Goal: Feedback & Contribution: Contribute content

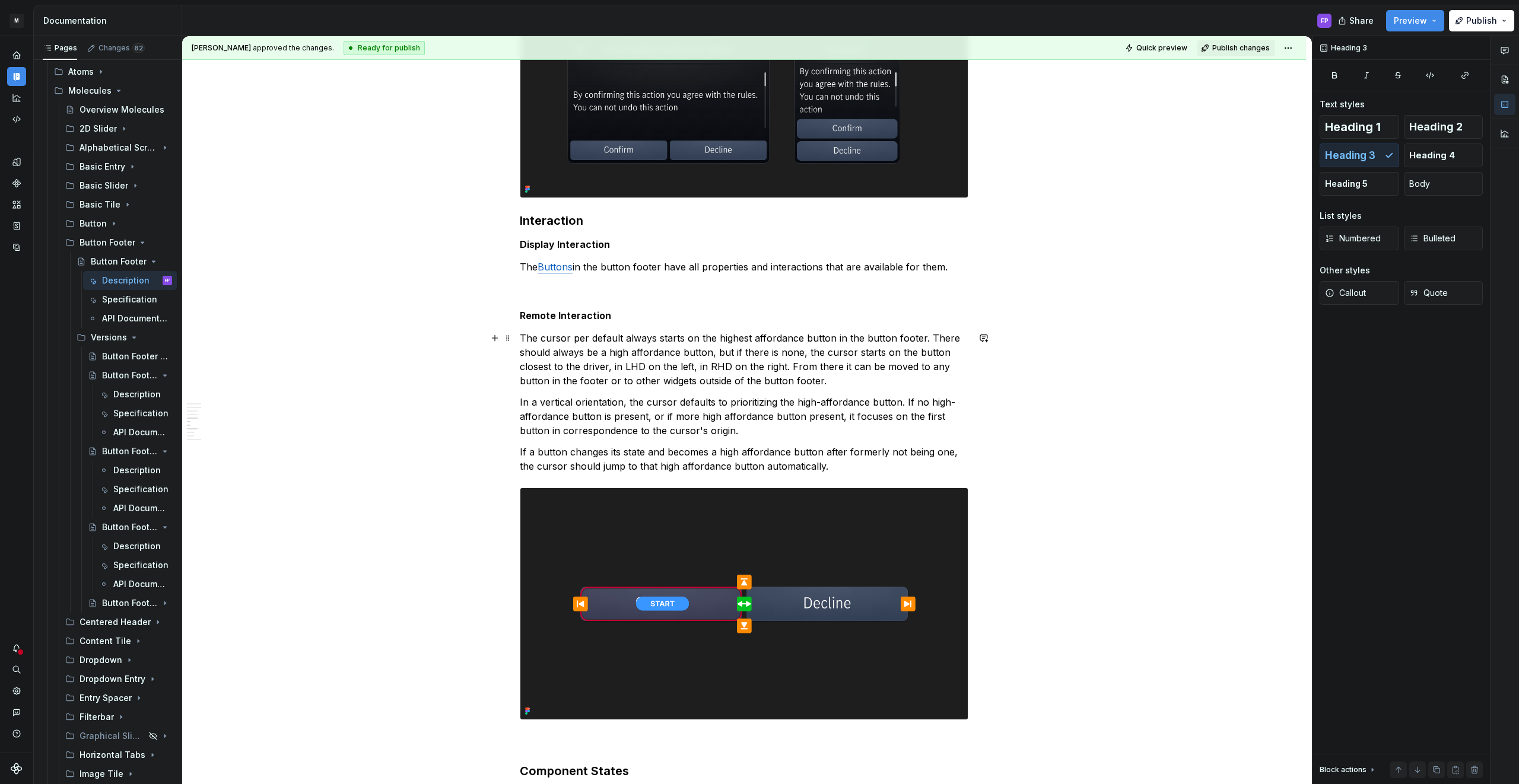
scroll to position [1448, 0]
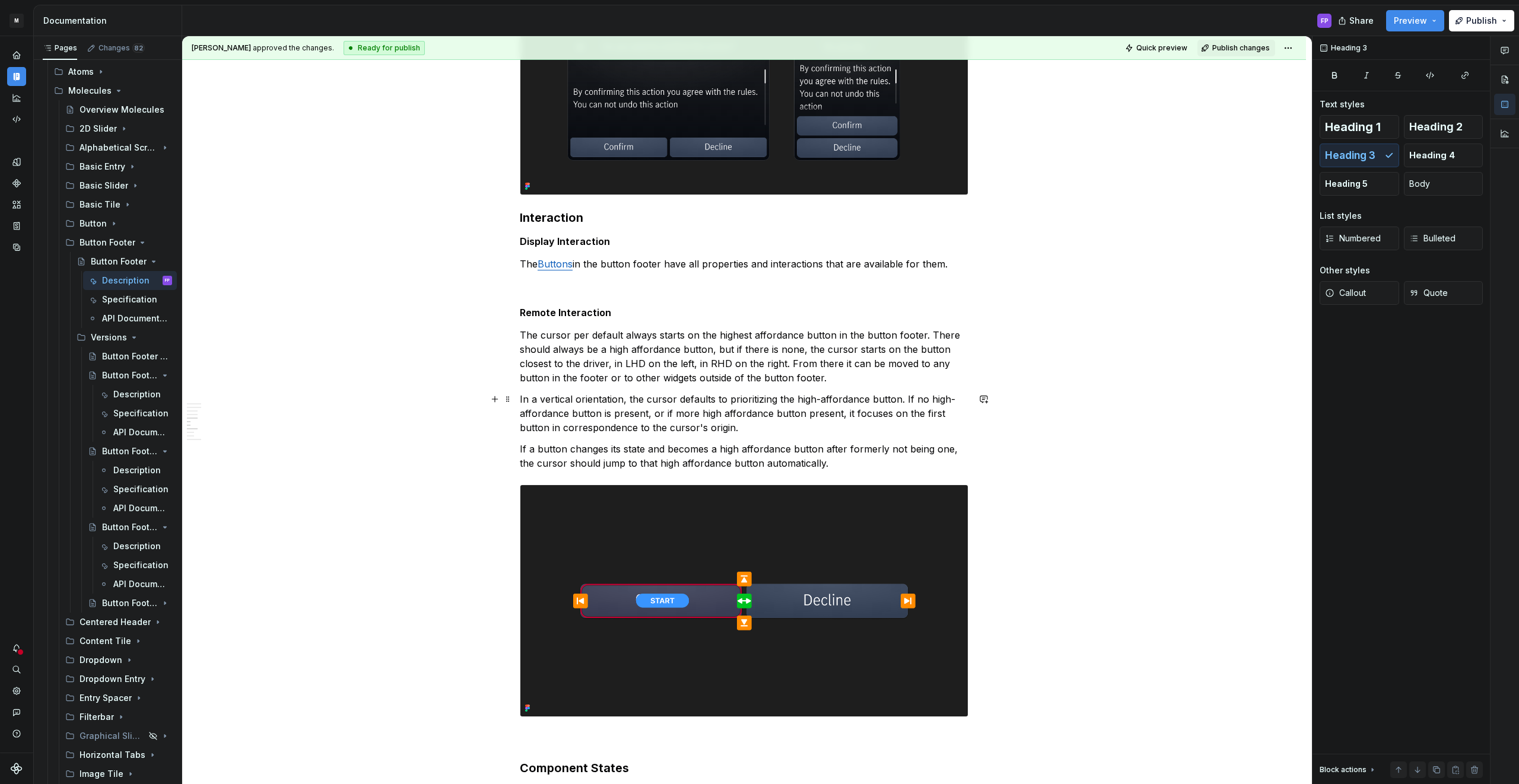
click at [749, 429] on p "In a vertical orientation, the cursor defaults to prioritizing the high-afforda…" at bounding box center [743, 414] width 448 height 42
click at [124, 566] on div "Specification" at bounding box center [125, 565] width 23 height 12
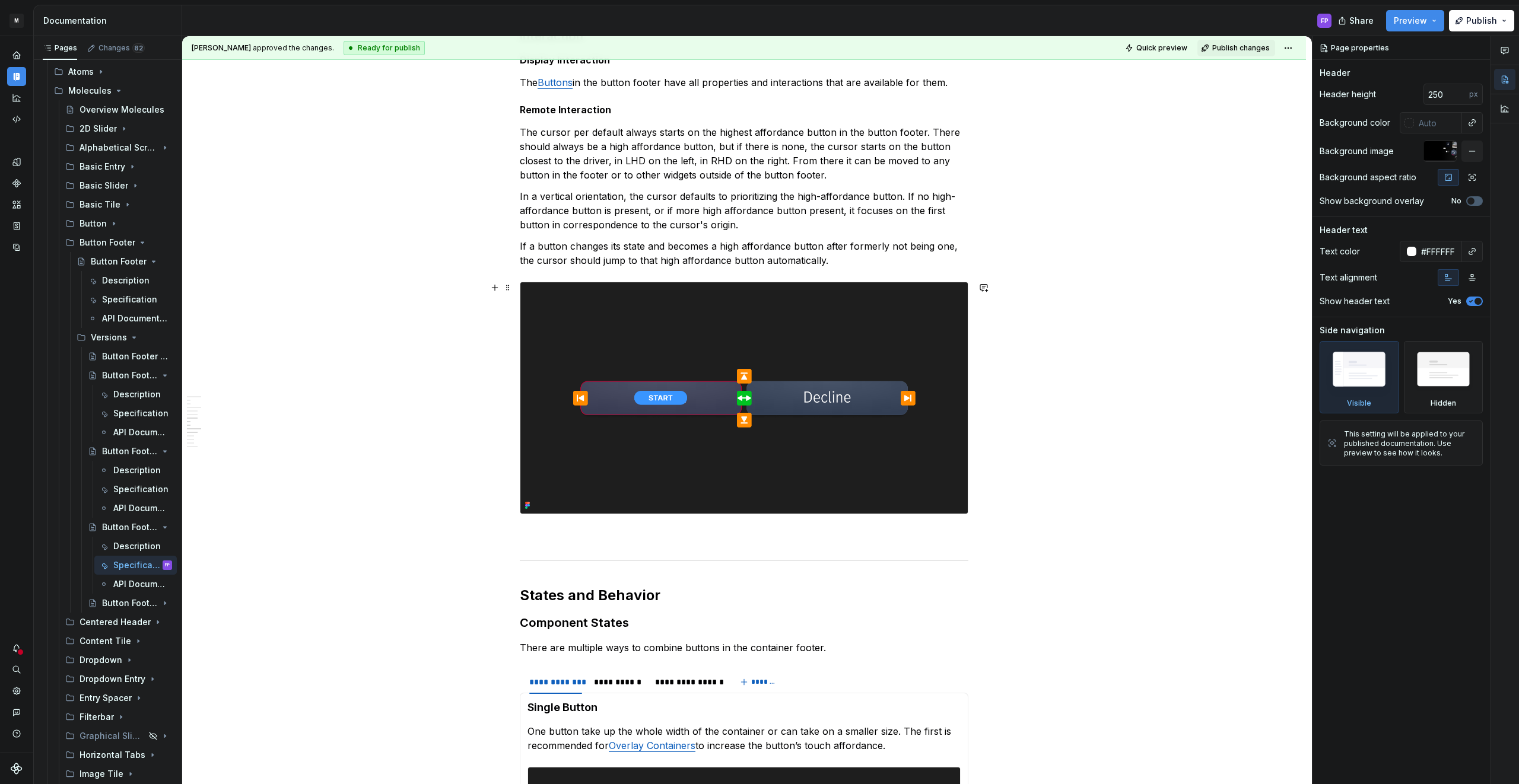
scroll to position [1380, 0]
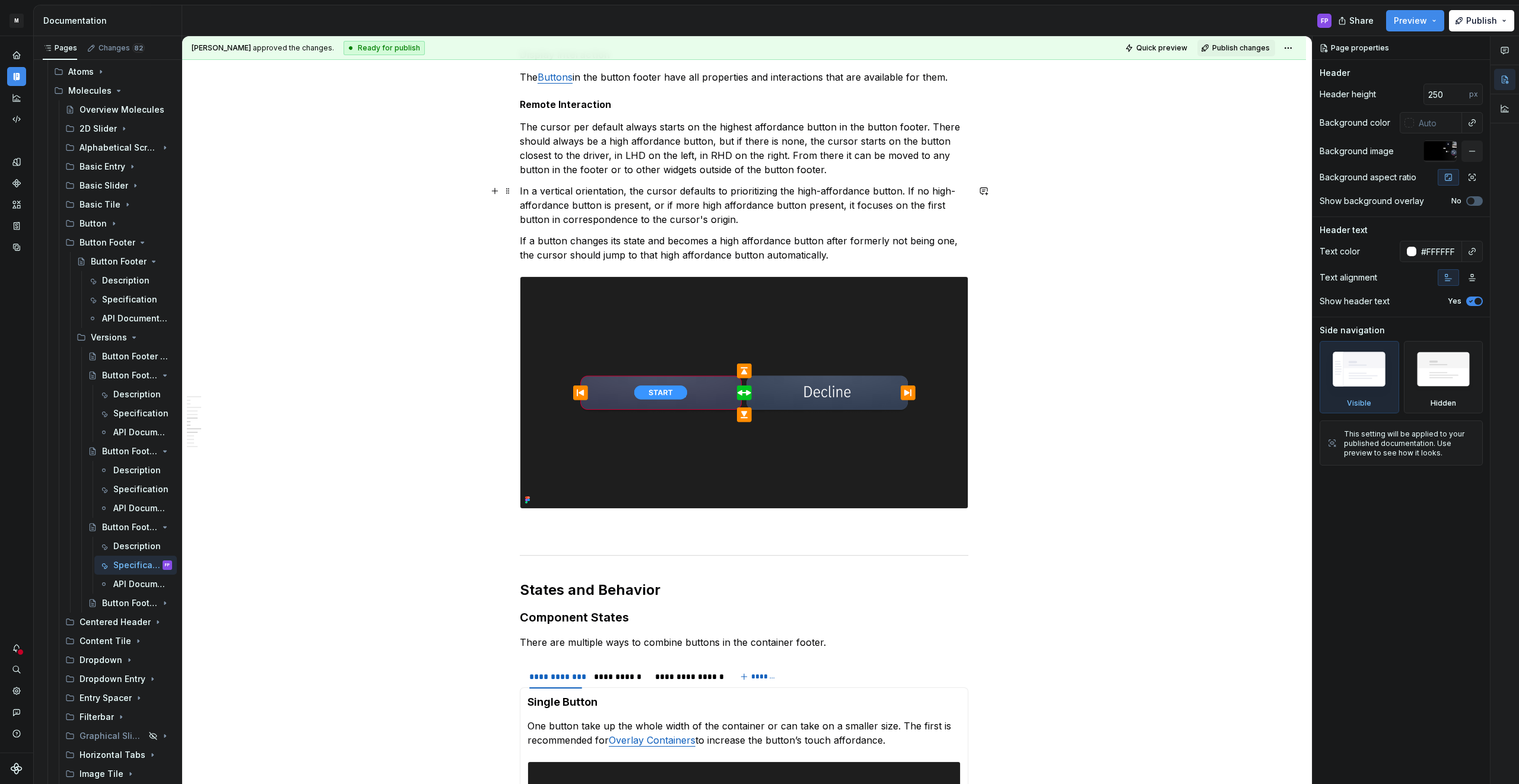
type textarea "*"
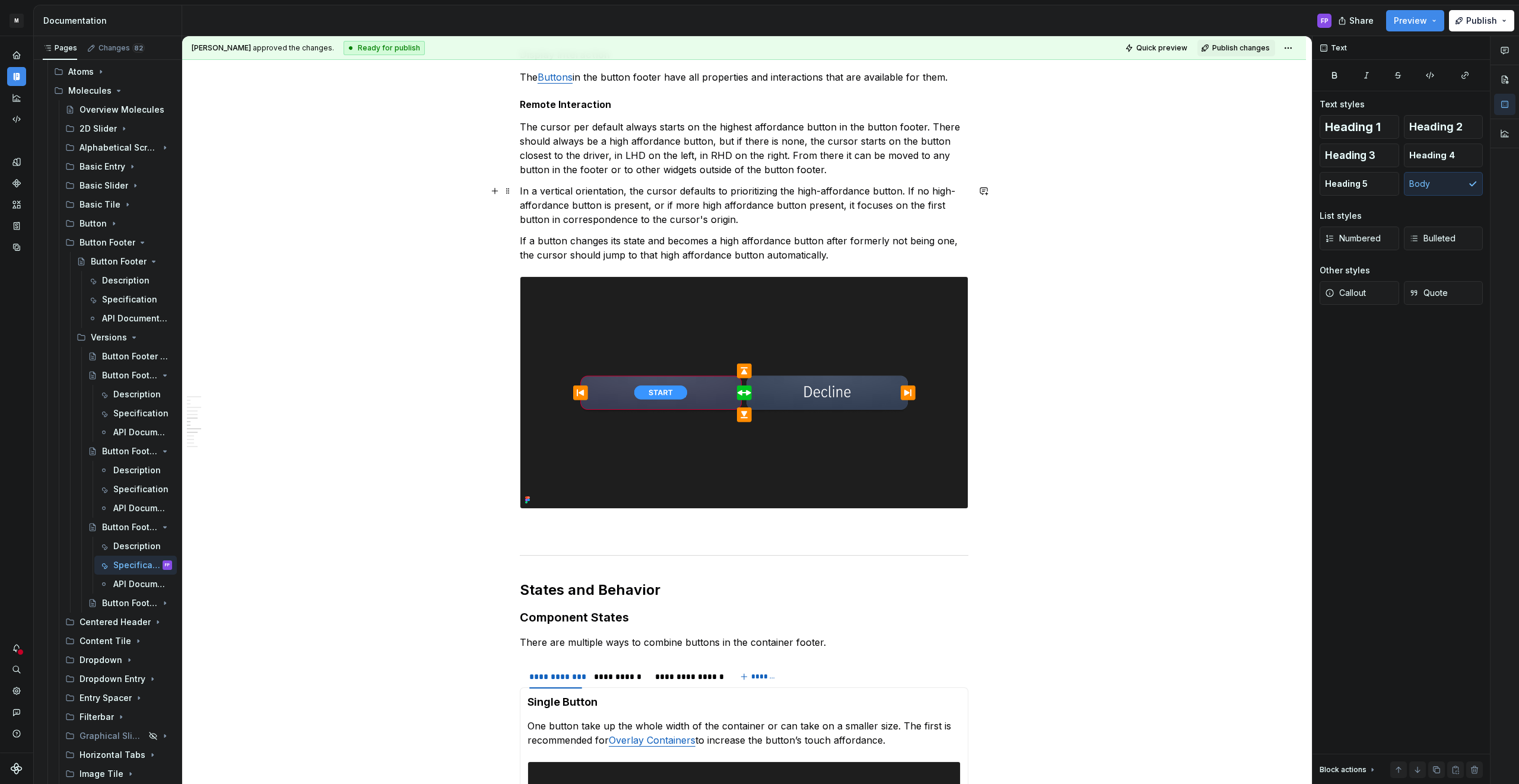
click at [765, 219] on p "In a vertical orientation, the cursor defaults to prioritizing the high-afforda…" at bounding box center [743, 205] width 448 height 42
click at [725, 219] on p "In a vertical orientation, the cursor defaults to prioritizing the high-afforda…" at bounding box center [743, 205] width 448 height 42
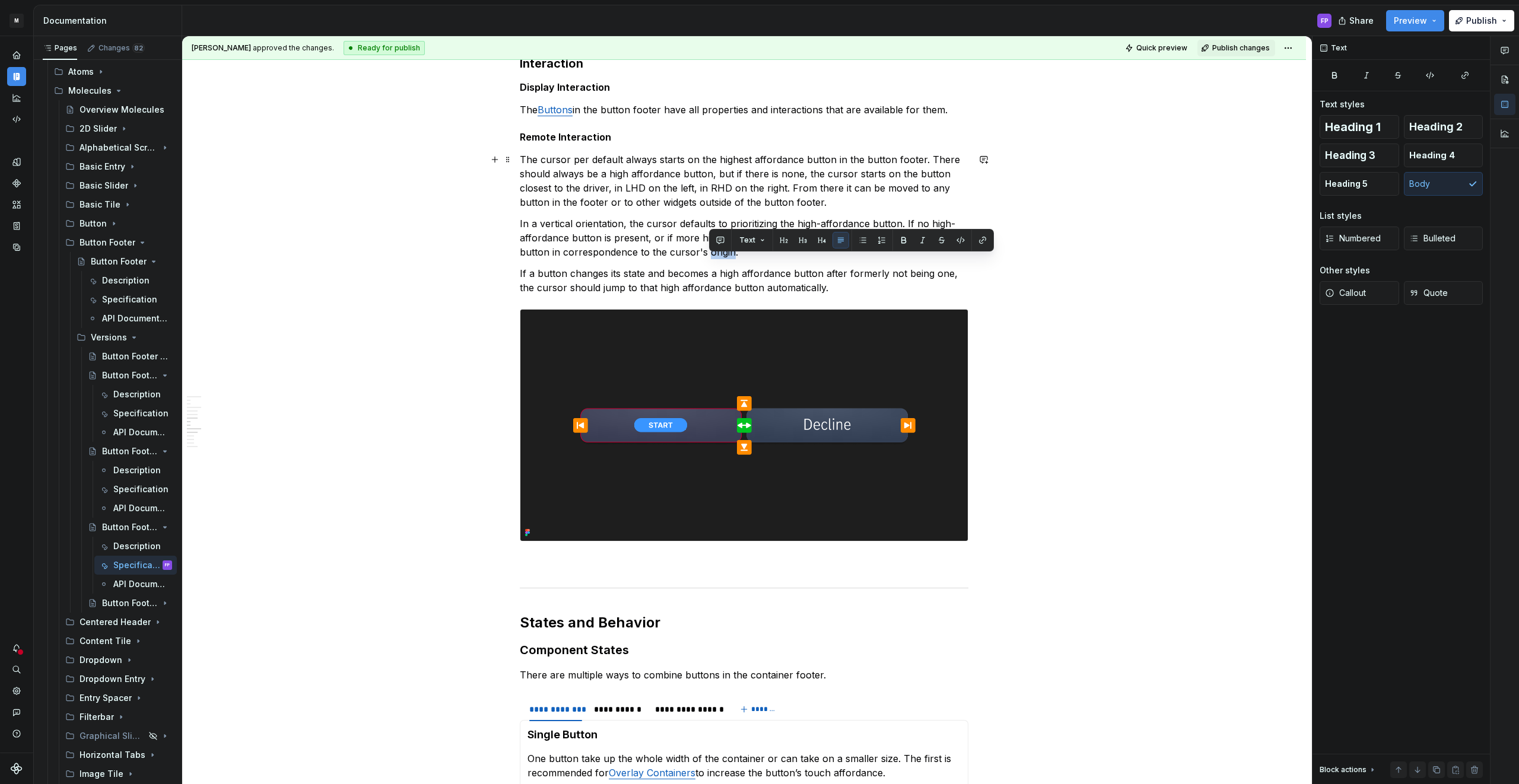
scroll to position [1336, 0]
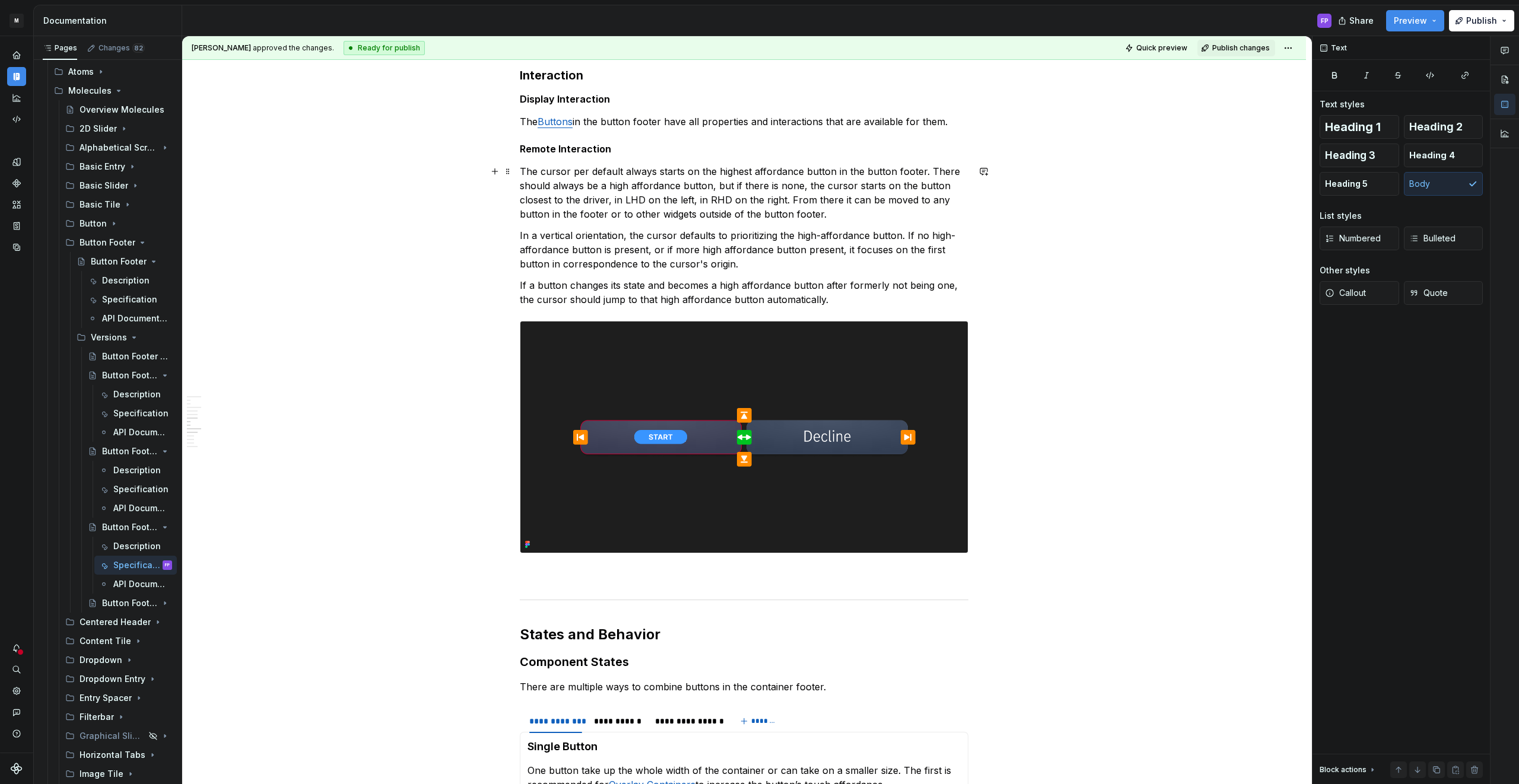
click at [720, 197] on p "The cursor per default always starts on the highest affordance button in the bu…" at bounding box center [743, 192] width 448 height 57
click at [726, 260] on p "In a vertical orientation, the cursor defaults to prioritizing the high-afforda…" at bounding box center [743, 250] width 448 height 42
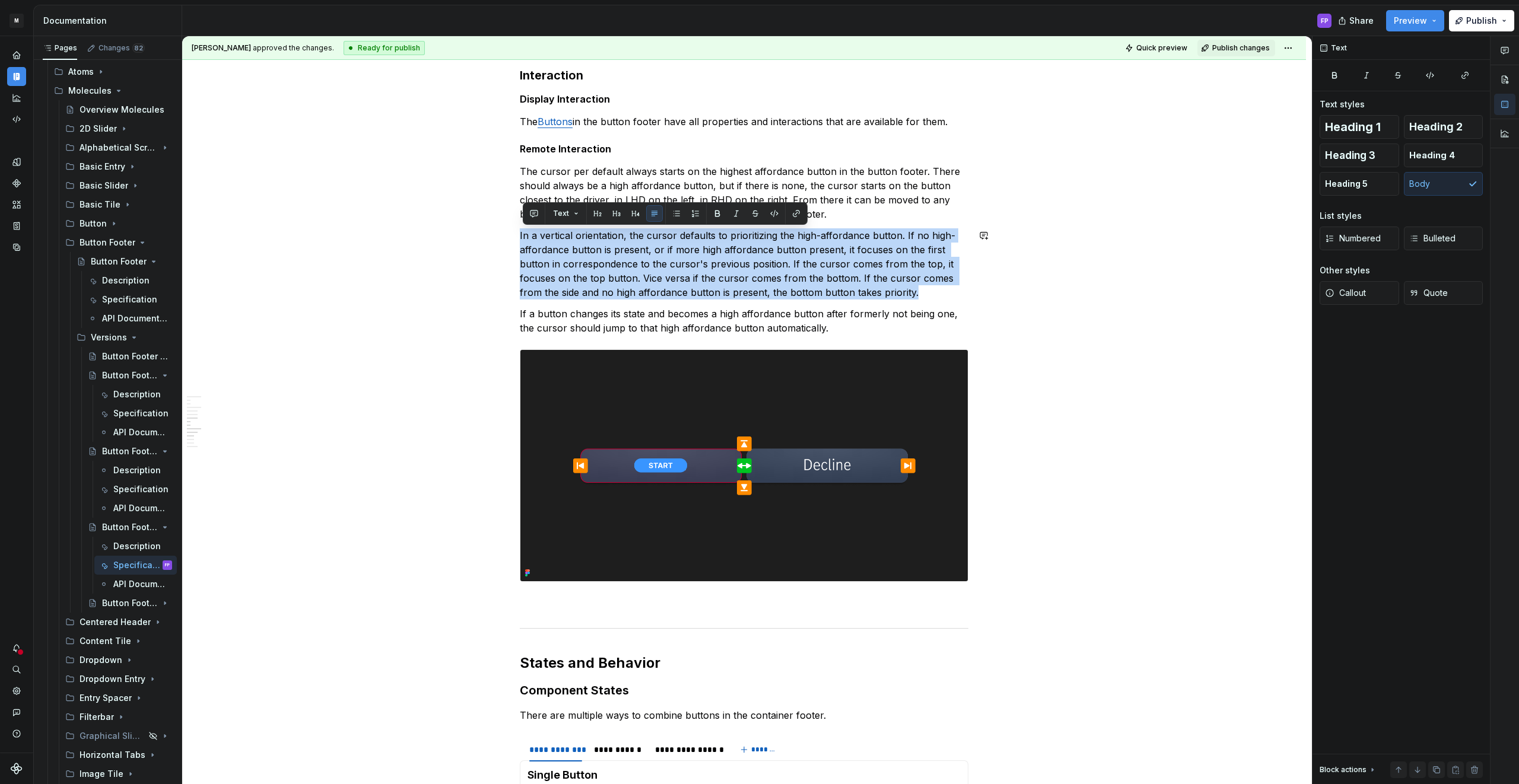
copy p "In a vertical orientation, the cursor defaults to prioritizing the high-afforda…"
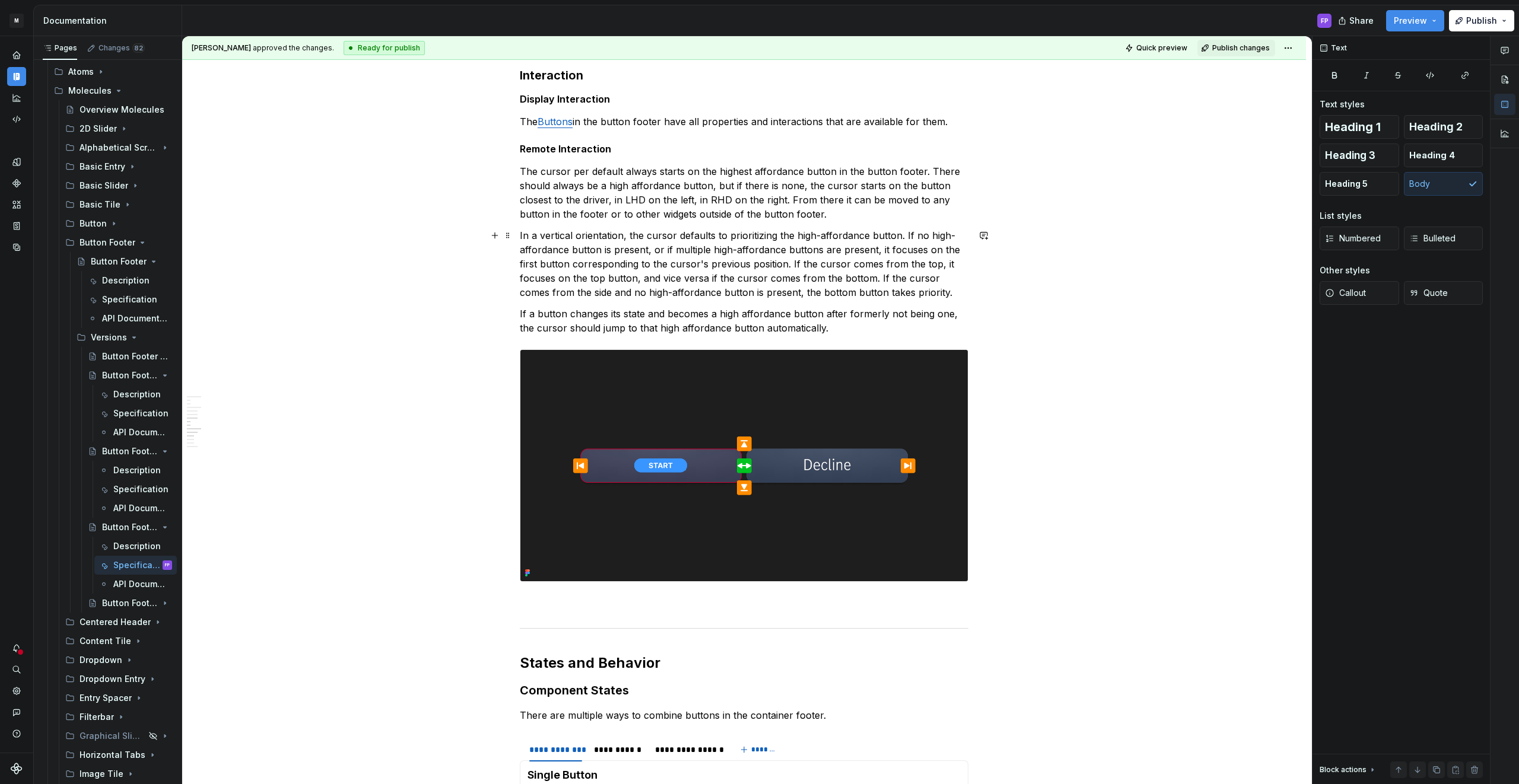
click at [824, 234] on p "In a vertical orientation, the cursor defaults to prioritizing the high-afforda…" at bounding box center [743, 264] width 448 height 71
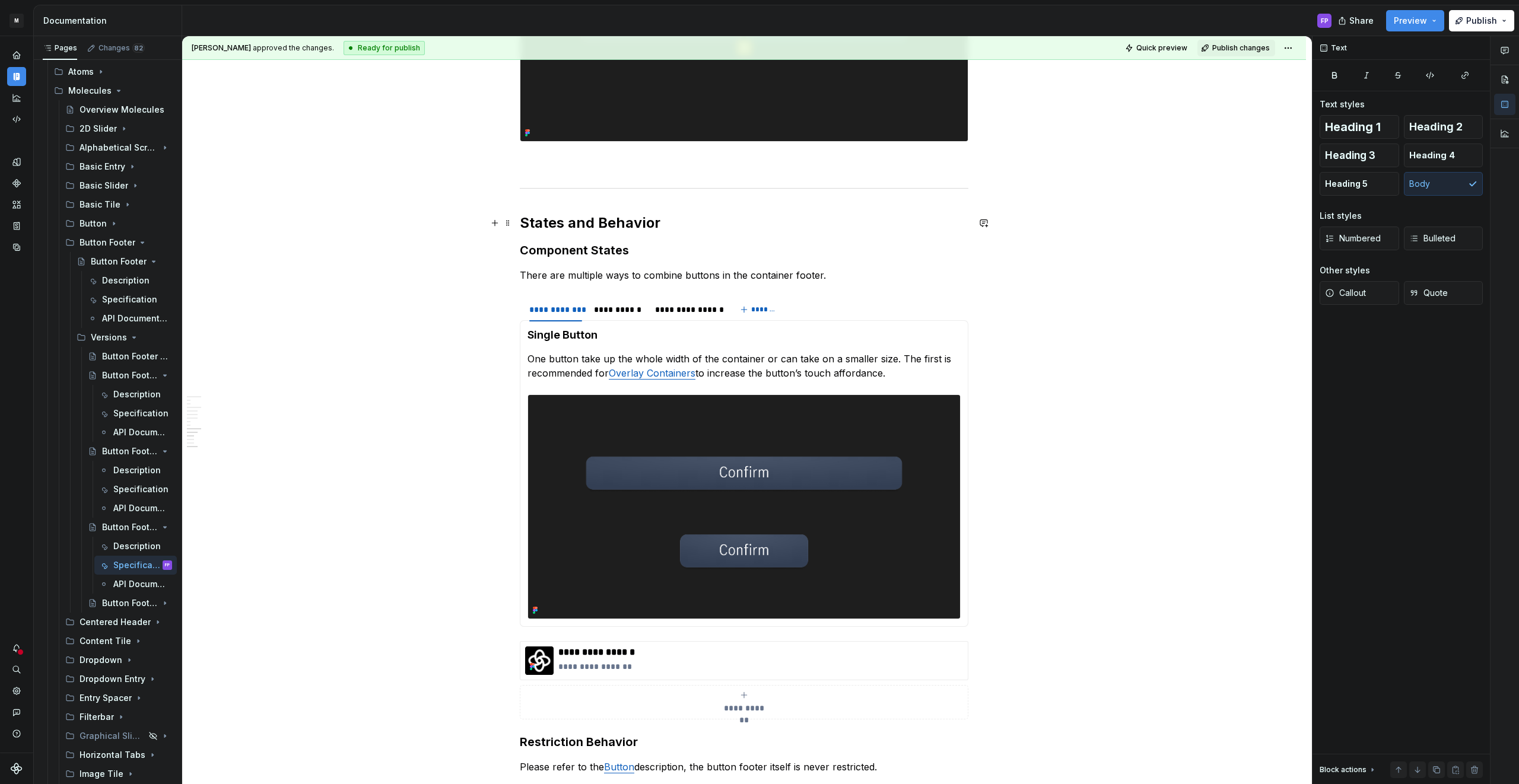
scroll to position [1777, 0]
click at [612, 308] on div "**********" at bounding box center [619, 309] width 49 height 12
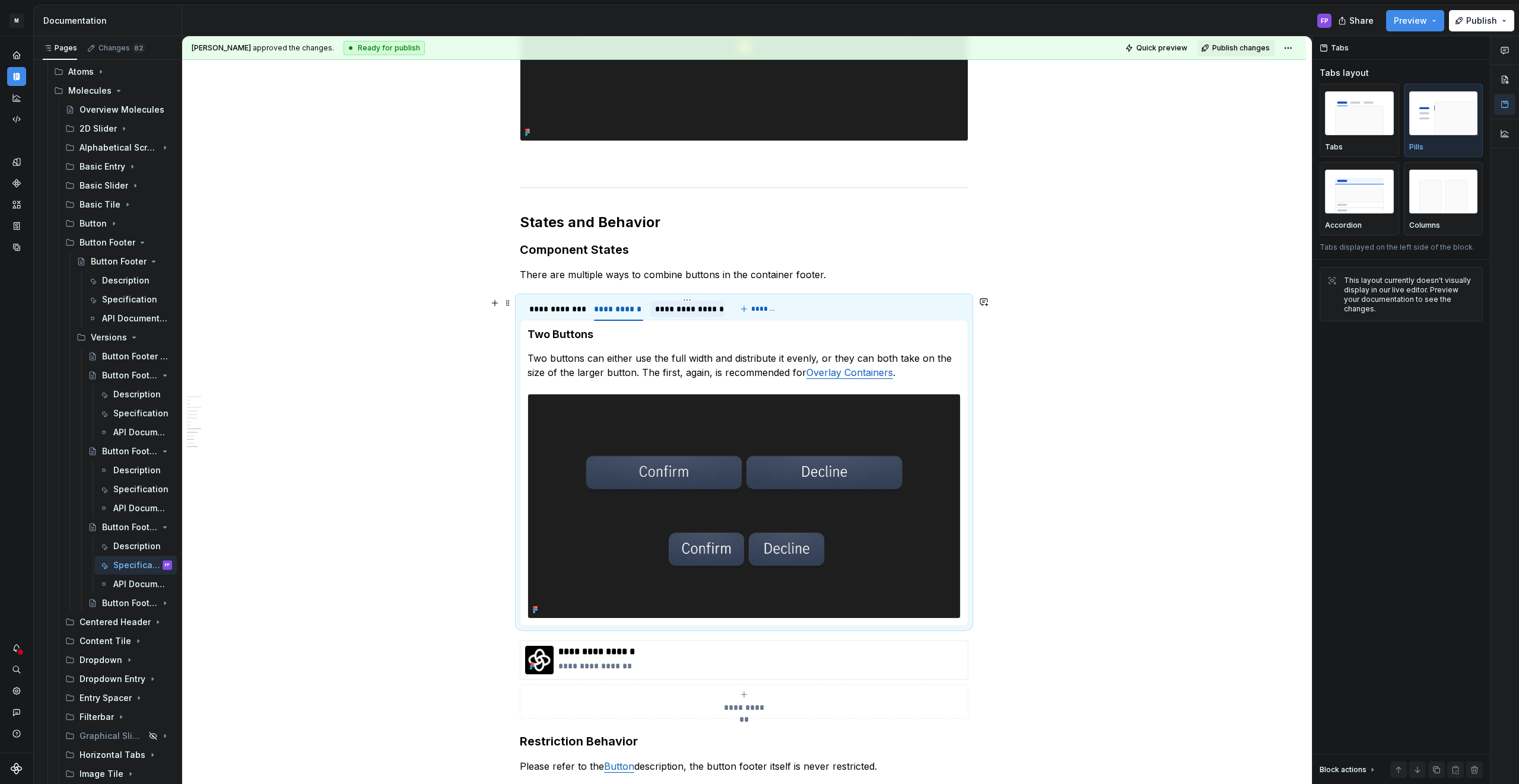
click at [663, 308] on div "**********" at bounding box center [687, 309] width 64 height 12
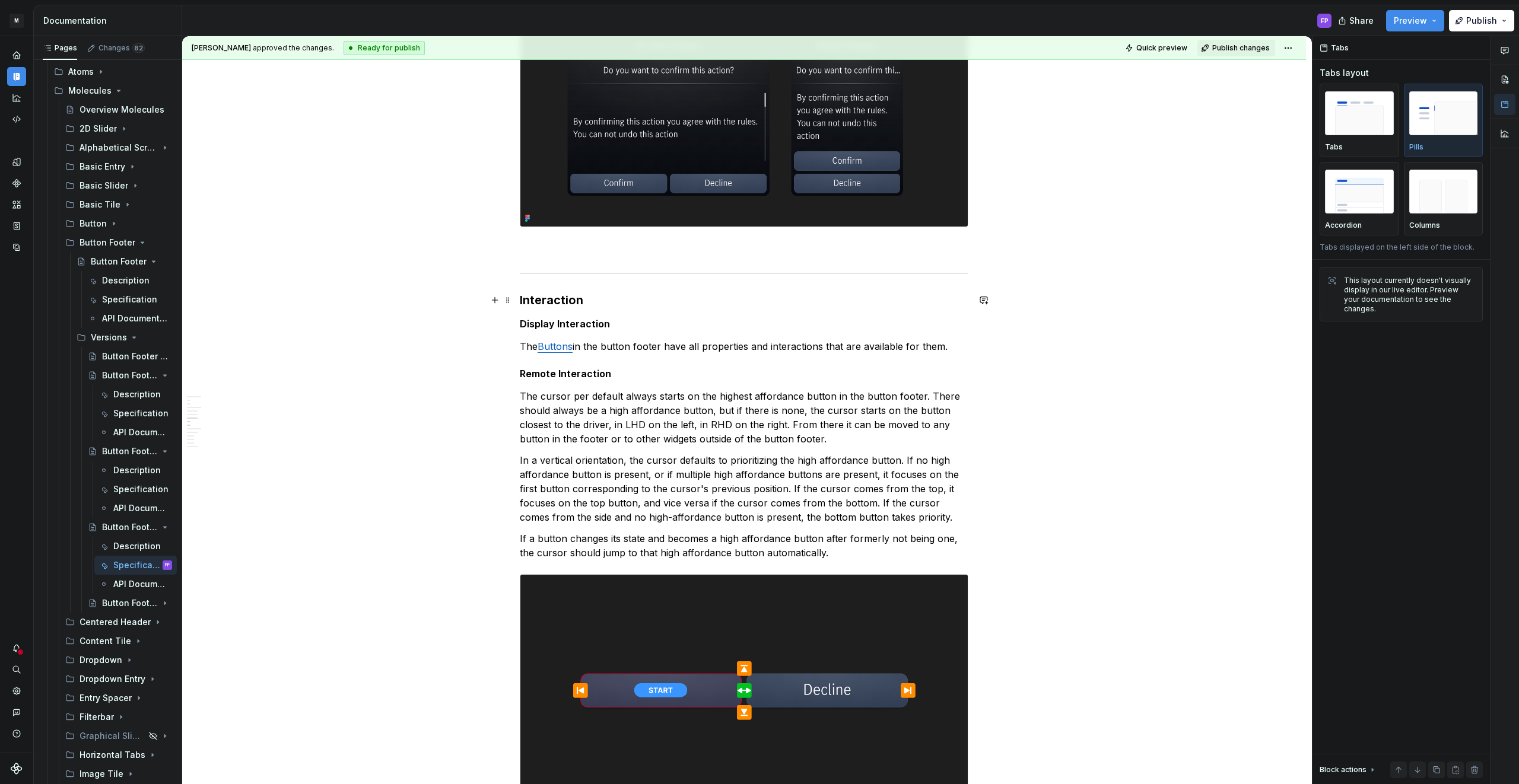
scroll to position [1124, 0]
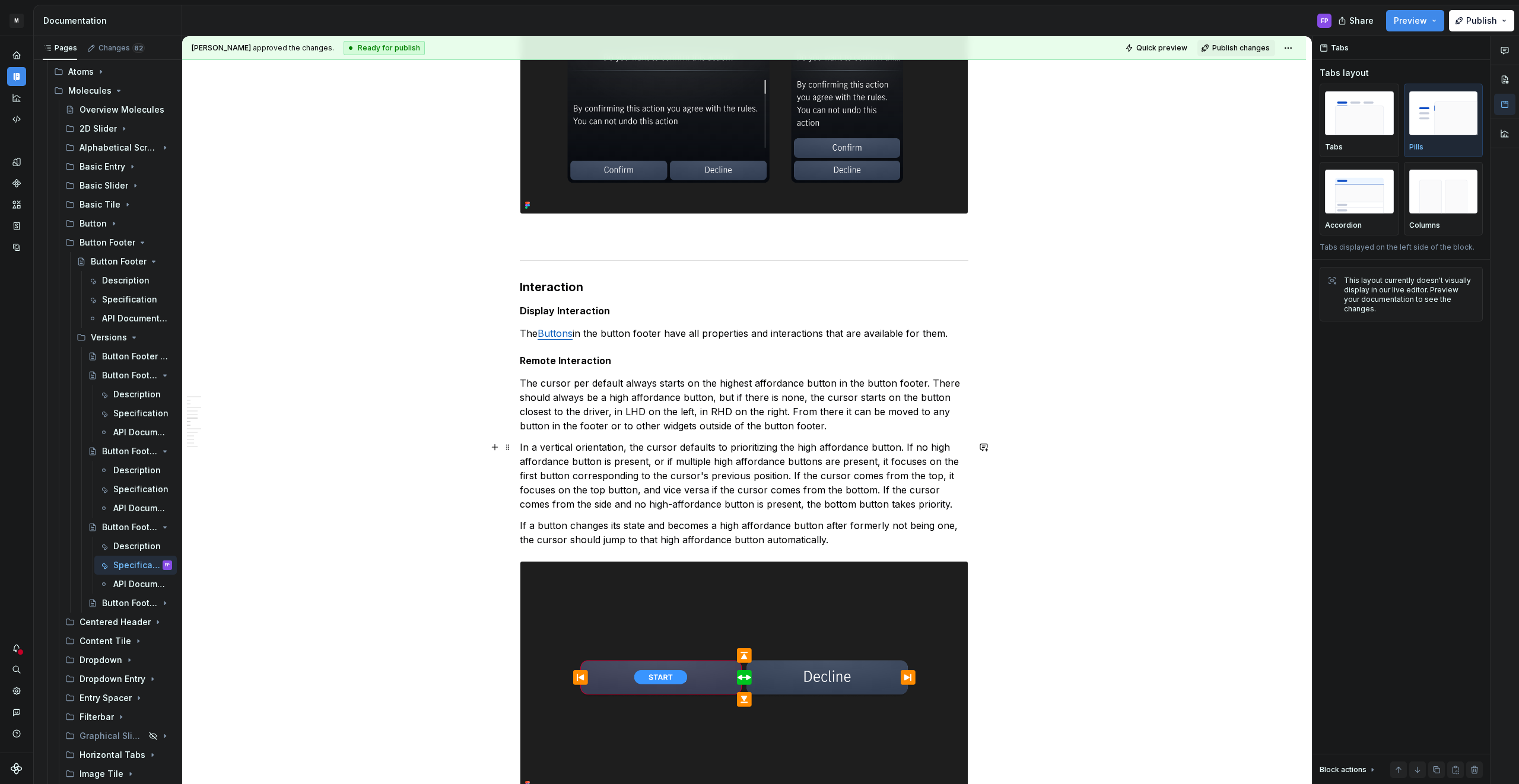
click at [763, 469] on p "In a vertical orientation, the cursor defaults to prioritizing the high afforda…" at bounding box center [743, 475] width 448 height 71
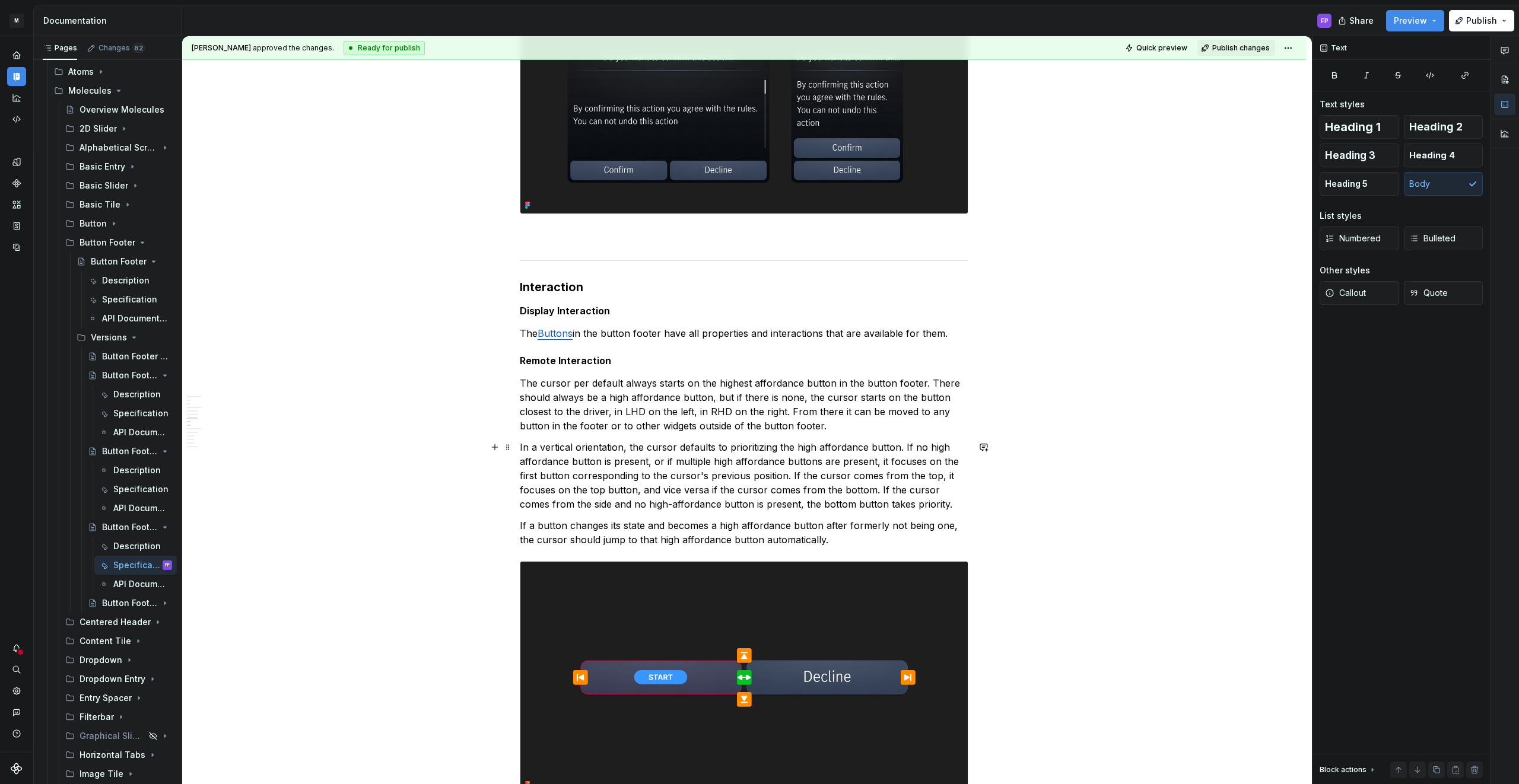
click at [644, 505] on p "In a vertical orientation, the cursor defaults to prioritizing the high afforda…" at bounding box center [743, 475] width 448 height 71
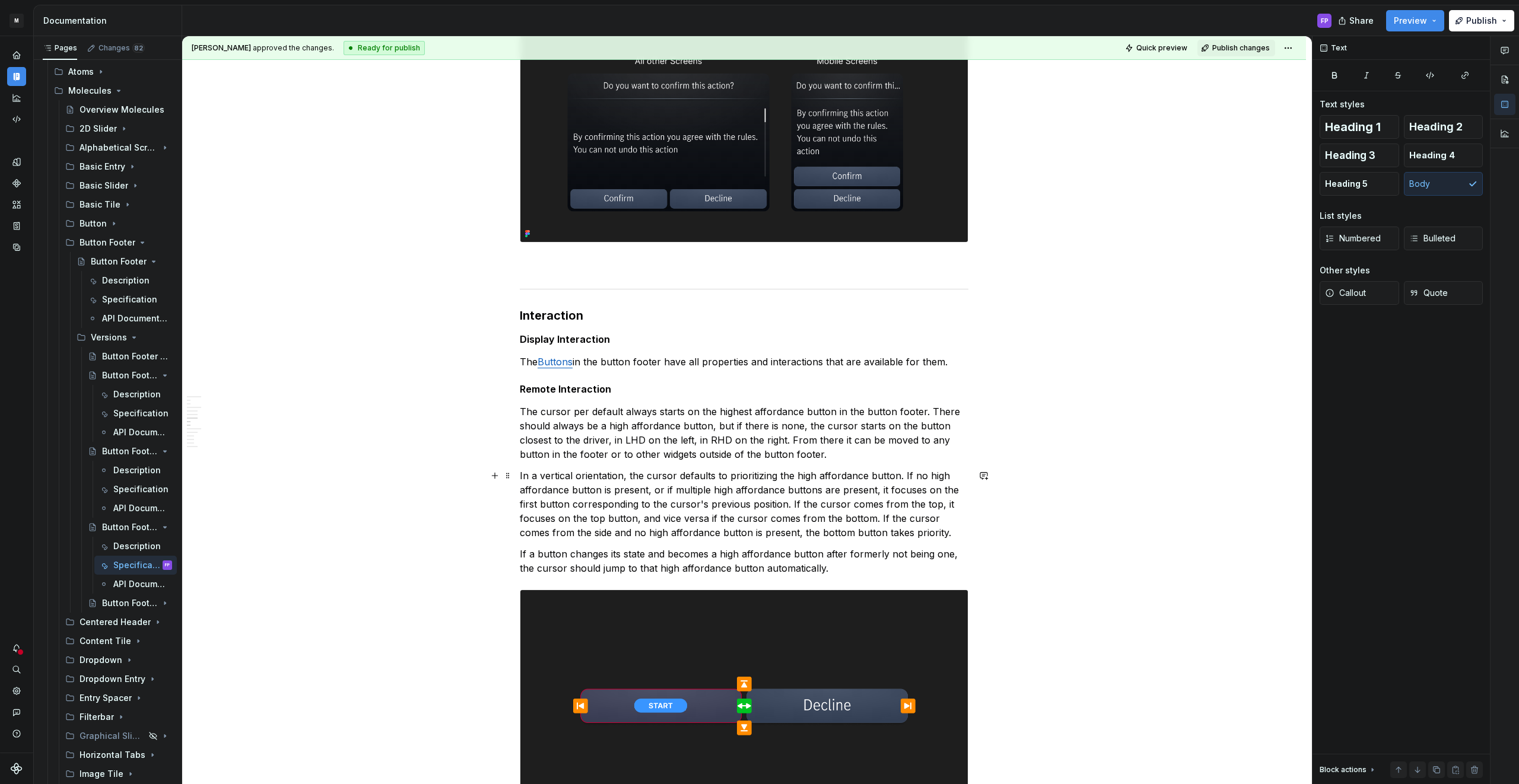
scroll to position [1097, 0]
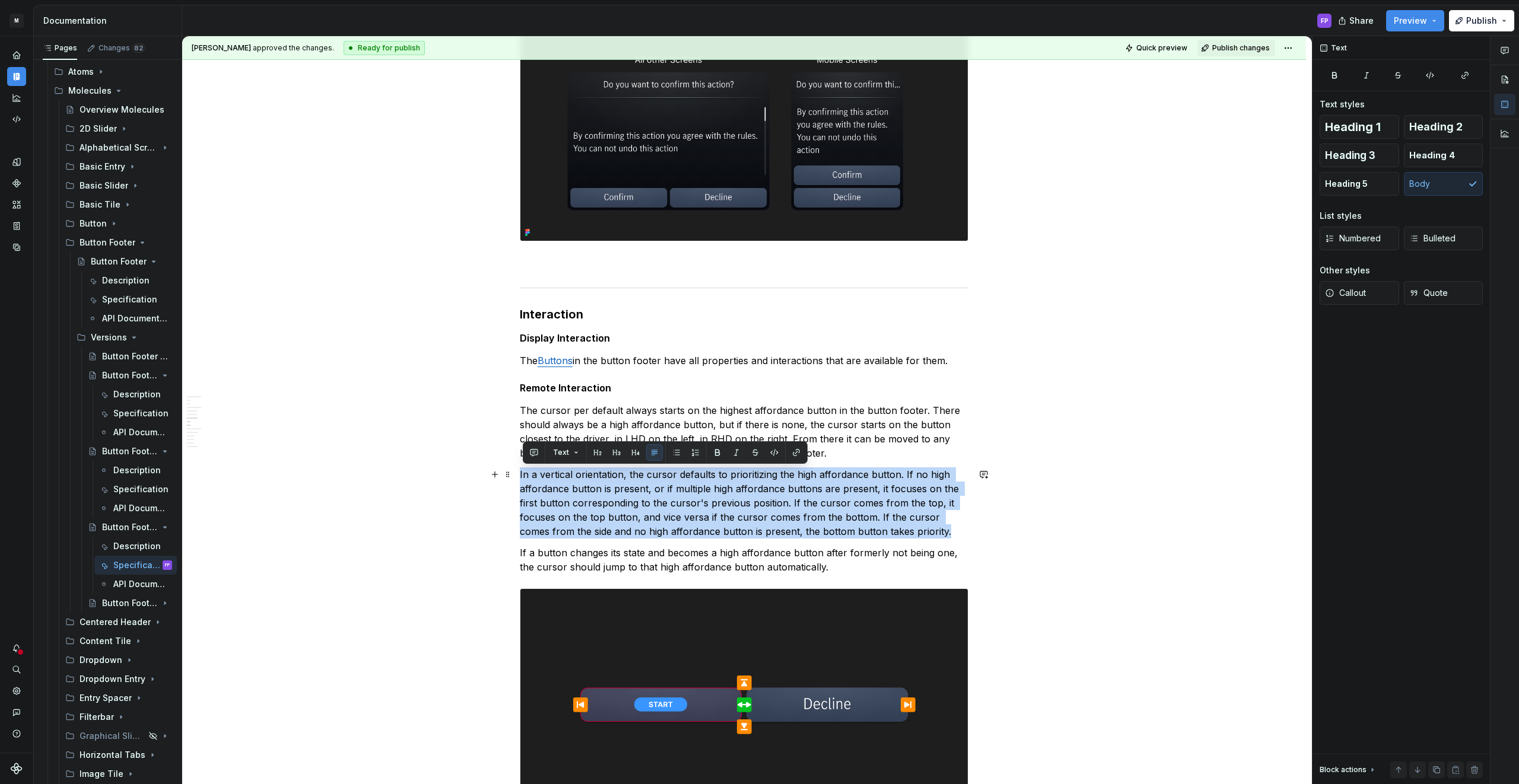
drag, startPoint x: 923, startPoint y: 531, endPoint x: 517, endPoint y: 475, distance: 409.8
click at [517, 475] on div "**********" at bounding box center [744, 453] width 1124 height 2626
copy p "In a vertical orientation, the cursor defaults to prioritizing the high afforda…"
click at [122, 545] on div "Description" at bounding box center [125, 547] width 23 height 12
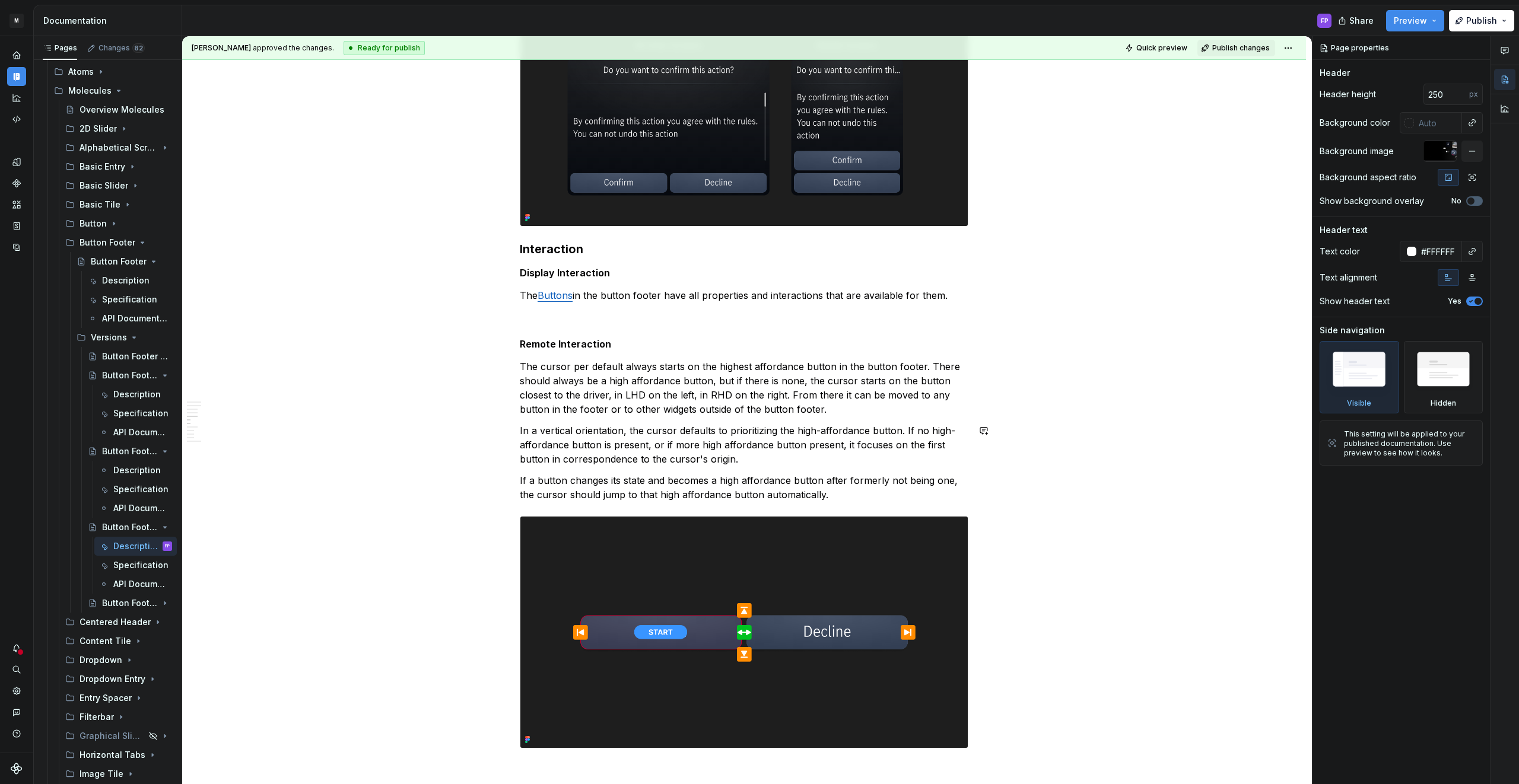
scroll to position [1383, 0]
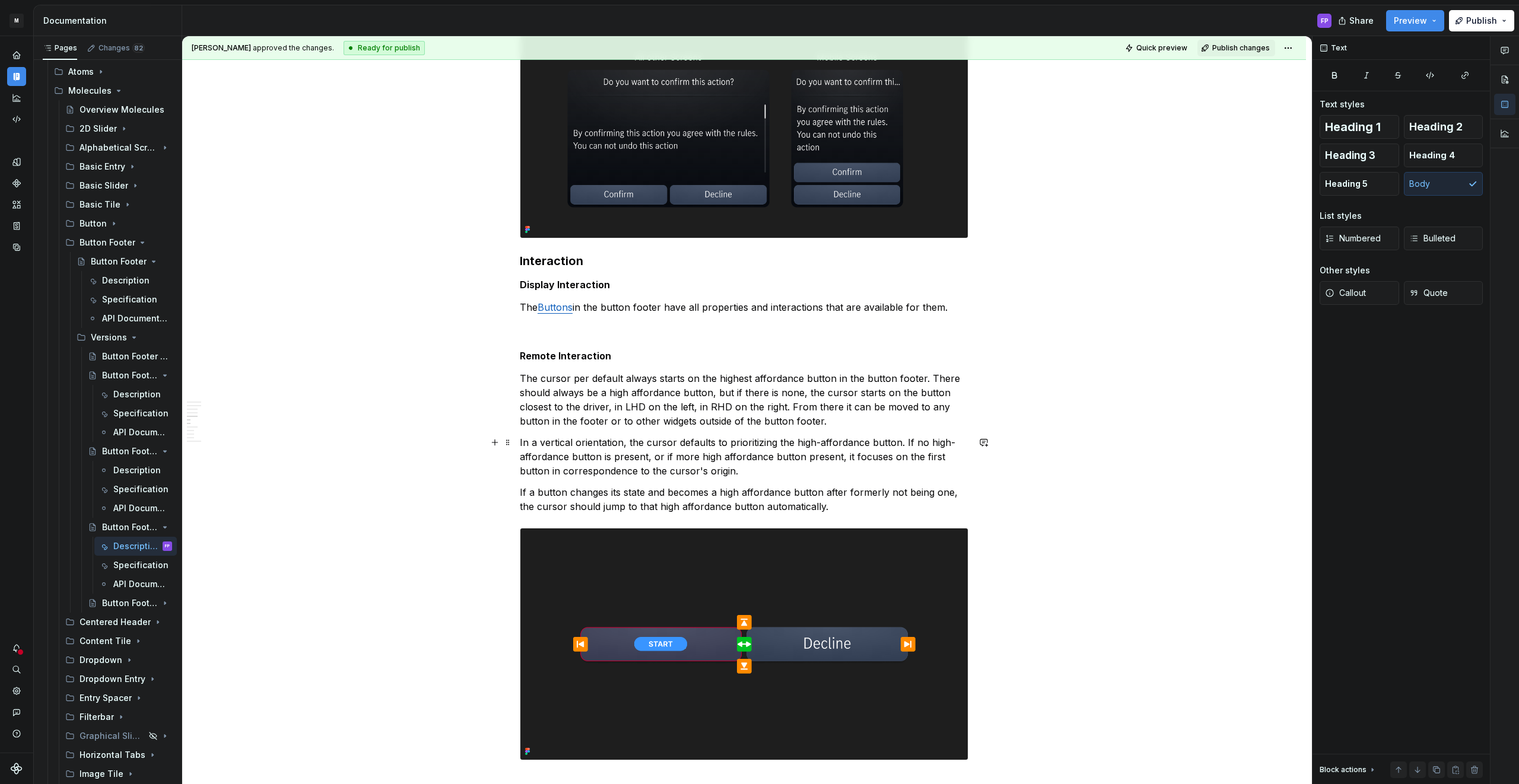
click at [647, 446] on p "In a vertical orientation, the cursor defaults to prioritizing the high-afforda…" at bounding box center [743, 457] width 448 height 42
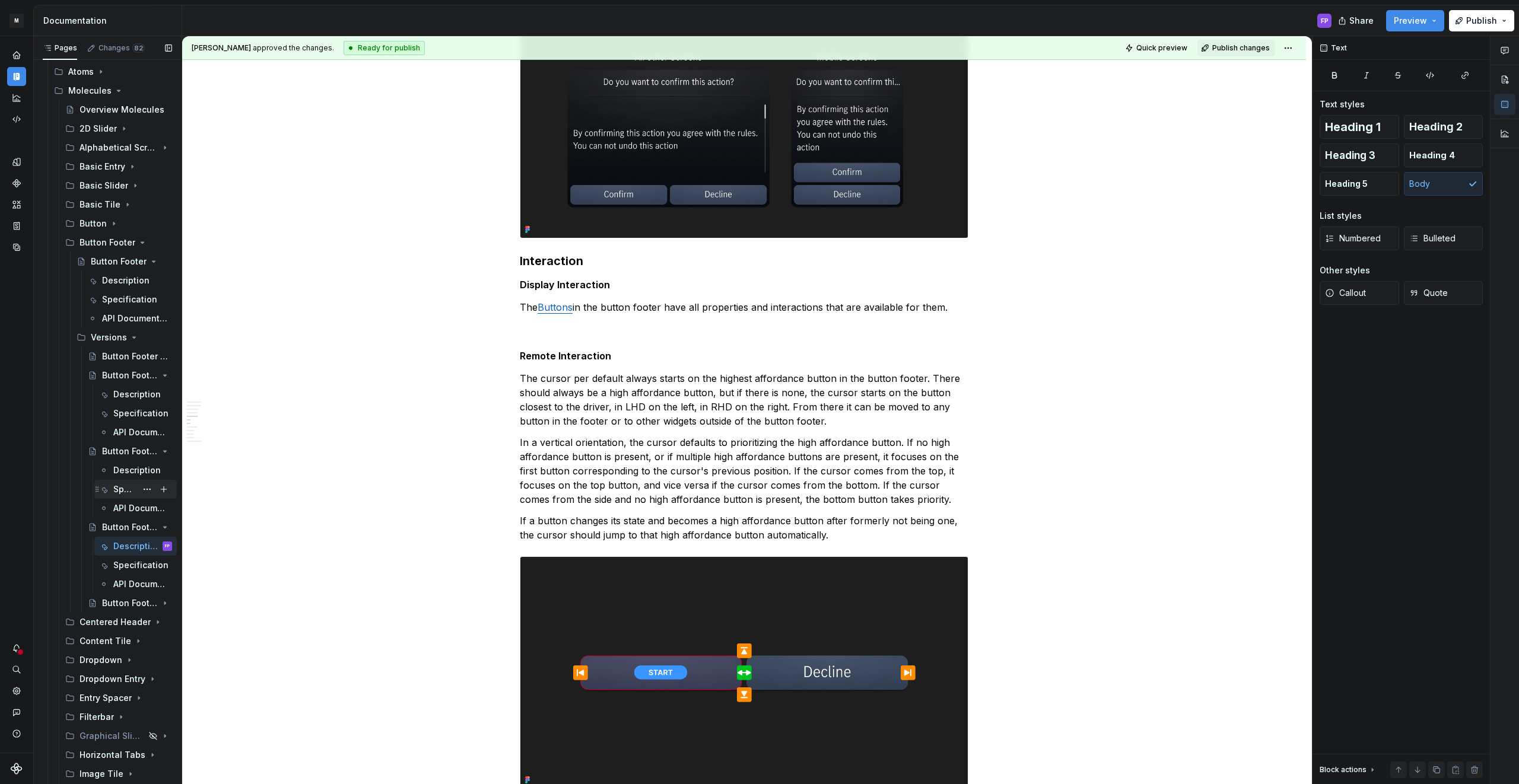
click at [120, 492] on div "Specification" at bounding box center [125, 490] width 23 height 12
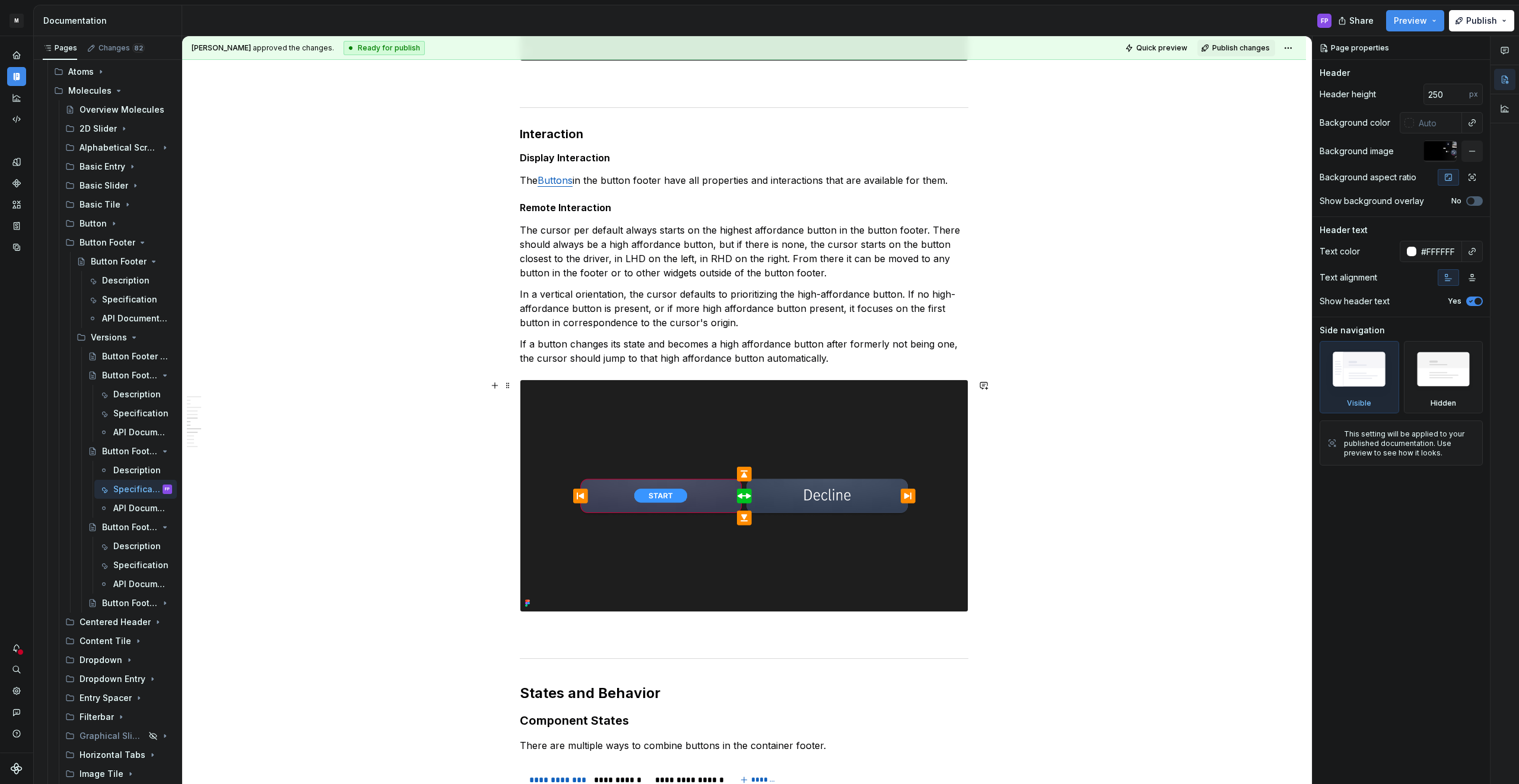
scroll to position [980, 0]
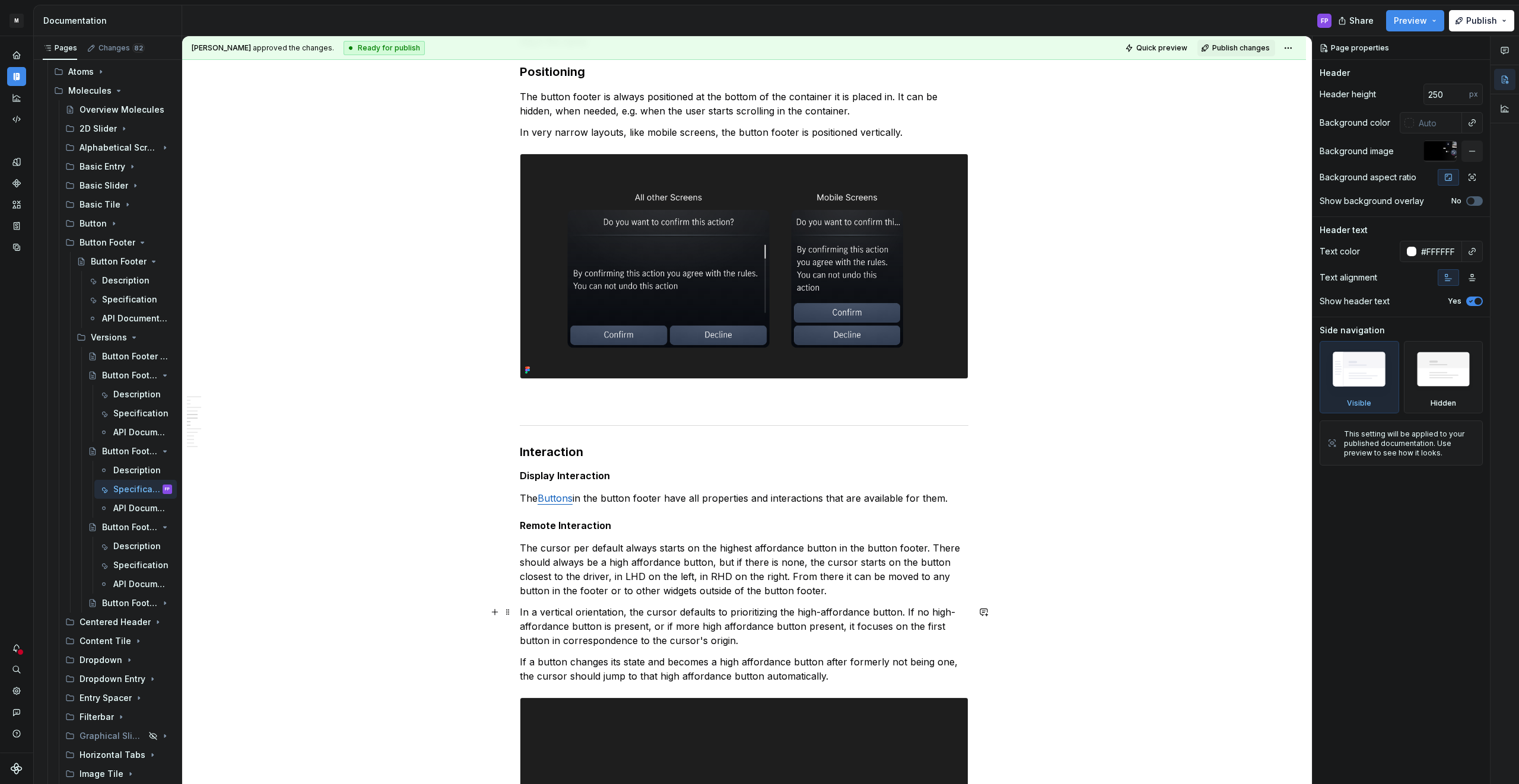
click at [557, 624] on p "In a vertical orientation, the cursor defaults to prioritizing the high-afforda…" at bounding box center [743, 626] width 448 height 42
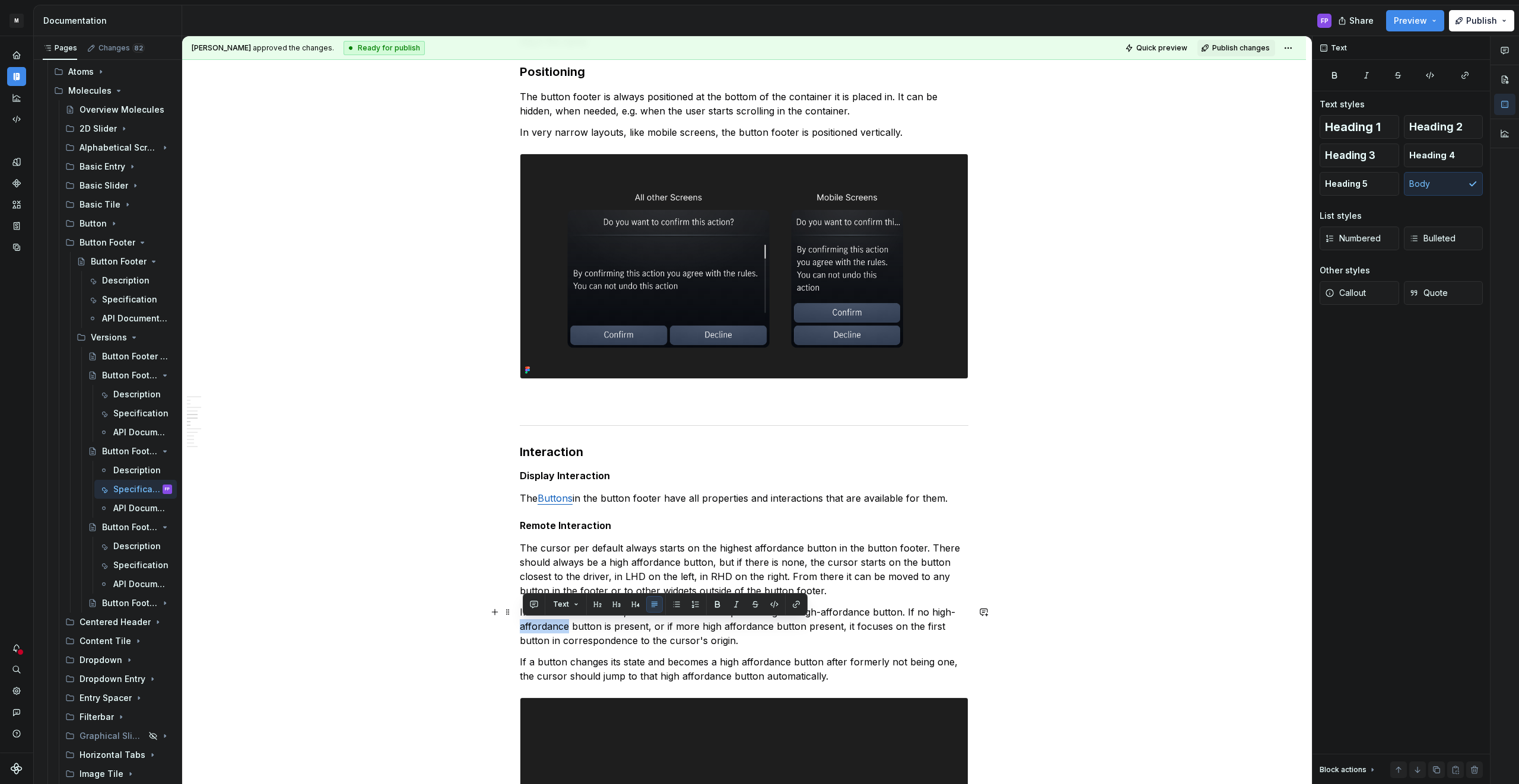
click at [557, 624] on p "In a vertical orientation, the cursor defaults to prioritizing the high-afforda…" at bounding box center [743, 626] width 448 height 42
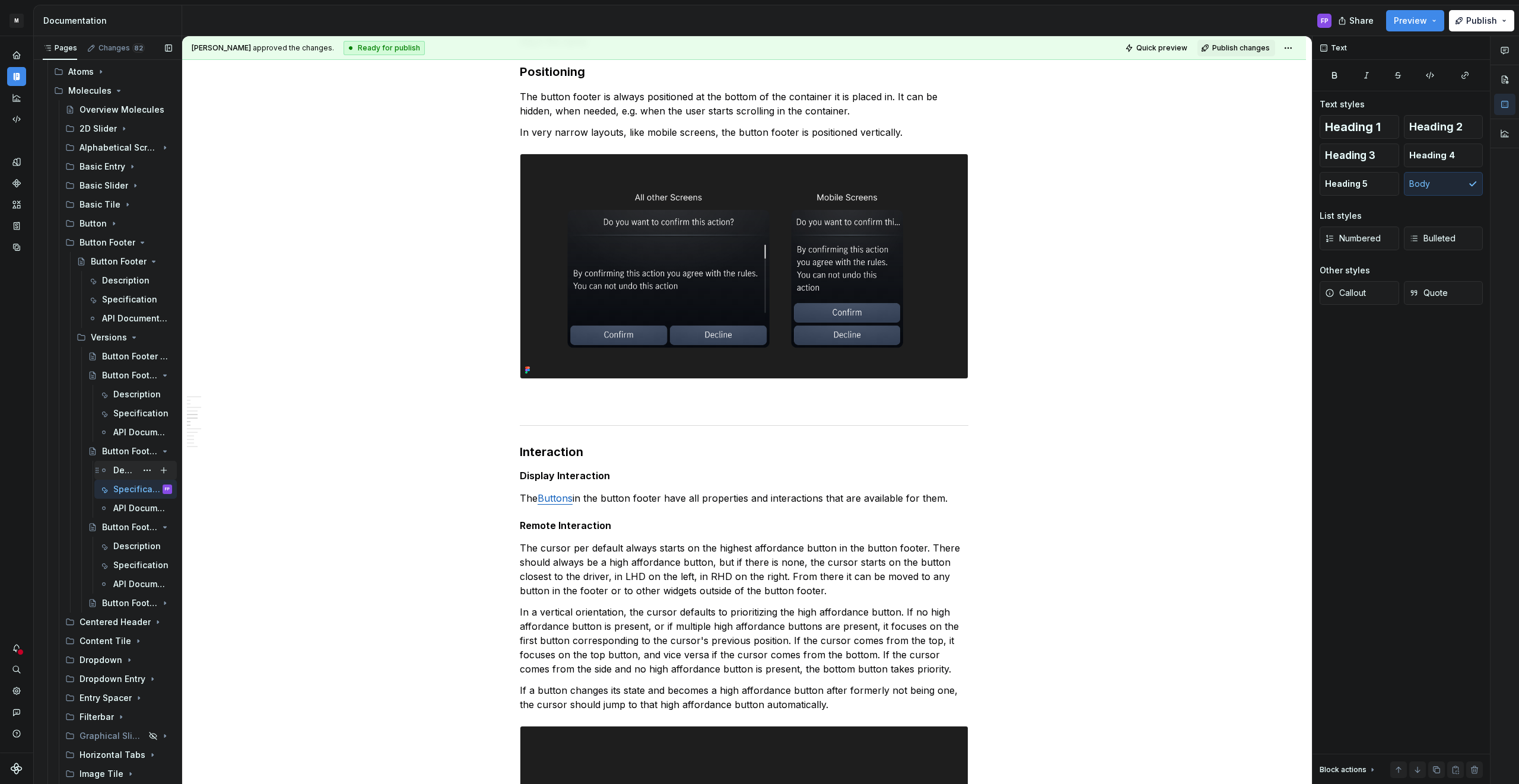
click at [125, 471] on div "Description" at bounding box center [125, 470] width 23 height 12
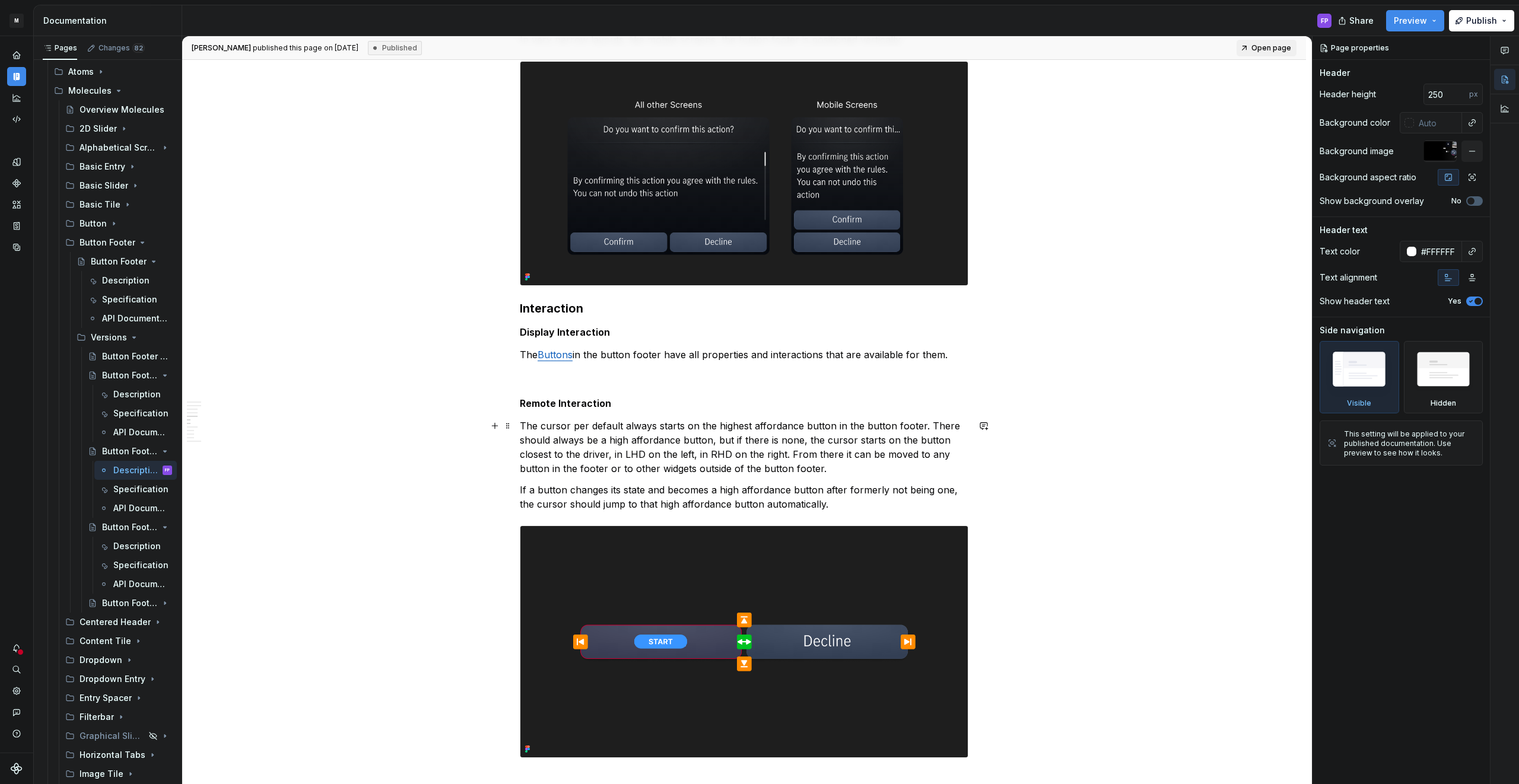
scroll to position [1411, 0]
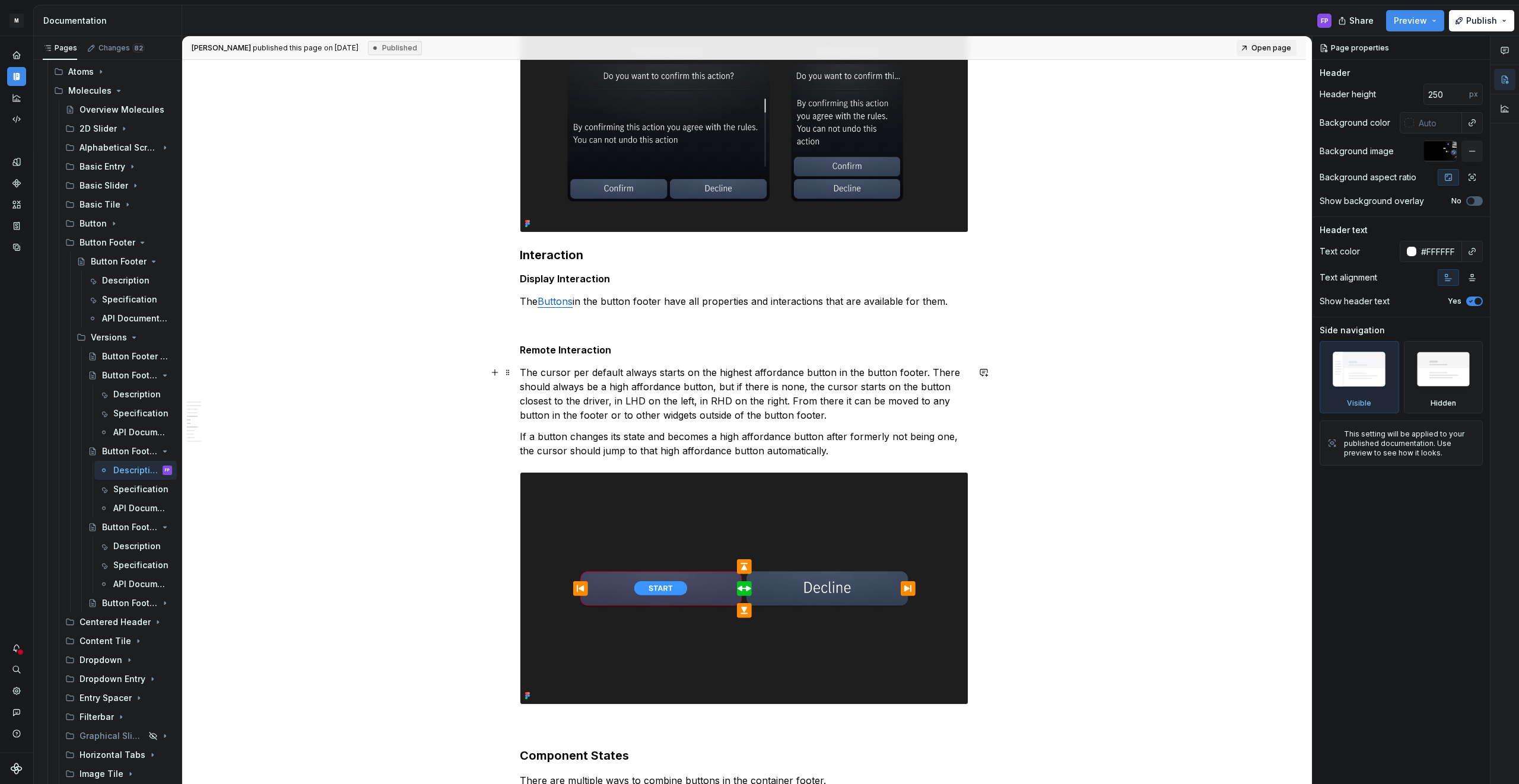
type textarea "*"
click at [871, 416] on p "The cursor per default always starts on the highest affordance button in the bu…" at bounding box center [743, 393] width 448 height 57
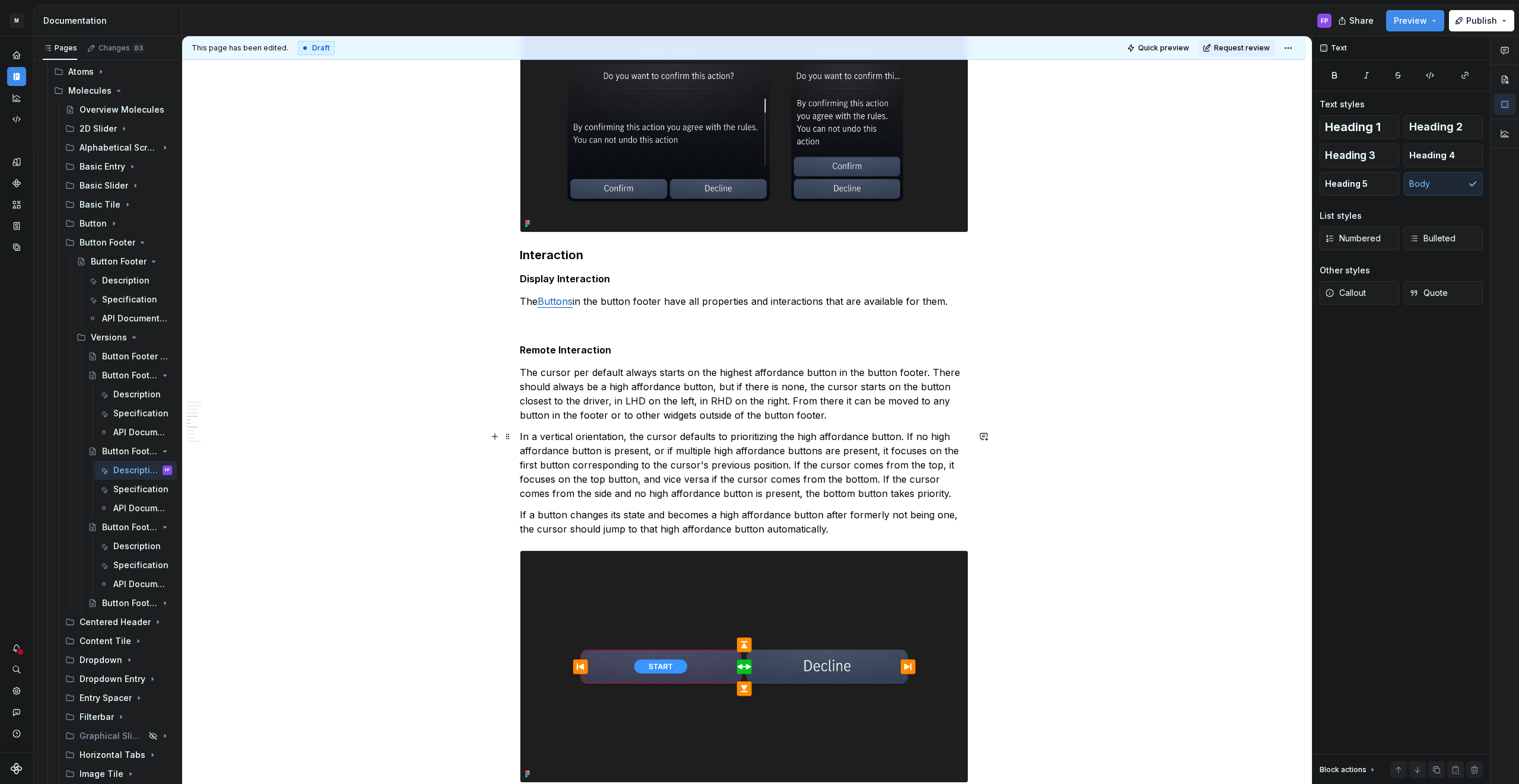
scroll to position [1411, 0]
click at [1235, 46] on span "Request review" at bounding box center [1242, 47] width 56 height 9
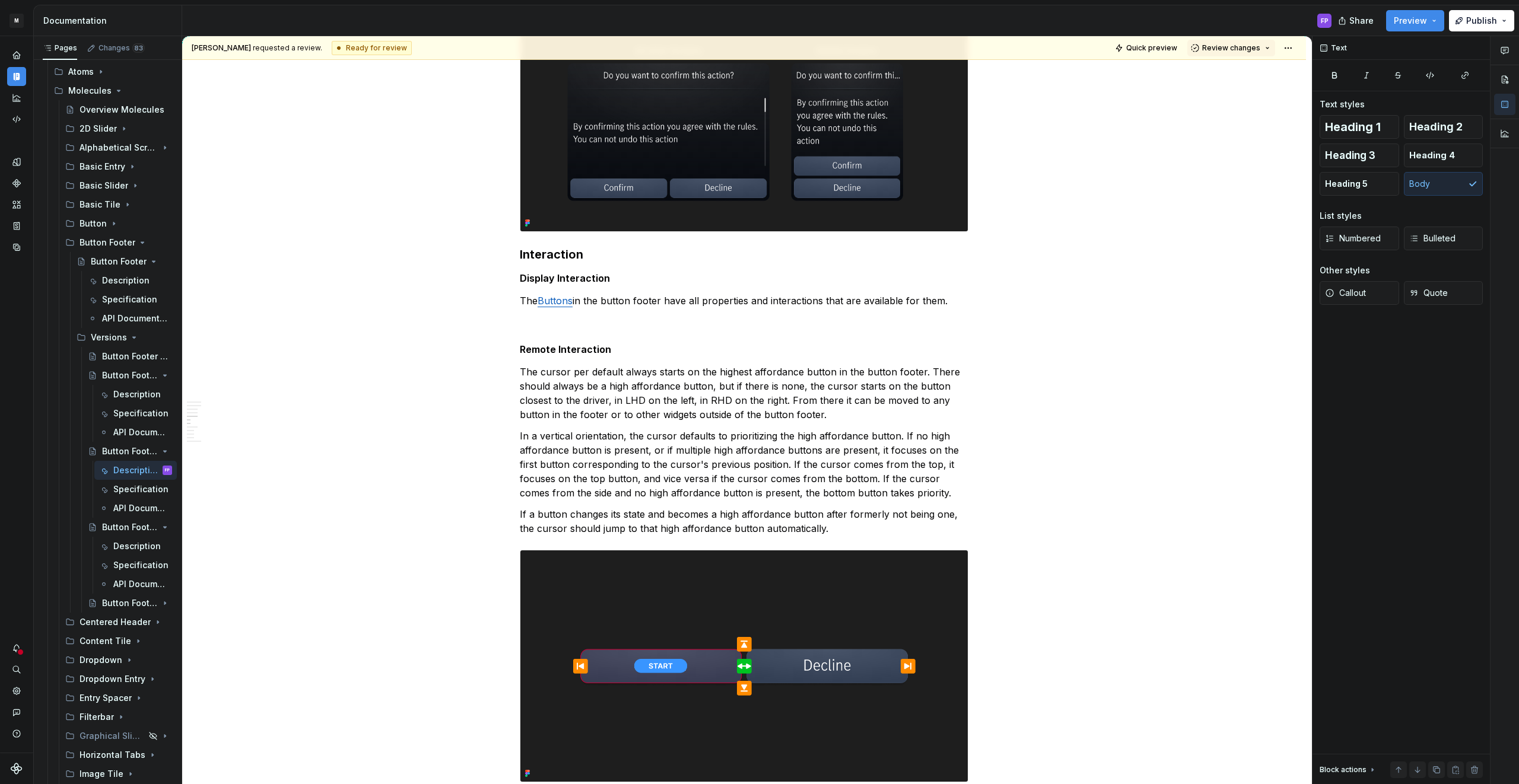
click at [1235, 46] on span "Review changes" at bounding box center [1231, 47] width 58 height 9
click at [1229, 73] on div "Approve" at bounding box center [1270, 71] width 104 height 12
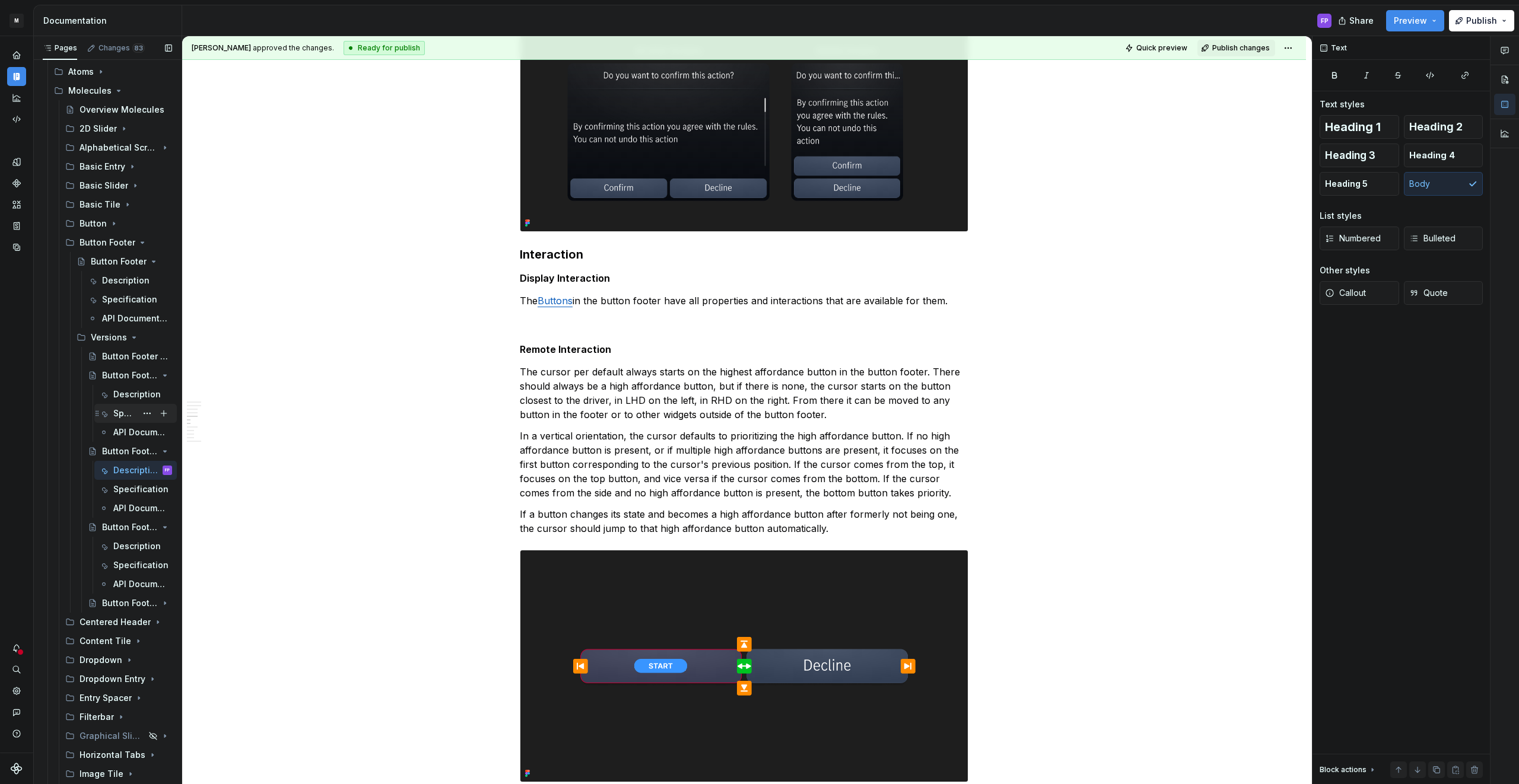
click at [120, 410] on div "Specification" at bounding box center [125, 414] width 23 height 12
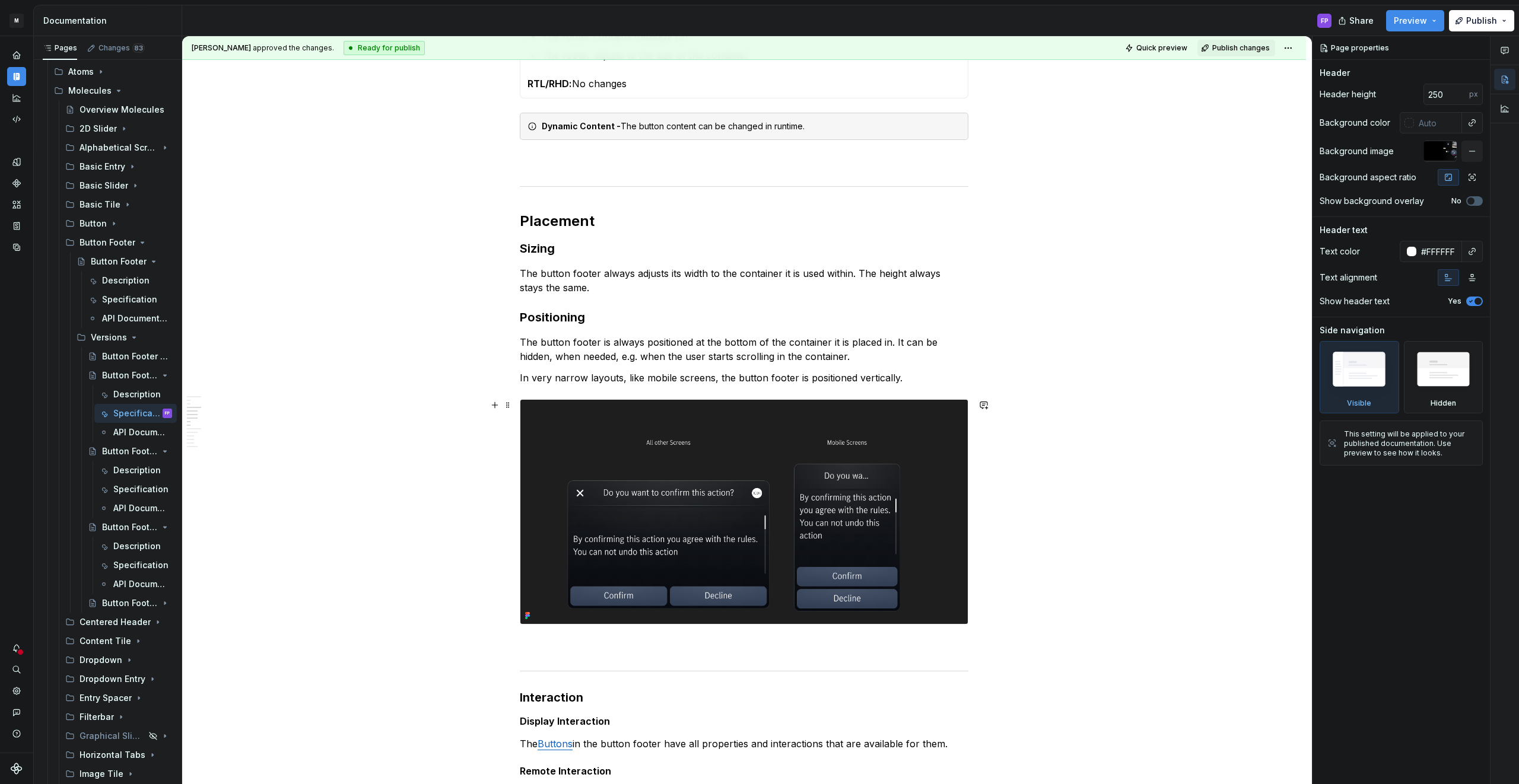
scroll to position [1243, 0]
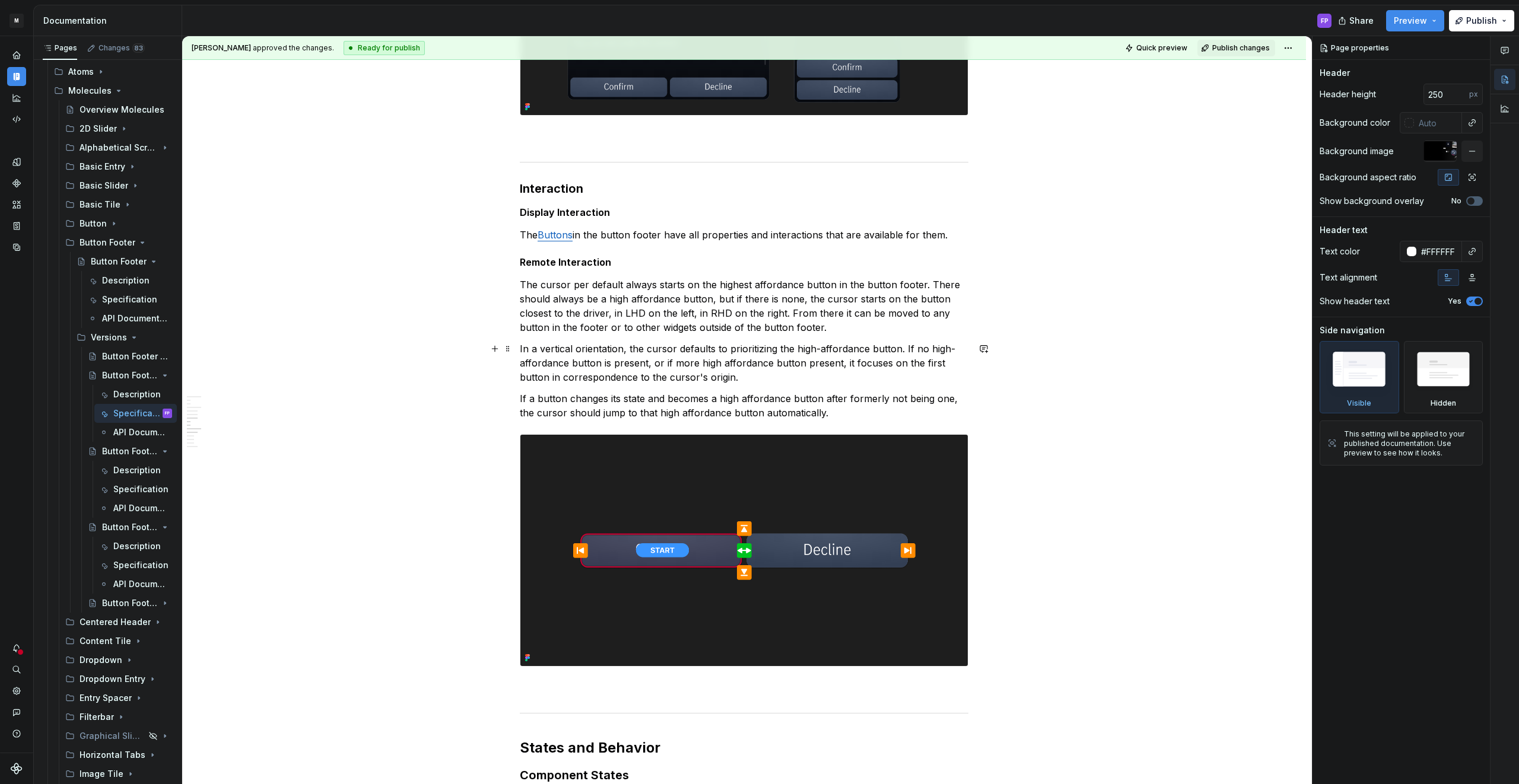
click at [725, 359] on p "In a vertical orientation, the cursor defaults to prioritizing the high-afforda…" at bounding box center [743, 363] width 448 height 42
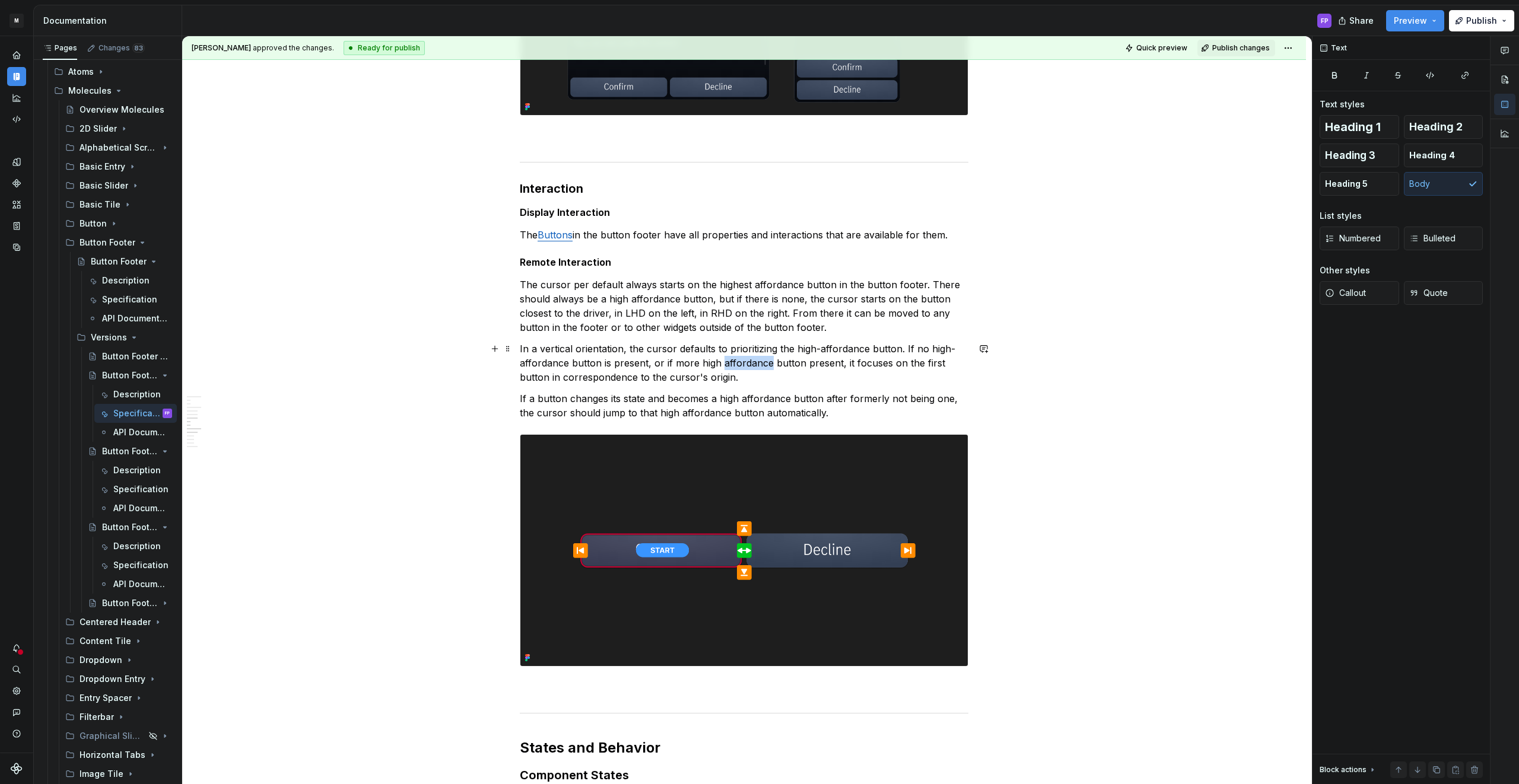
click at [725, 359] on p "In a vertical orientation, the cursor defaults to prioritizing the high-afforda…" at bounding box center [743, 363] width 448 height 42
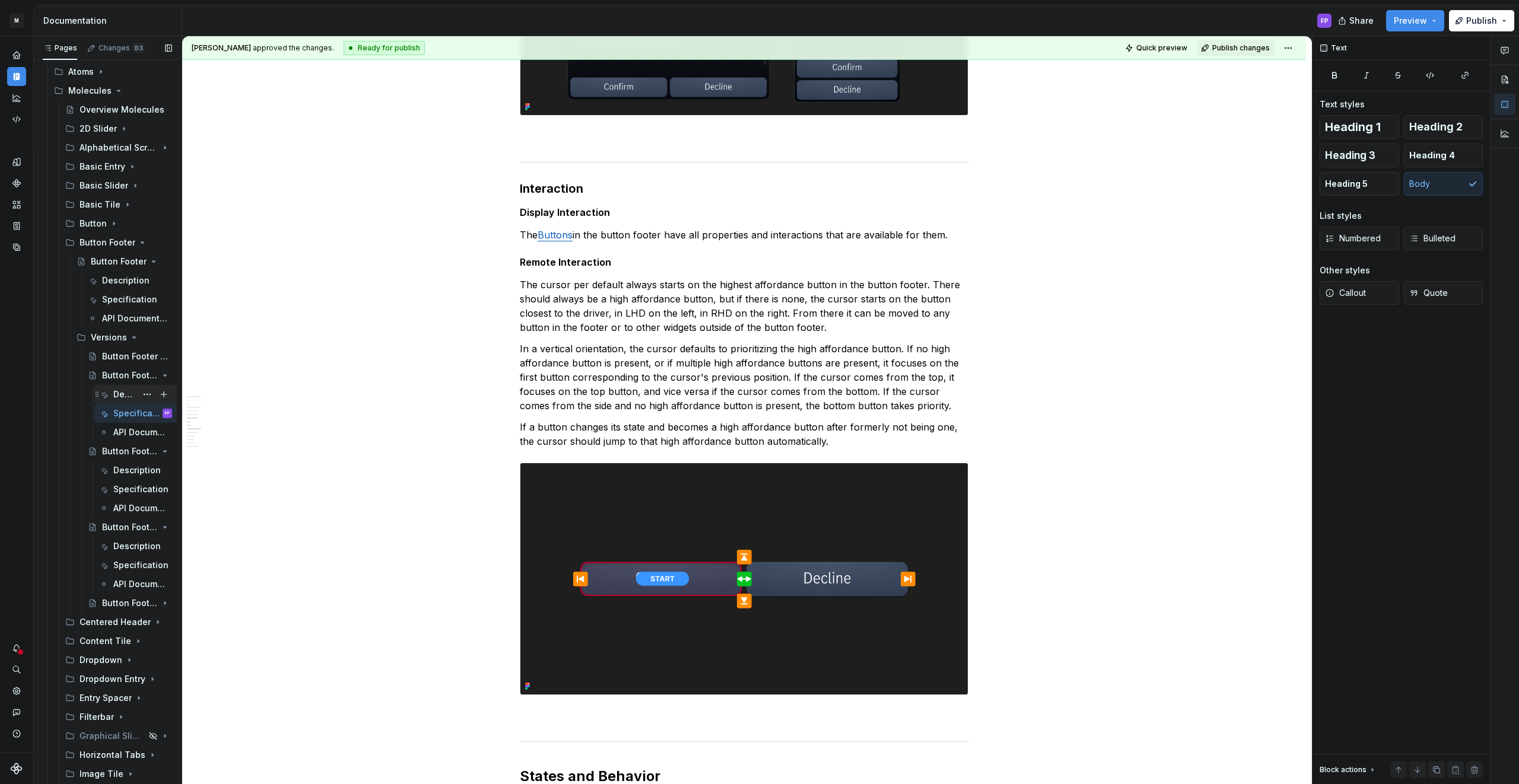
click at [115, 392] on div "Description" at bounding box center [125, 395] width 23 height 12
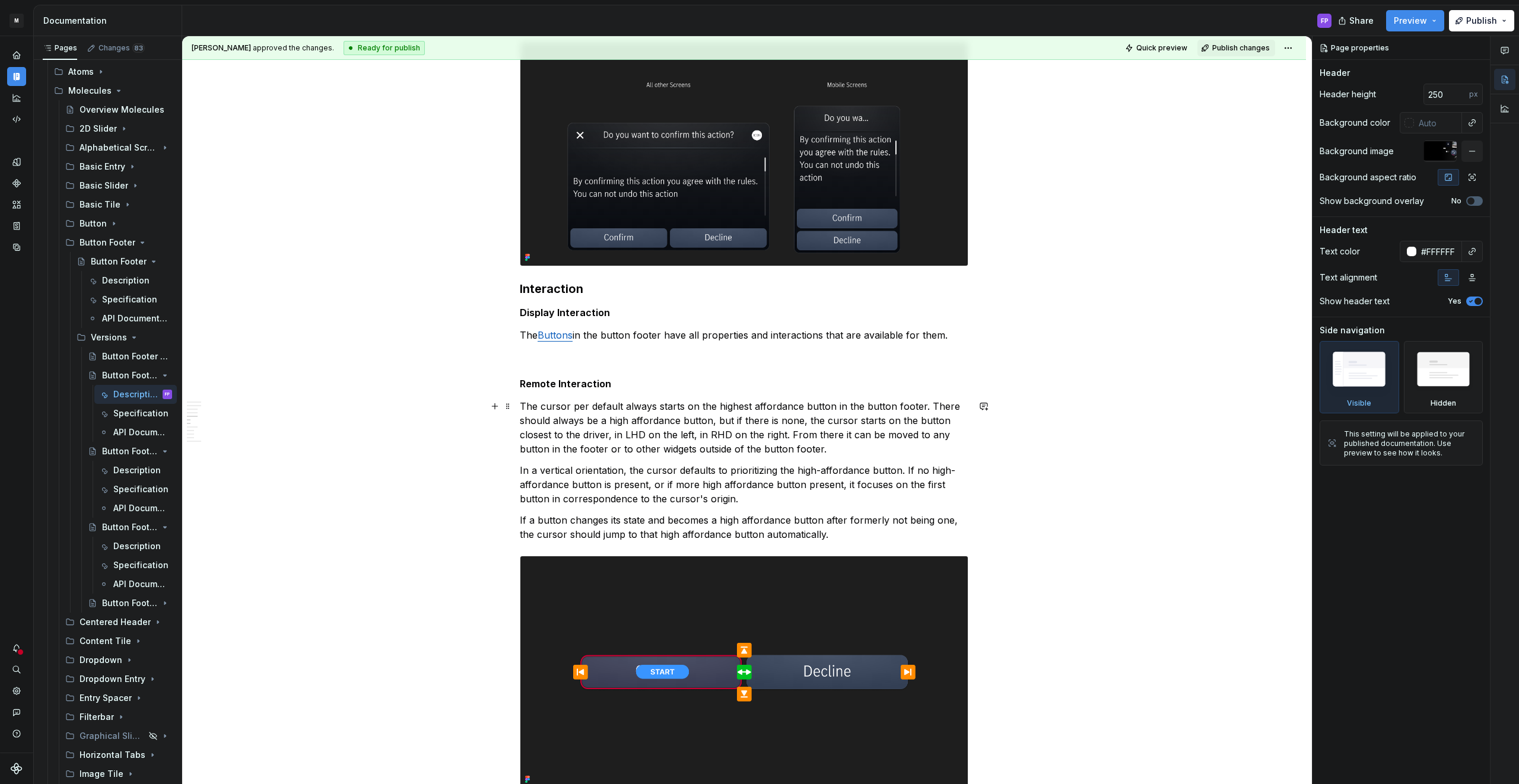
scroll to position [1377, 0]
click at [601, 486] on p "In a vertical orientation, the cursor defaults to prioritizing the high-afforda…" at bounding box center [743, 484] width 448 height 42
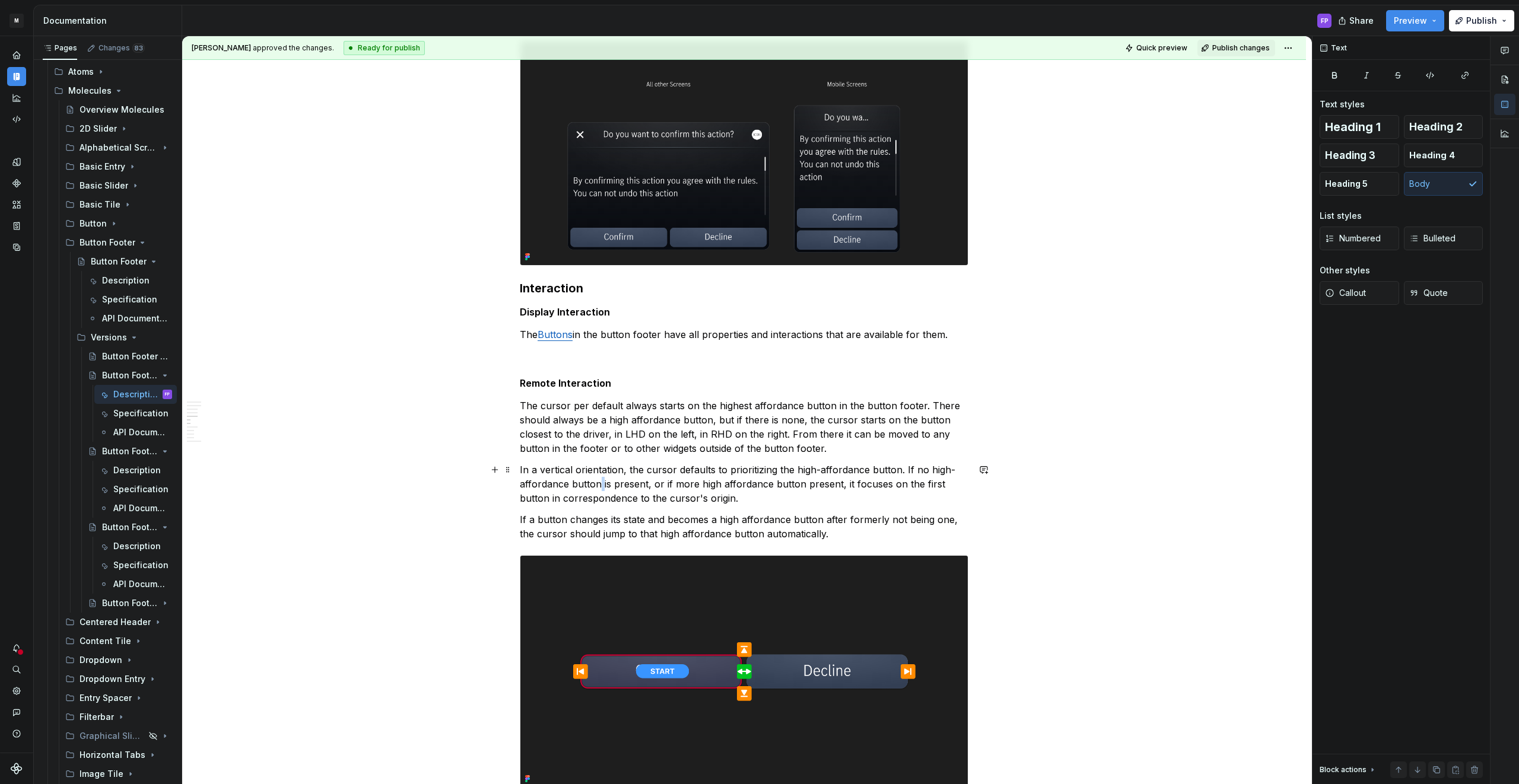
click at [601, 486] on p "In a vertical orientation, the cursor defaults to prioritizing the high-afforda…" at bounding box center [743, 484] width 448 height 42
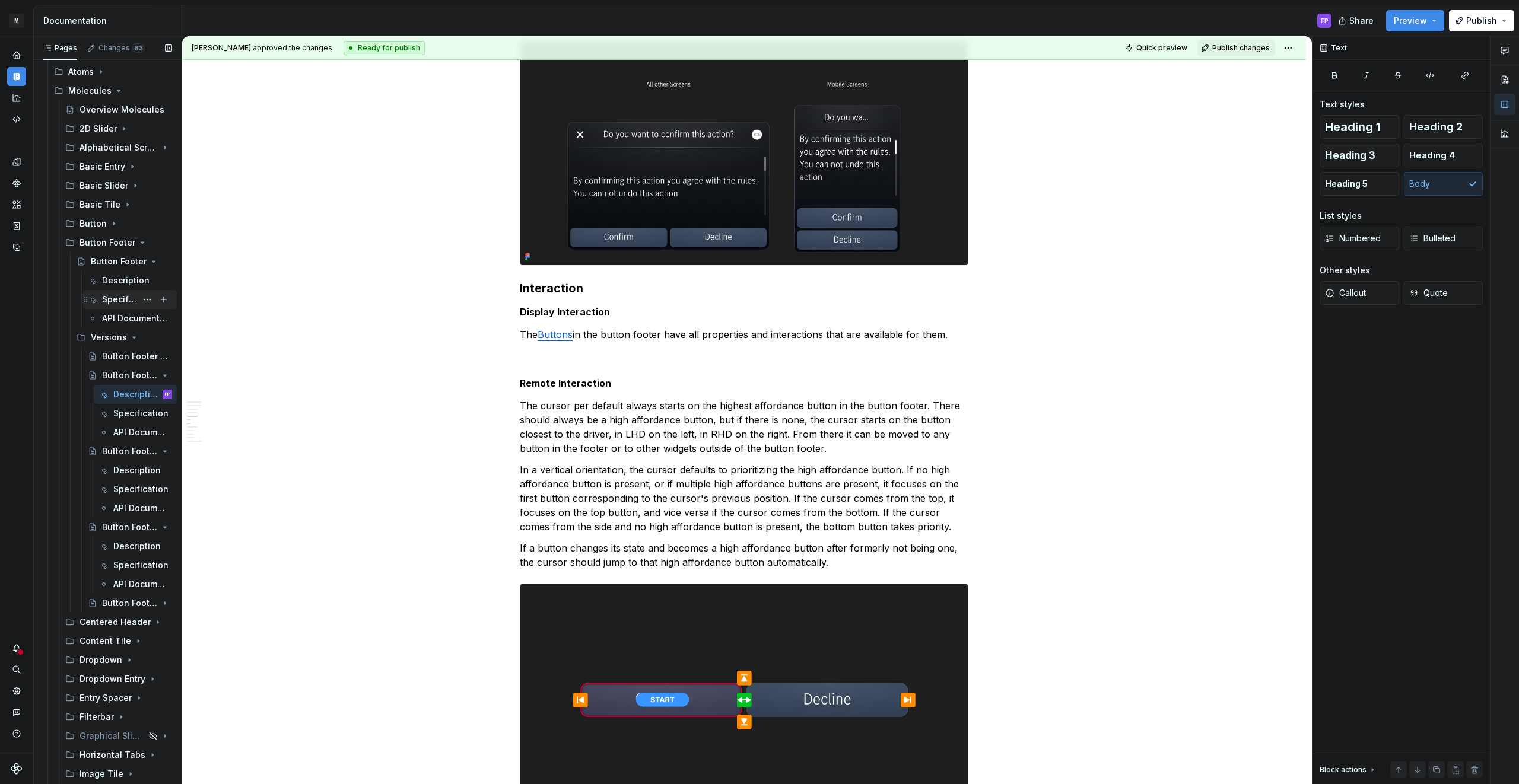
click at [113, 297] on div "Specification" at bounding box center [119, 300] width 35 height 12
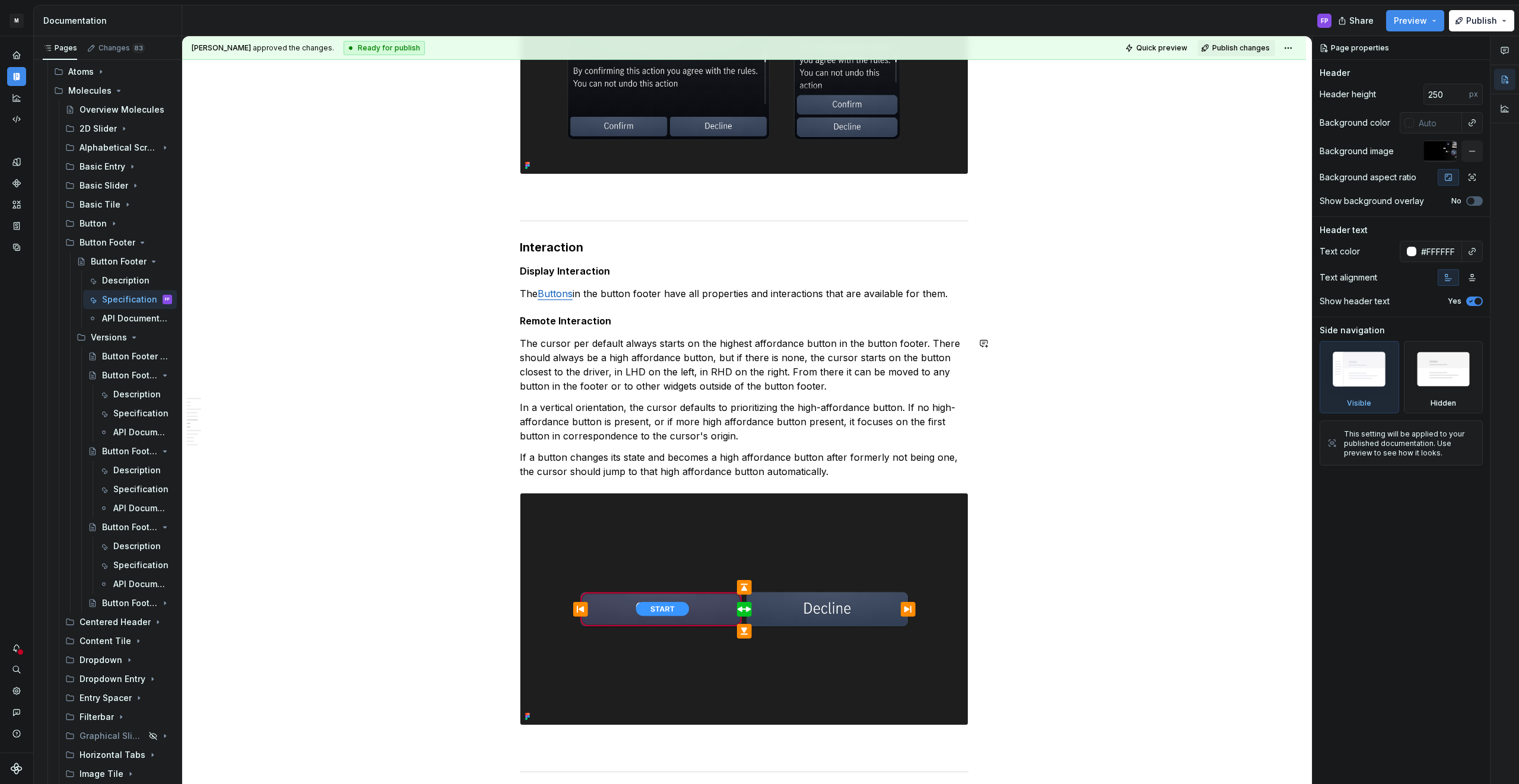
scroll to position [1192, 0]
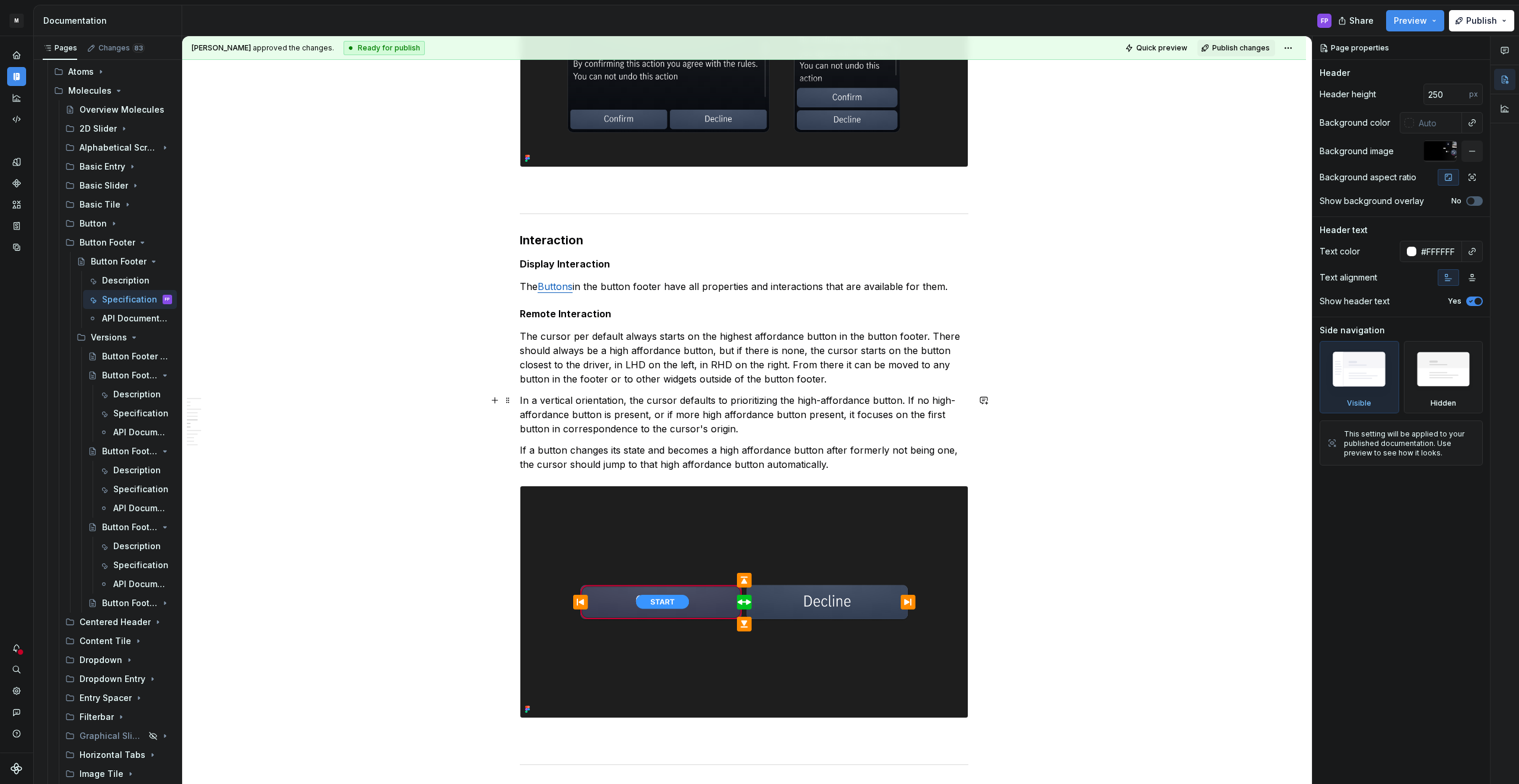
click at [735, 413] on p "In a vertical orientation, the cursor defaults to prioritizing the high-afforda…" at bounding box center [743, 414] width 448 height 42
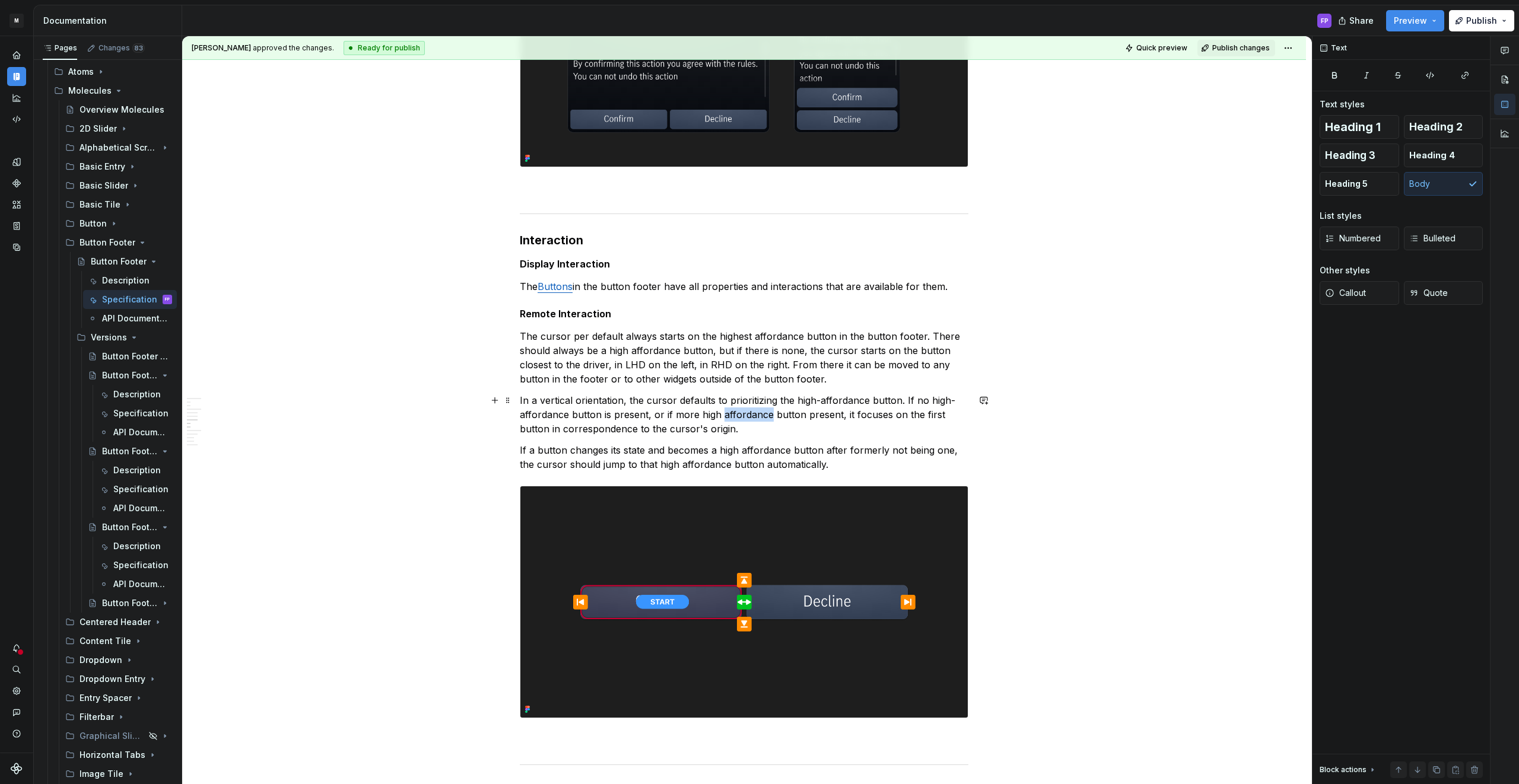
click at [735, 413] on p "In a vertical orientation, the cursor defaults to prioritizing the high-afforda…" at bounding box center [743, 414] width 448 height 42
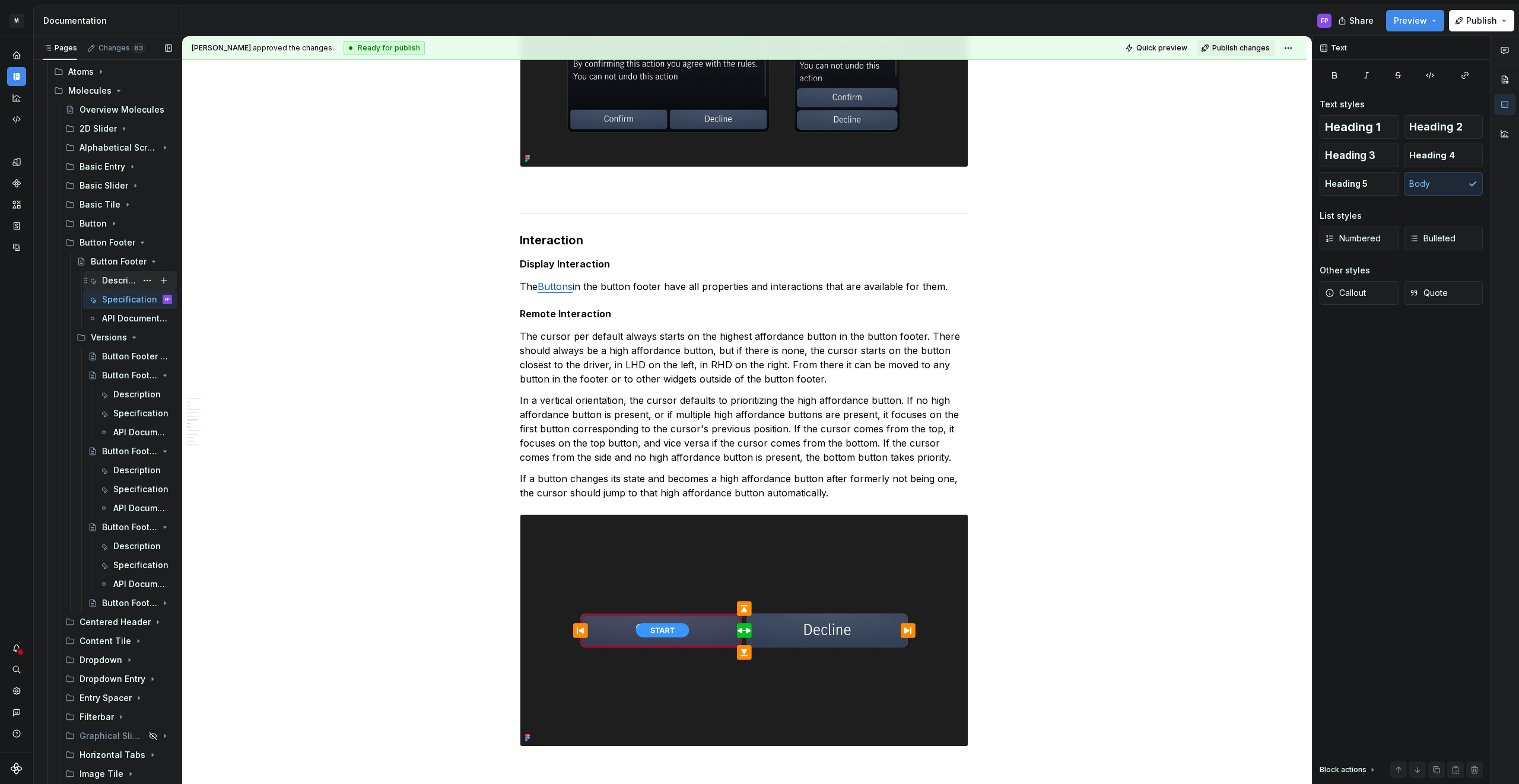
click at [93, 276] on icon "Page tree" at bounding box center [92, 281] width 9 height 9
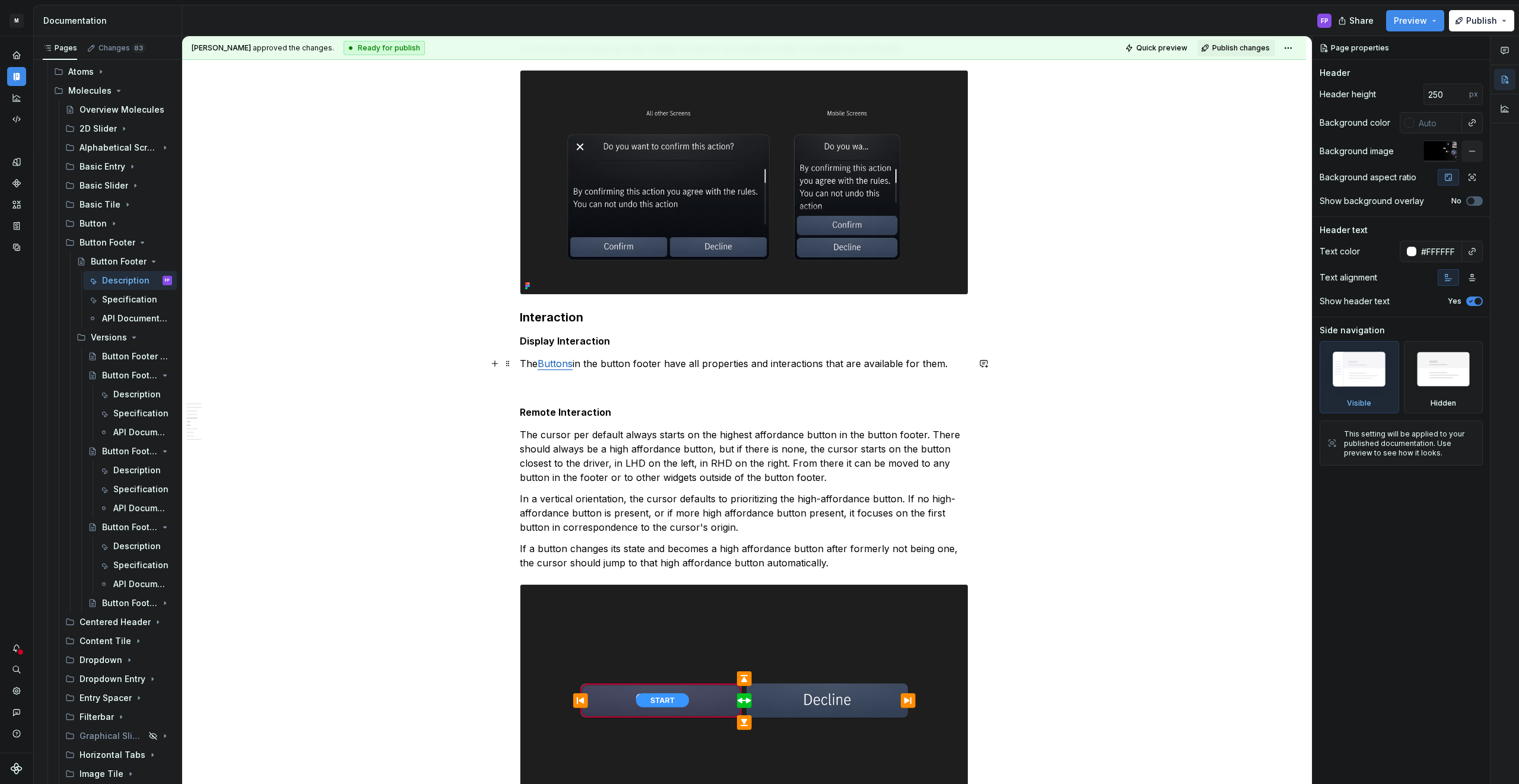
scroll to position [1516, 0]
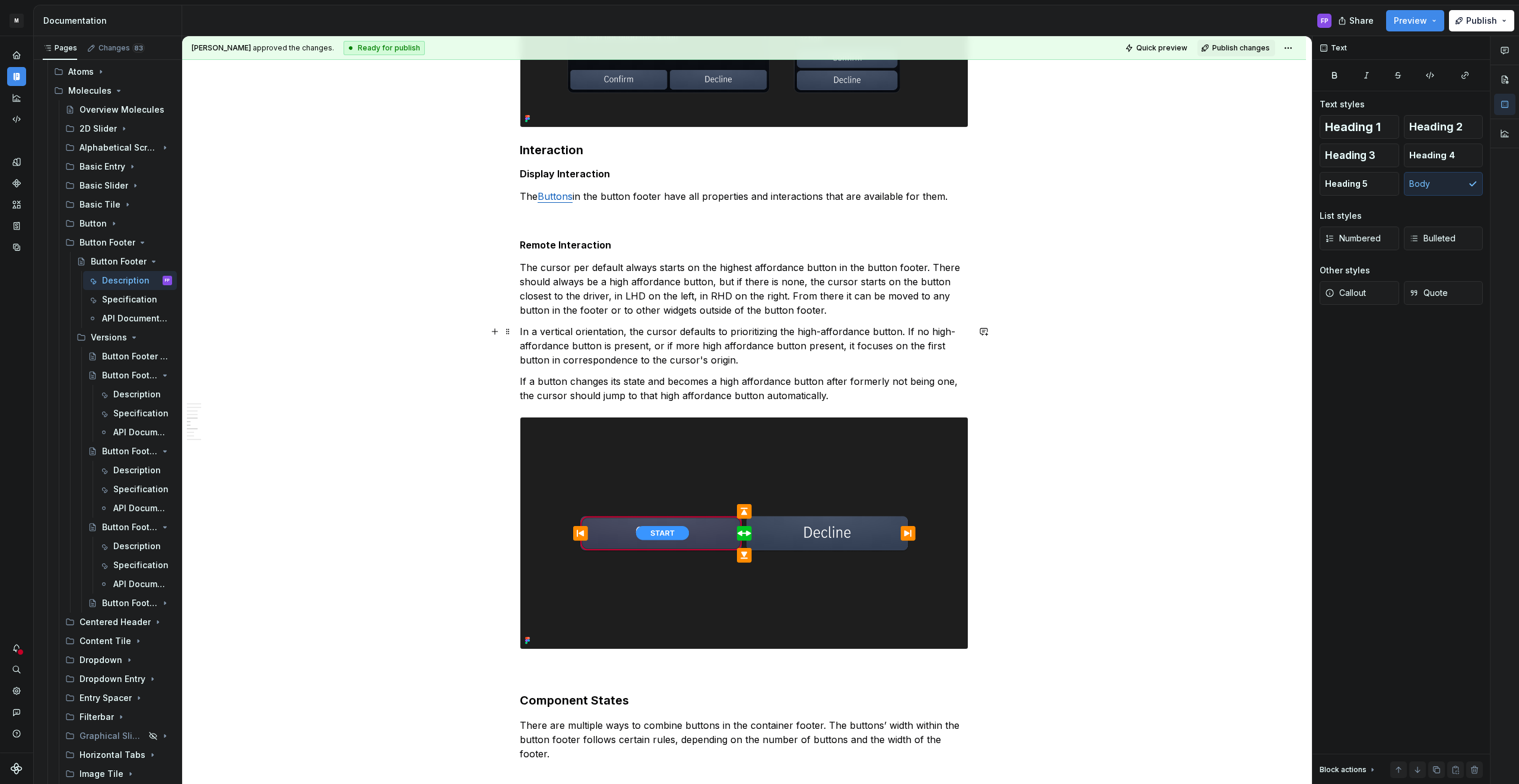
click at [603, 345] on p "In a vertical orientation, the cursor defaults to prioritizing the high-afforda…" at bounding box center [743, 346] width 448 height 42
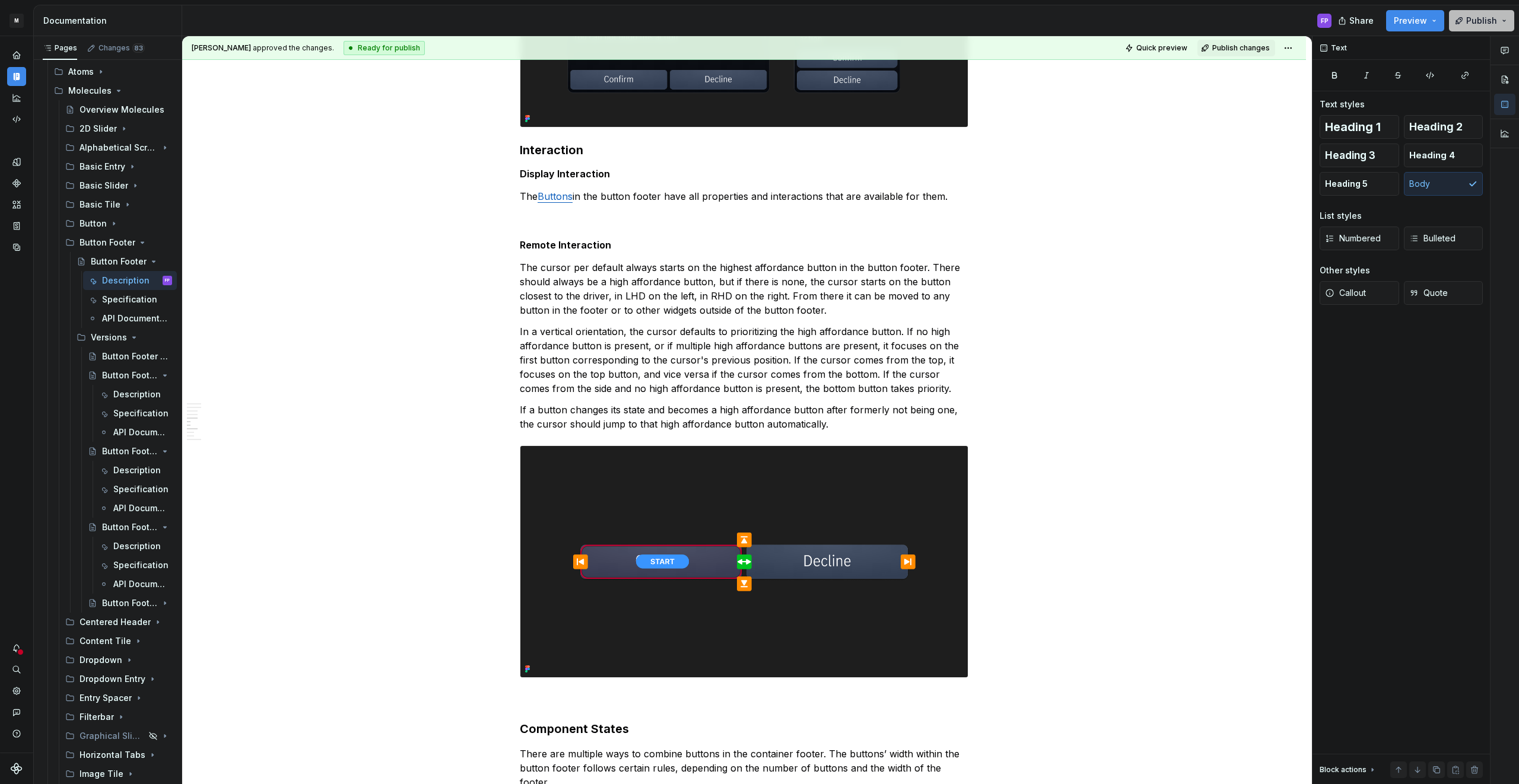
click at [1492, 22] on span "Publish" at bounding box center [1482, 21] width 31 height 12
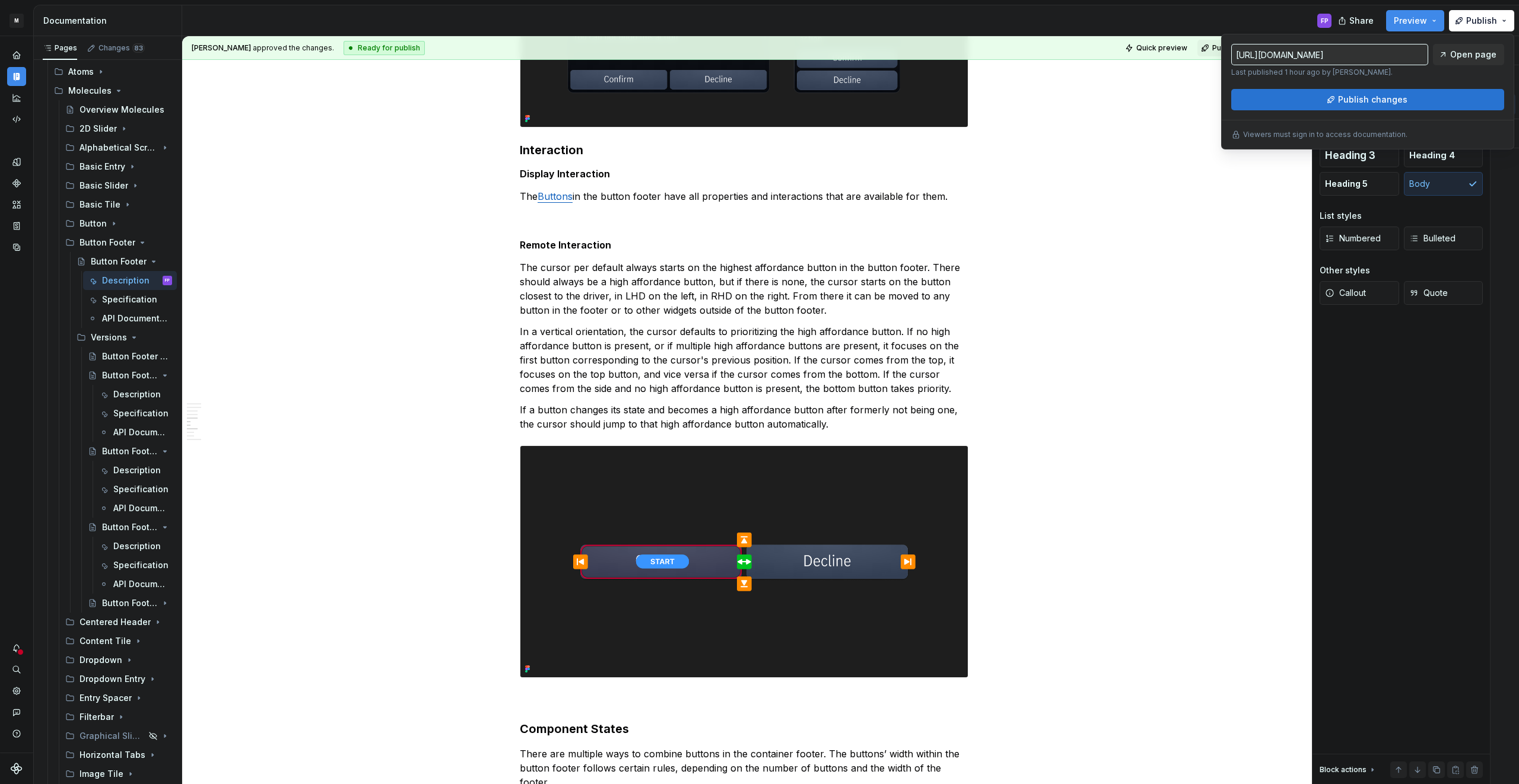
click at [1383, 102] on span "Publish changes" at bounding box center [1373, 100] width 70 height 12
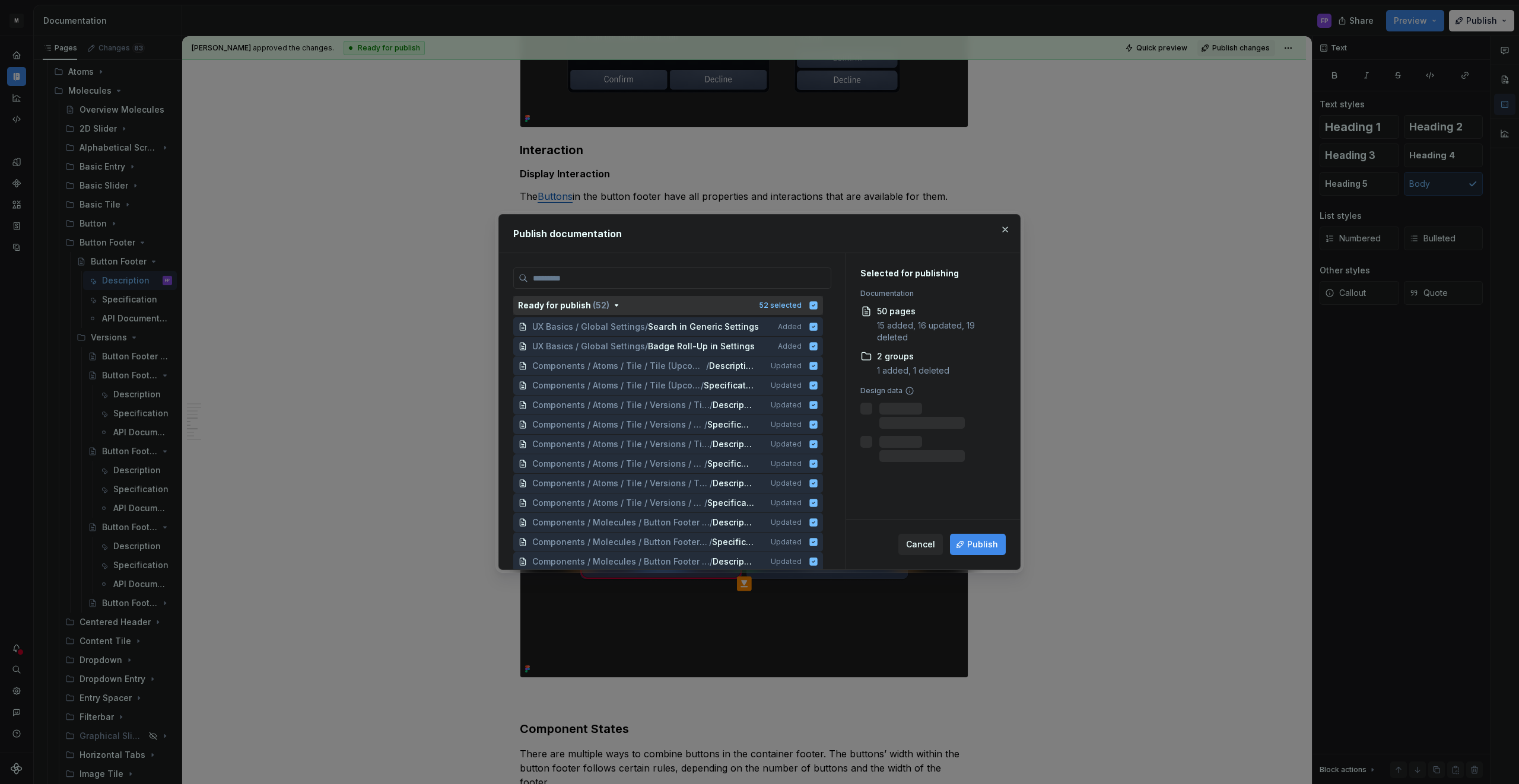
click at [818, 307] on icon "button" at bounding box center [813, 305] width 9 height 9
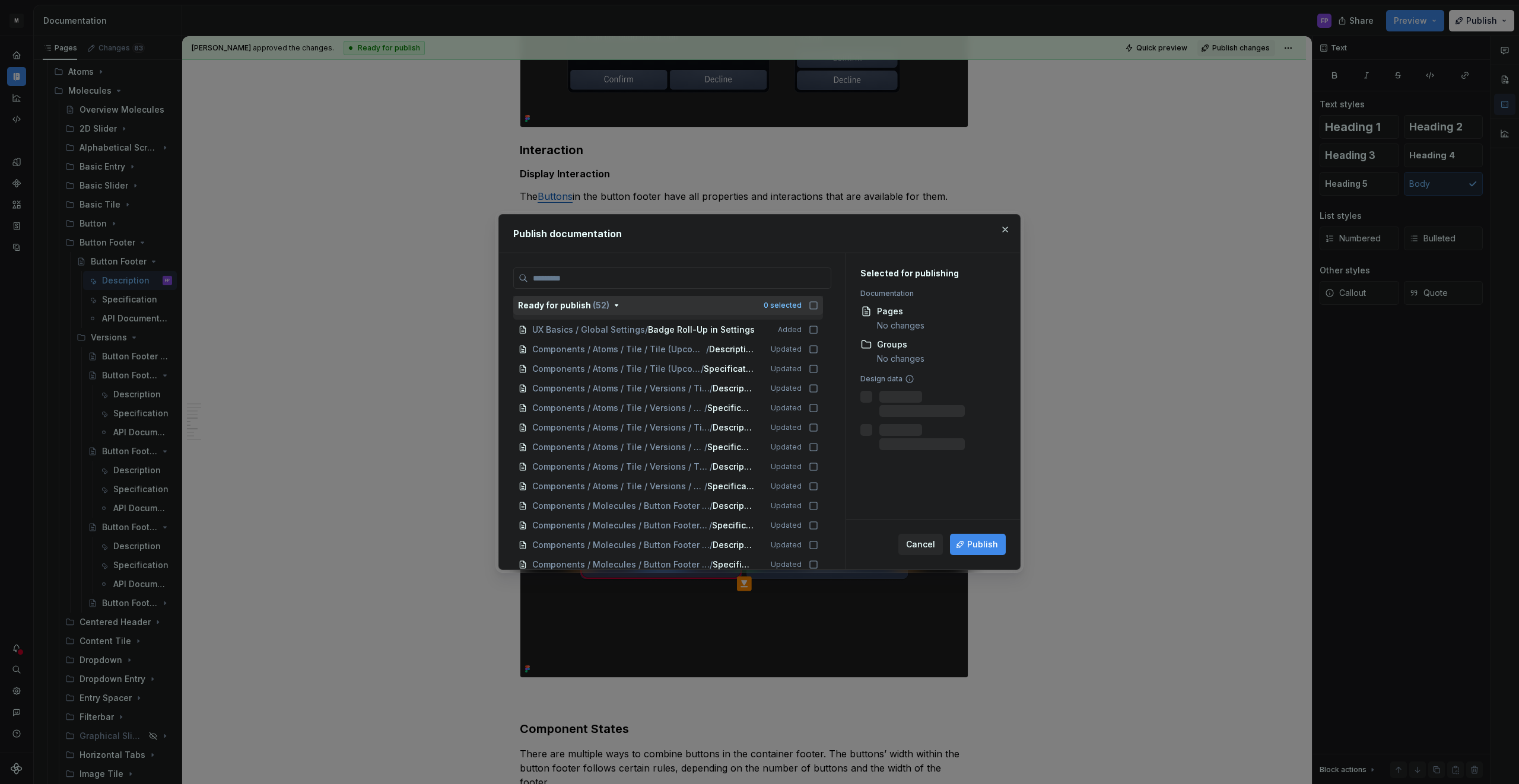
scroll to position [15, 0]
click at [818, 348] on icon at bounding box center [813, 351] width 9 height 9
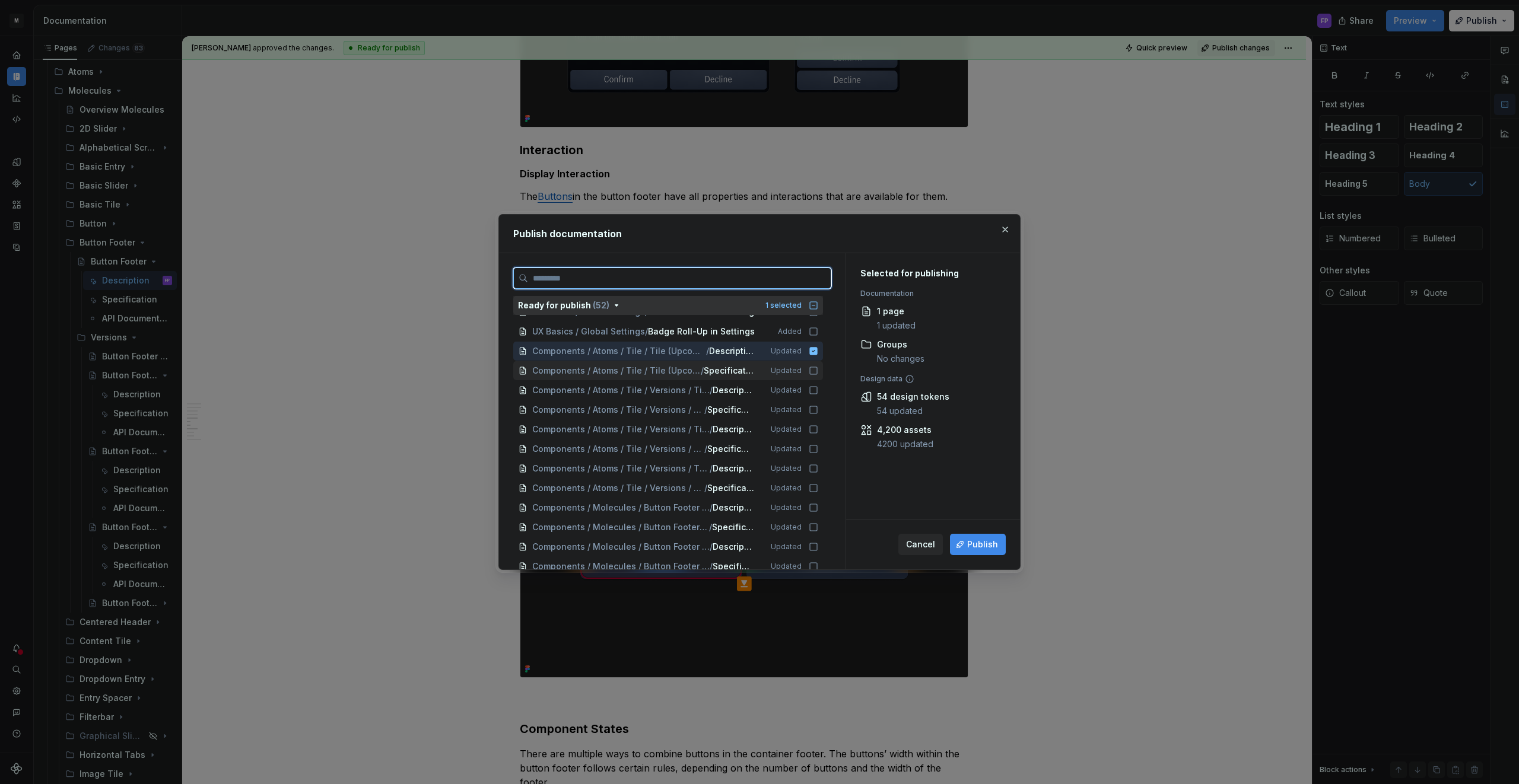
drag, startPoint x: 818, startPoint y: 367, endPoint x: 821, endPoint y: 379, distance: 12.4
click at [818, 367] on icon at bounding box center [813, 370] width 9 height 9
click at [817, 386] on icon at bounding box center [814, 390] width 7 height 7
click at [819, 401] on div "Components / Atoms / Tile / Versions / Tile - V03 / Specification Updated" at bounding box center [668, 410] width 309 height 19
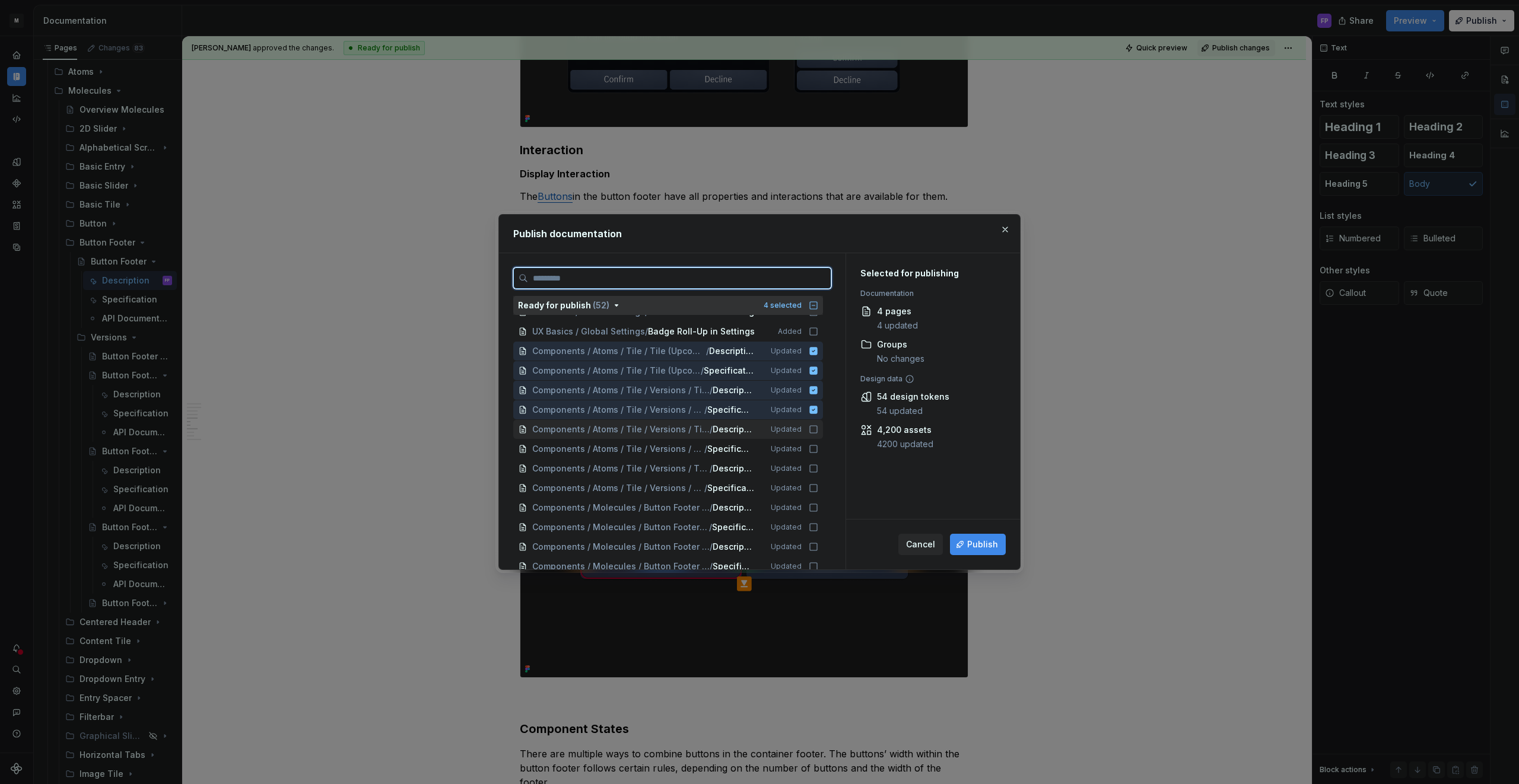
click at [818, 426] on icon at bounding box center [813, 429] width 9 height 9
drag, startPoint x: 823, startPoint y: 452, endPoint x: 822, endPoint y: 458, distance: 6.1
click at [817, 452] on icon at bounding box center [814, 449] width 7 height 7
click at [818, 470] on icon at bounding box center [813, 468] width 9 height 9
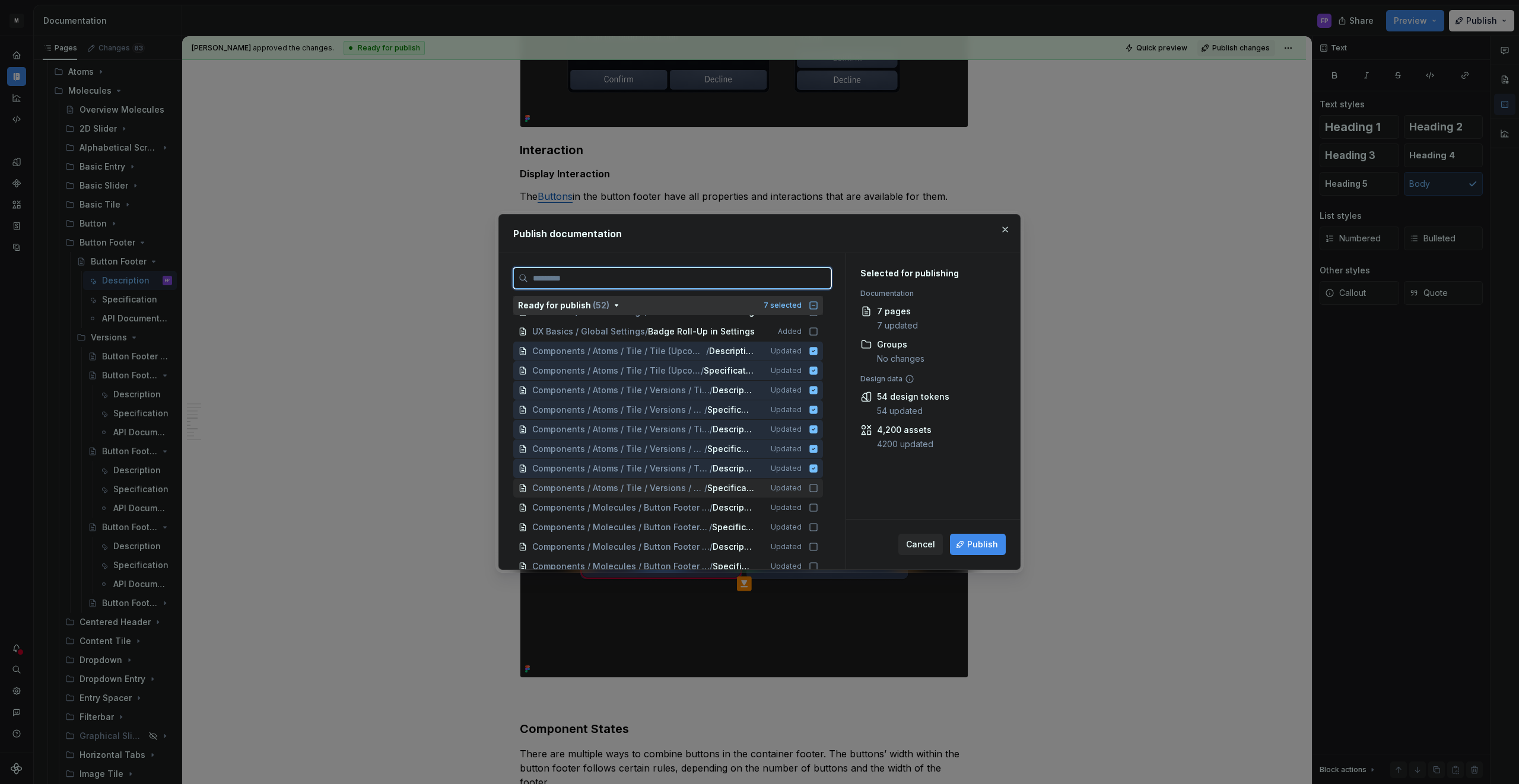
click at [822, 493] on div "Components / Atoms / Tile / Versions / Tile - V01 / Specification Updated" at bounding box center [668, 488] width 309 height 19
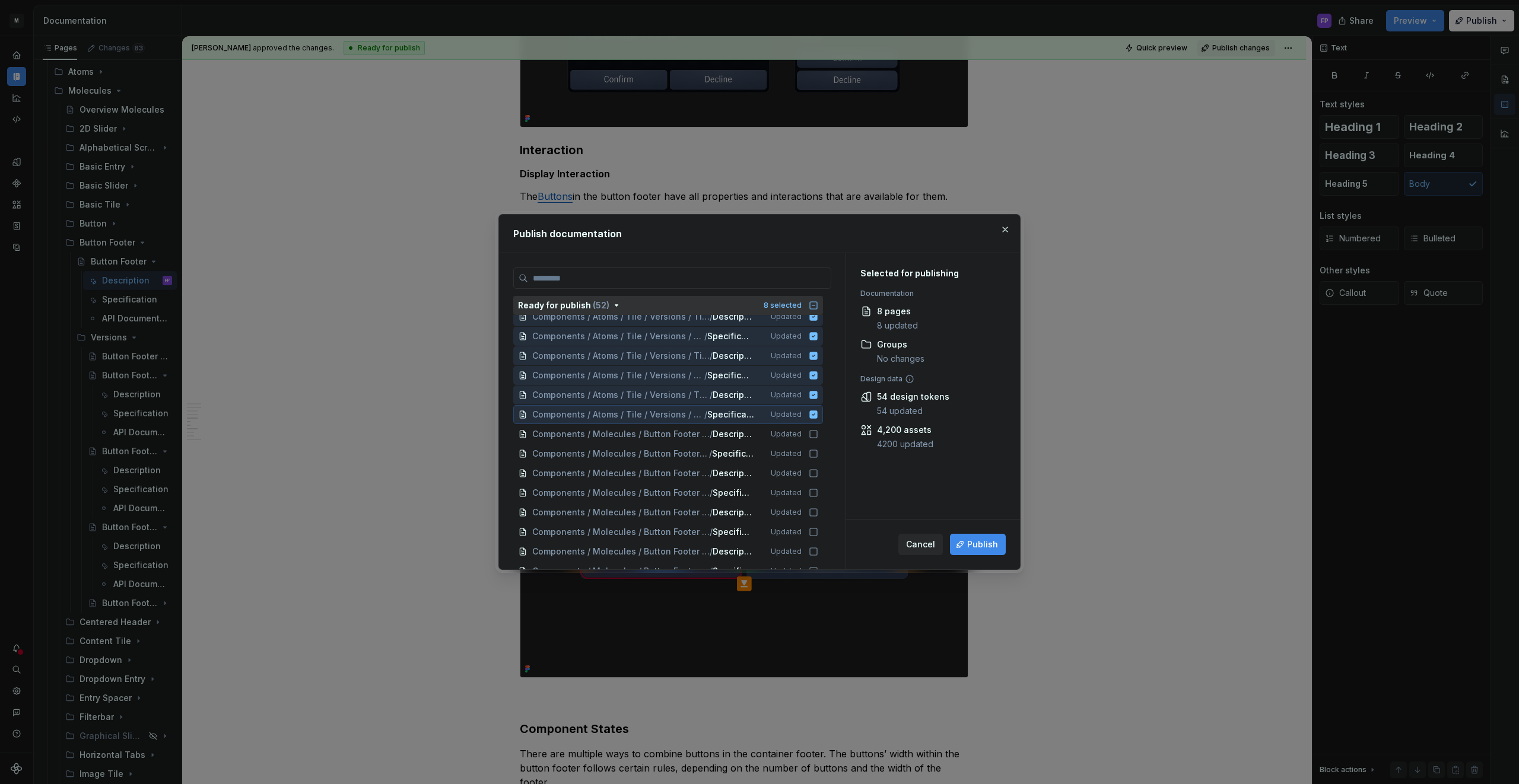
scroll to position [88, 0]
click at [818, 413] on icon at bounding box center [814, 414] width 8 height 8
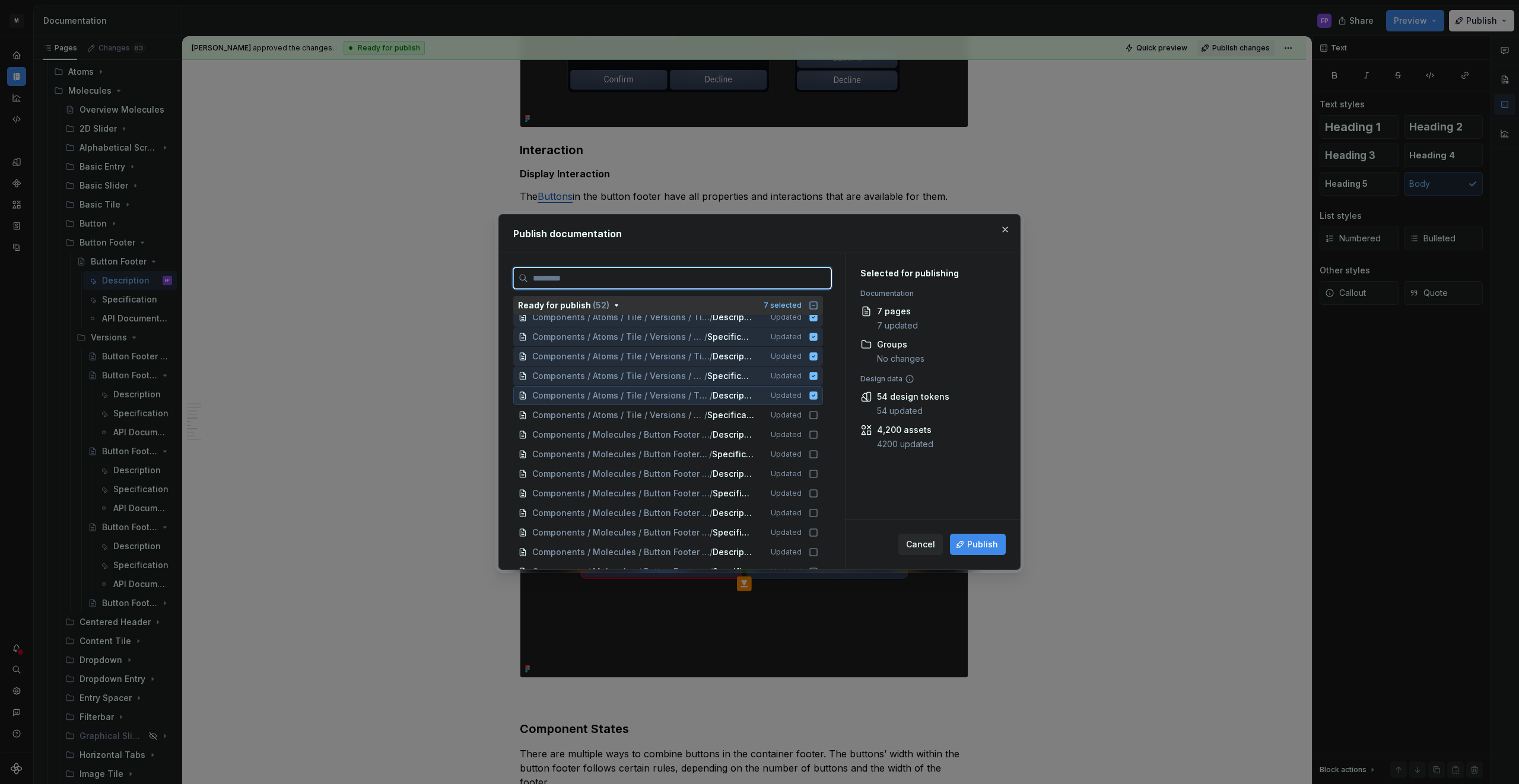
click at [817, 392] on icon at bounding box center [814, 395] width 8 height 8
click at [818, 377] on icon at bounding box center [814, 375] width 8 height 8
click at [818, 355] on icon at bounding box center [814, 356] width 8 height 8
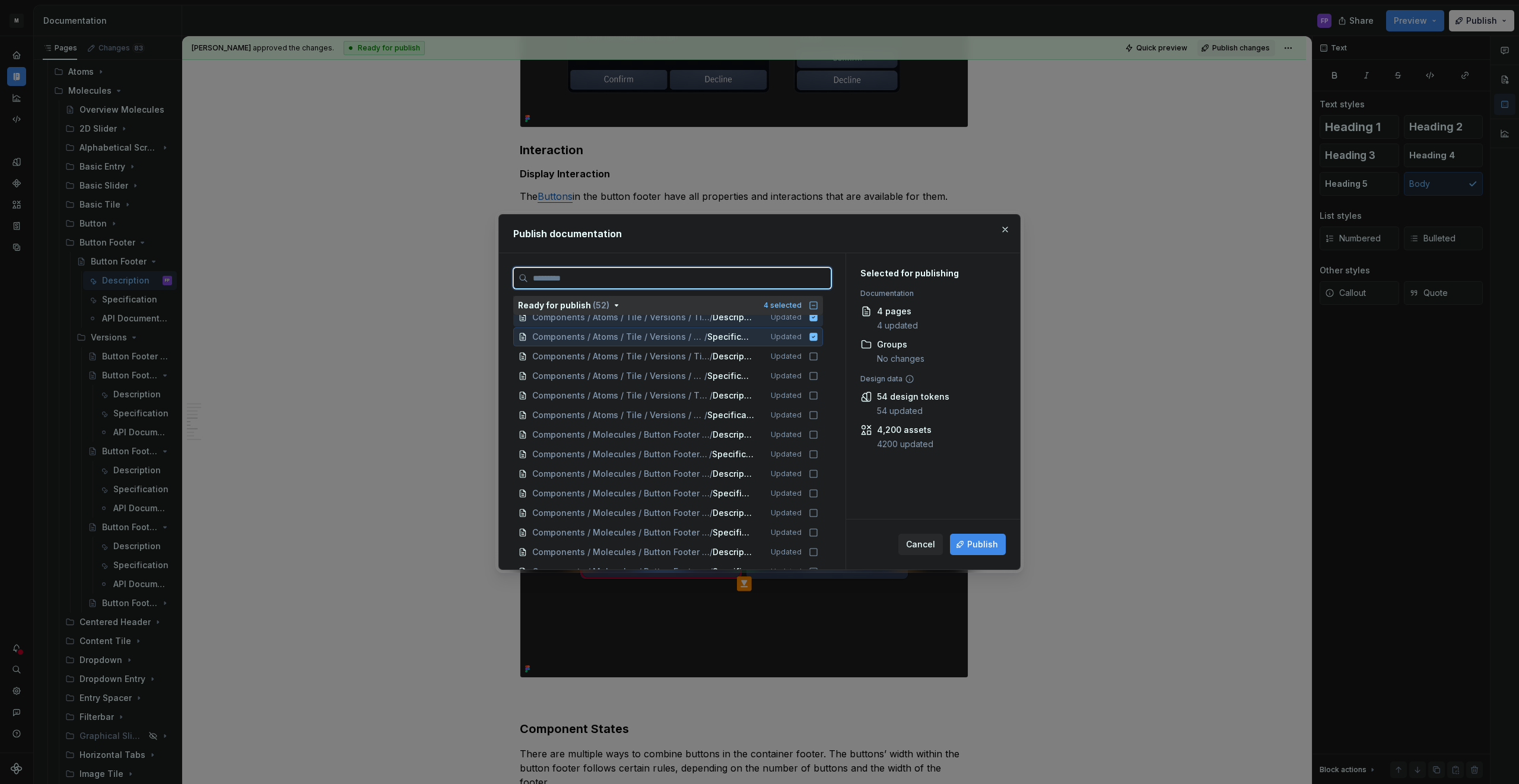
click at [818, 335] on icon at bounding box center [814, 336] width 8 height 8
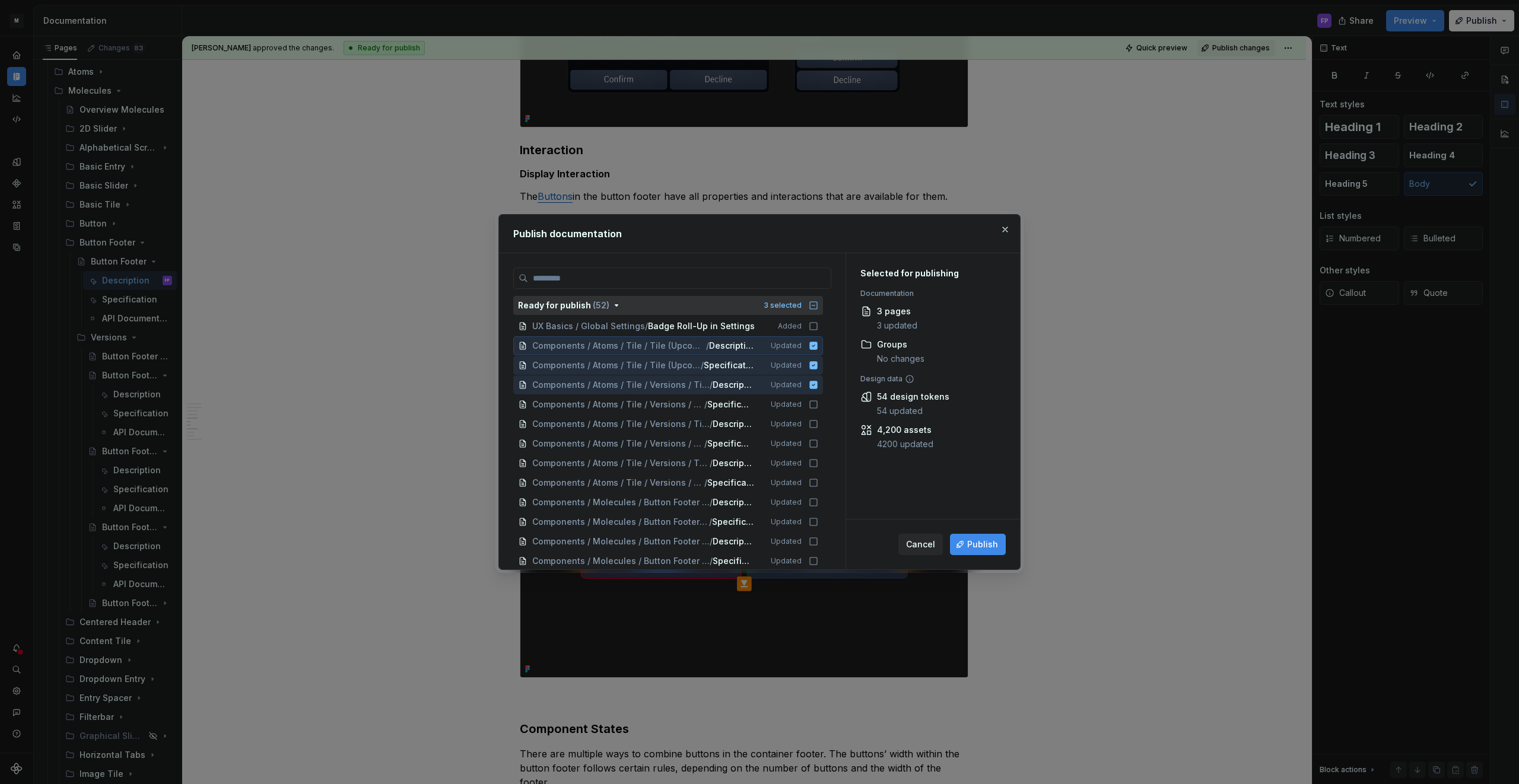
scroll to position [1, 0]
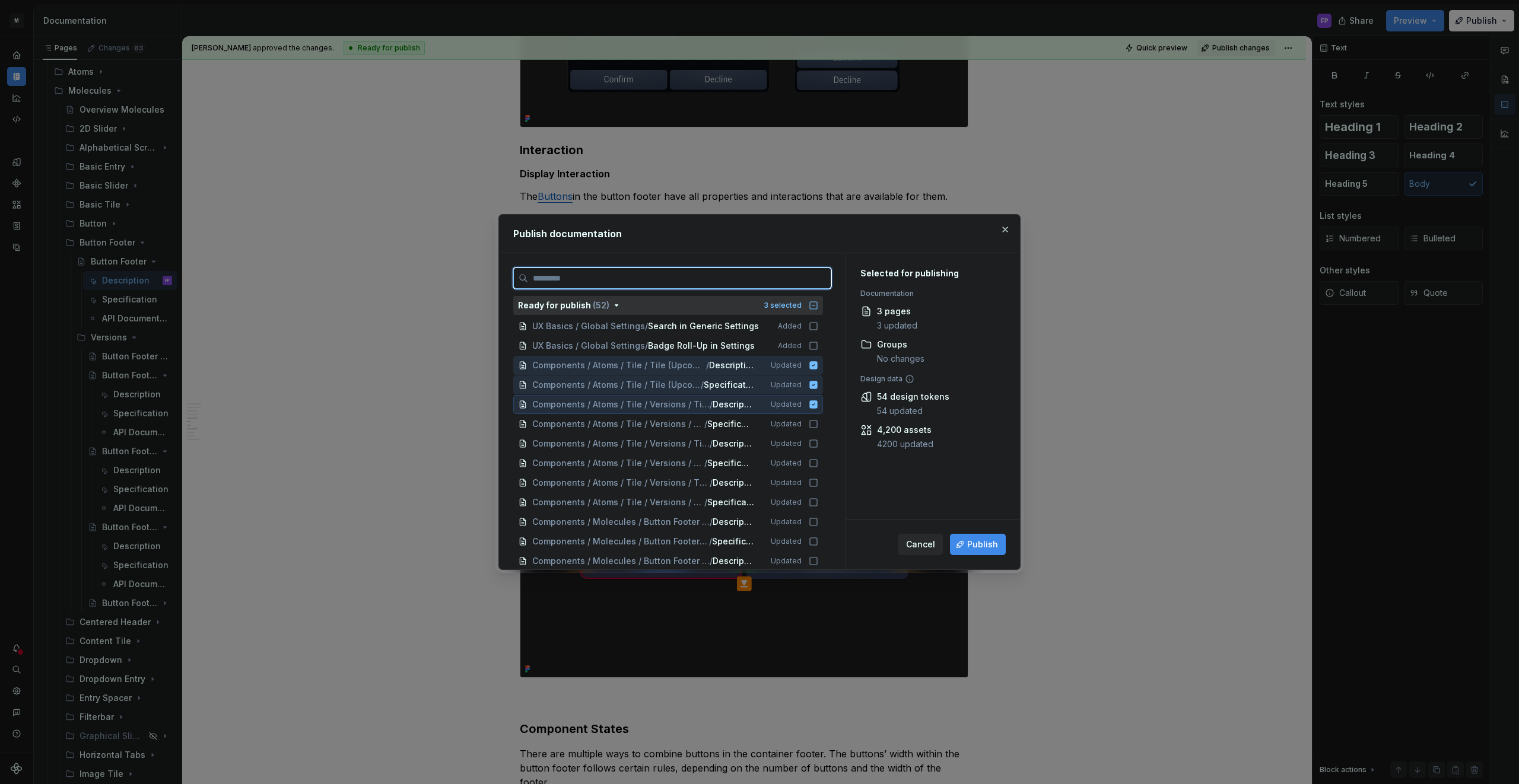
click at [818, 410] on div "Components / Atoms / Tile / Versions / Tile - V03 / Description Updated" at bounding box center [668, 404] width 309 height 19
drag, startPoint x: 817, startPoint y: 381, endPoint x: 820, endPoint y: 367, distance: 14.3
click at [817, 381] on icon at bounding box center [814, 384] width 8 height 8
click at [818, 365] on icon at bounding box center [814, 364] width 8 height 8
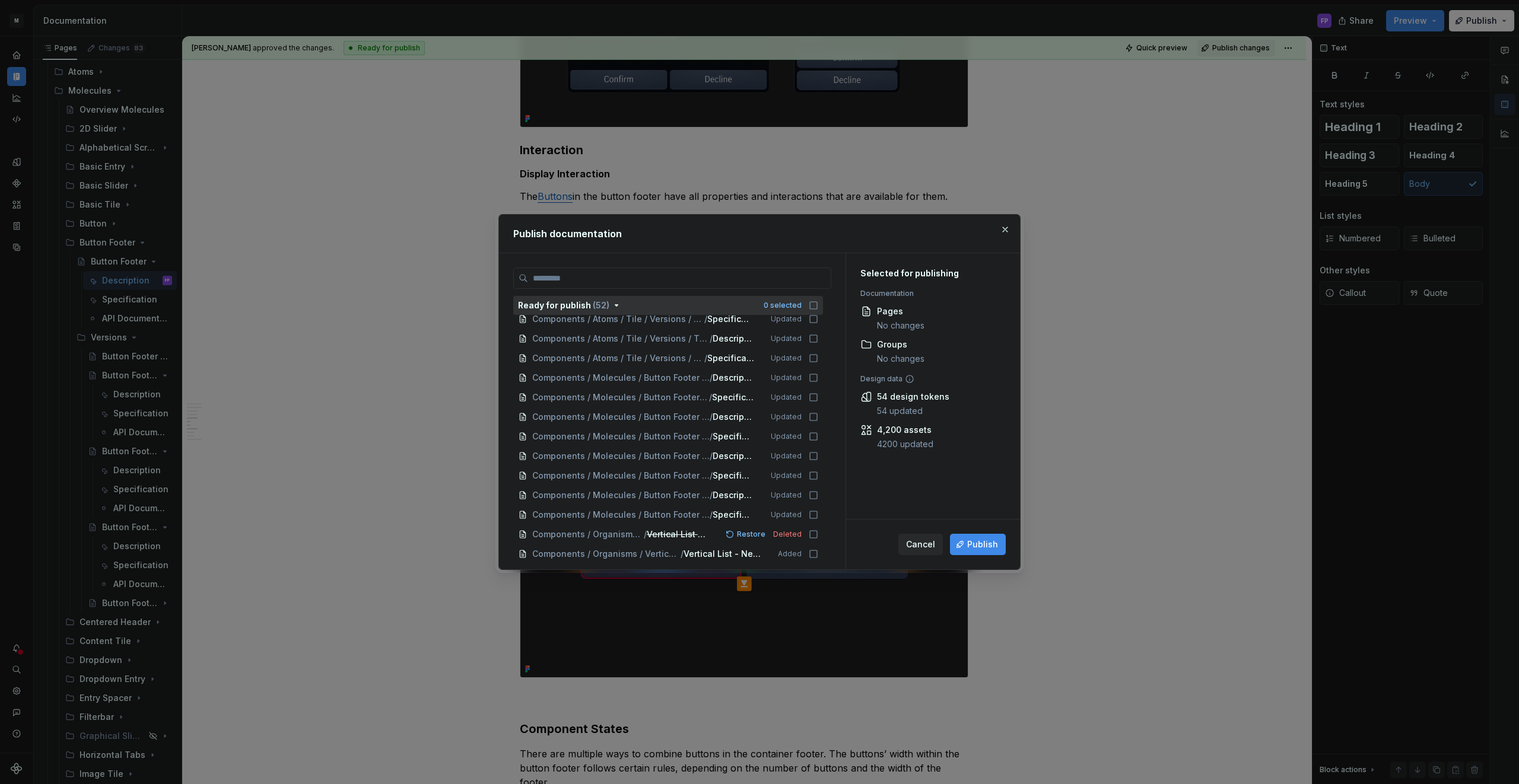
scroll to position [159, 0]
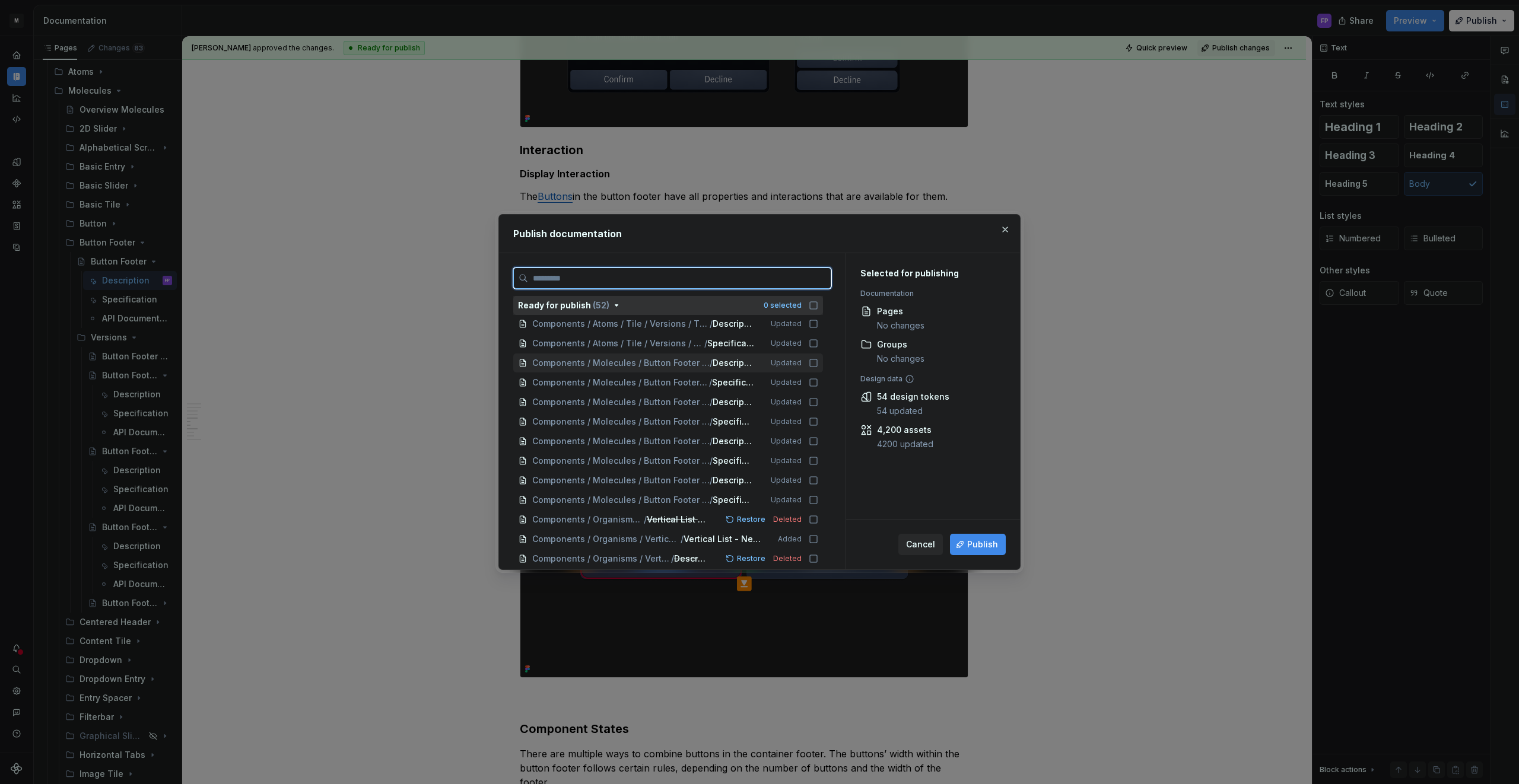
drag, startPoint x: 820, startPoint y: 363, endPoint x: 821, endPoint y: 379, distance: 16.0
click at [818, 364] on icon at bounding box center [813, 363] width 9 height 9
click at [820, 388] on div "Components / Molecules / Button Footer / Button Footer / Specification Updated" at bounding box center [668, 382] width 309 height 19
click at [816, 404] on icon at bounding box center [813, 402] width 9 height 9
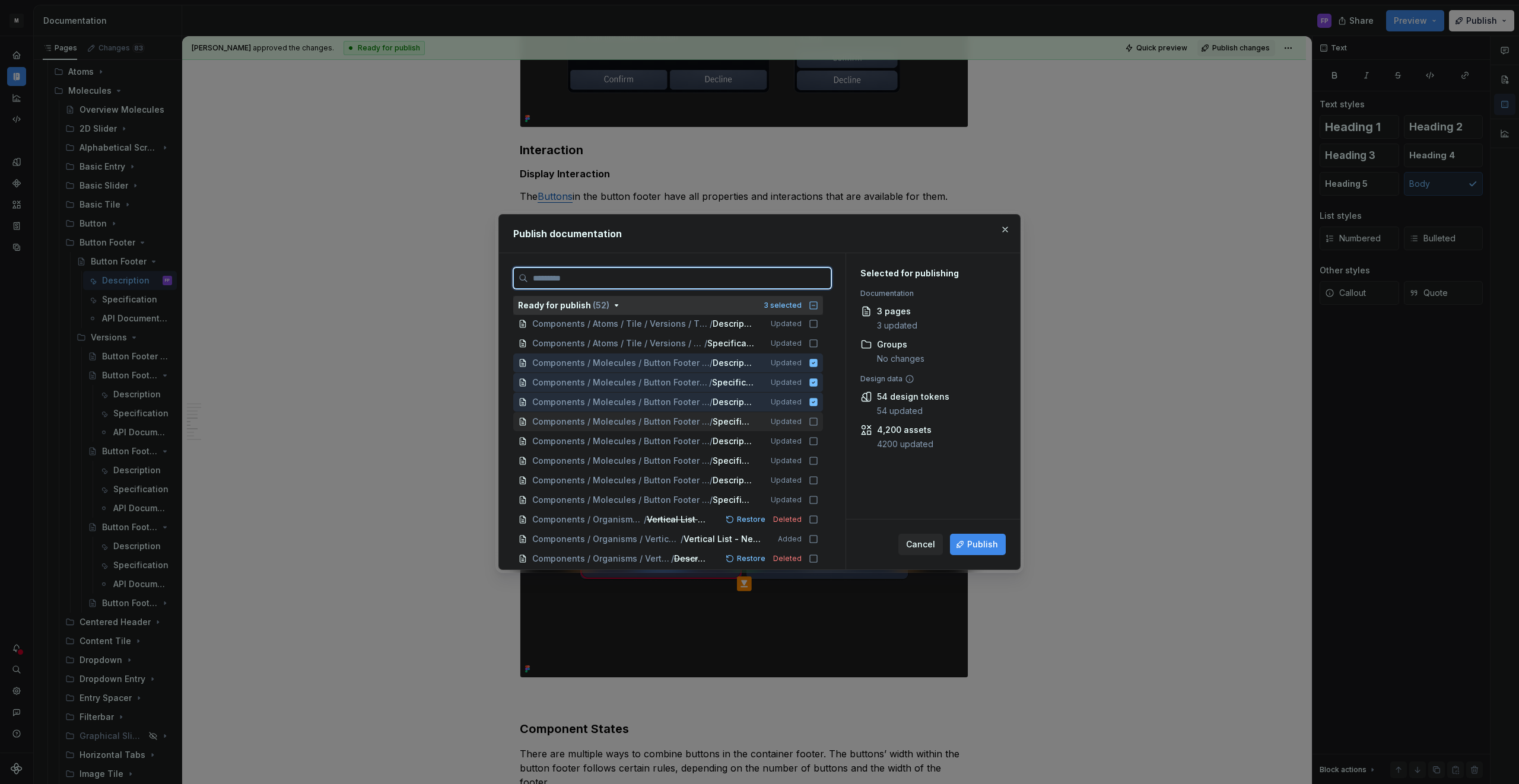
click at [817, 419] on icon at bounding box center [813, 421] width 9 height 9
click at [818, 441] on icon at bounding box center [813, 441] width 9 height 9
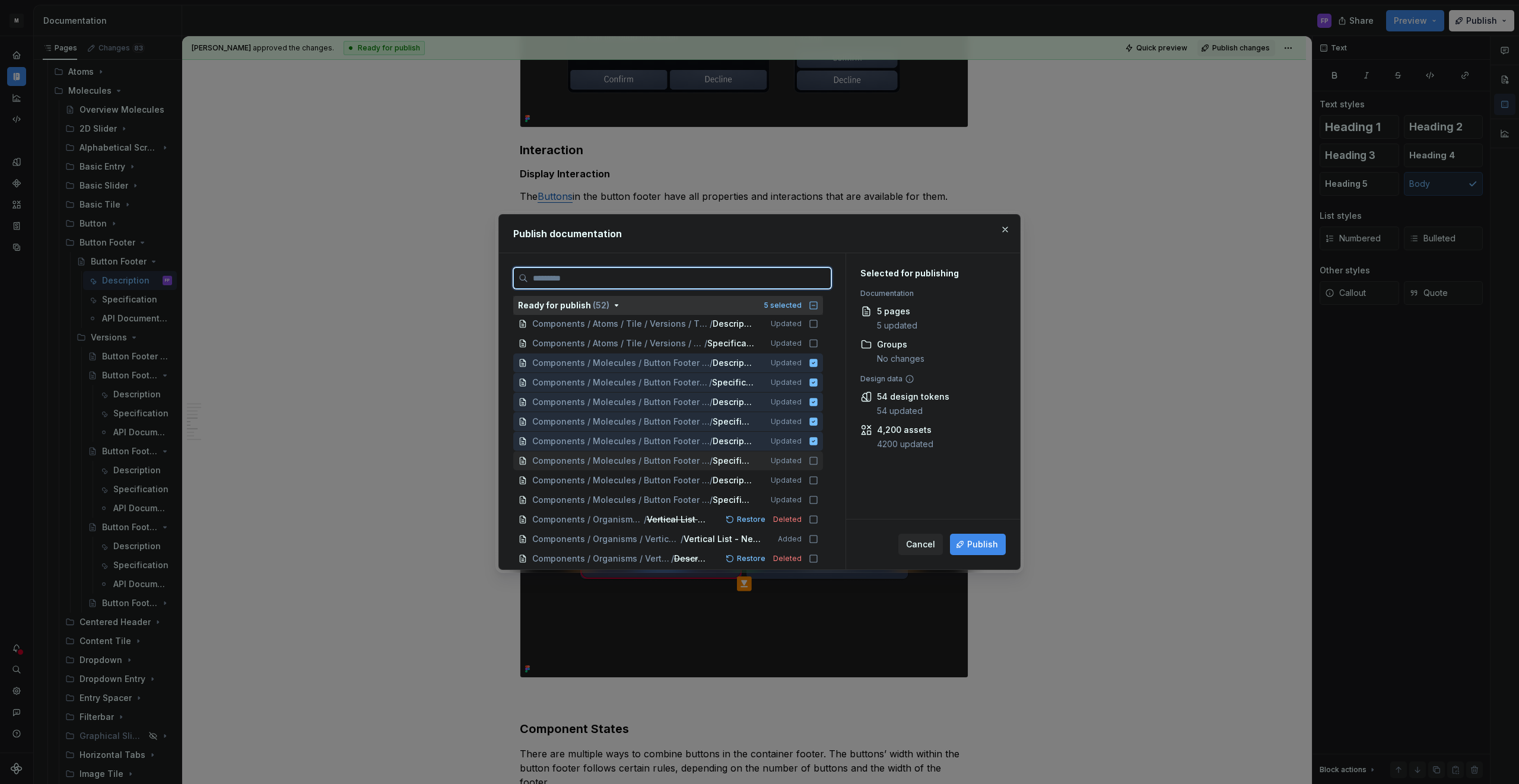
click at [818, 465] on icon at bounding box center [813, 460] width 9 height 9
click at [822, 475] on div "Components / Molecules / Button Footer / Versions / Button Footer - V02 / Descr…" at bounding box center [668, 482] width 309 height 19
drag, startPoint x: 821, startPoint y: 502, endPoint x: 826, endPoint y: 489, distance: 13.9
click at [818, 502] on icon at bounding box center [813, 502] width 9 height 9
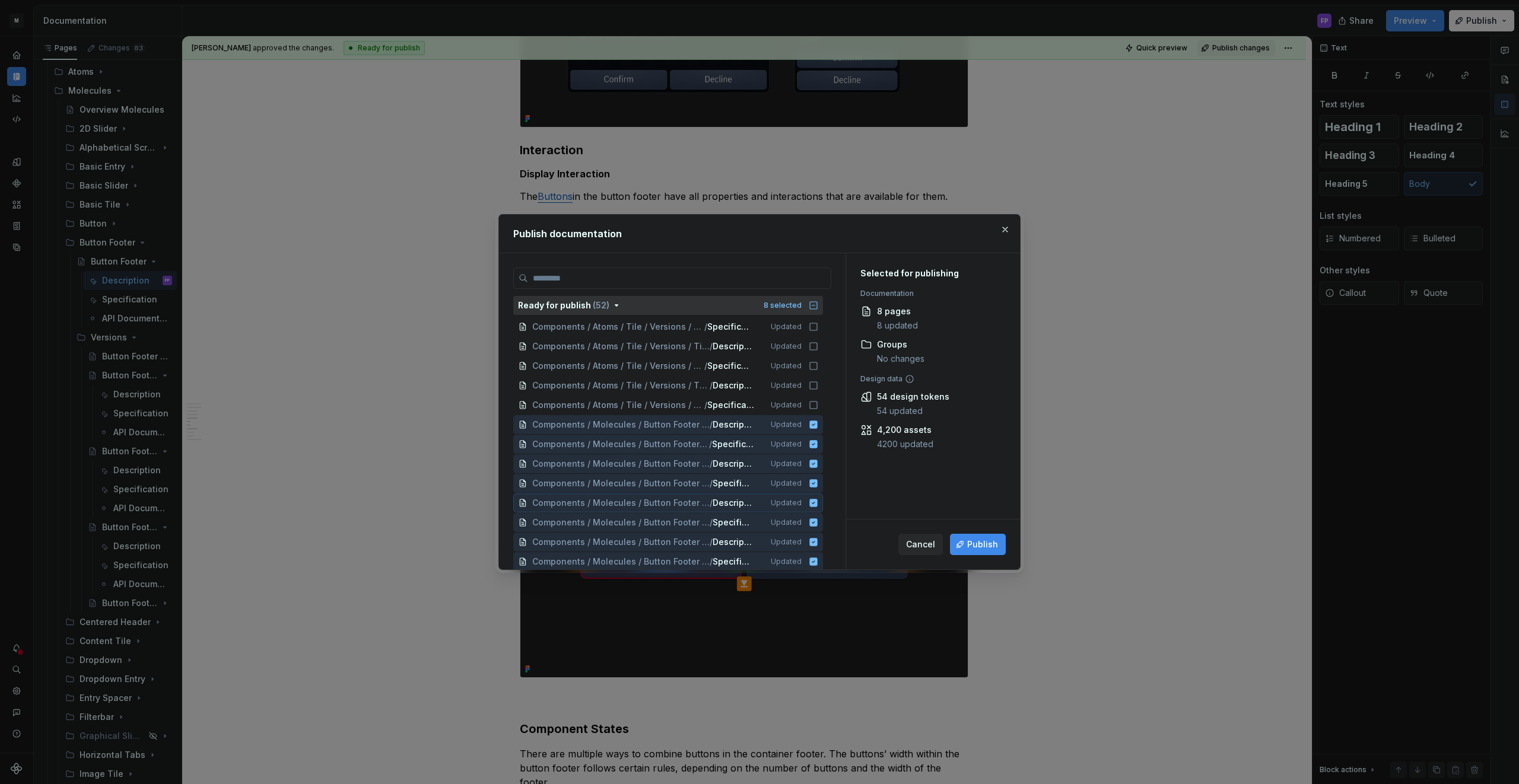
scroll to position [92, 0]
click at [991, 545] on span "Publish" at bounding box center [982, 545] width 31 height 12
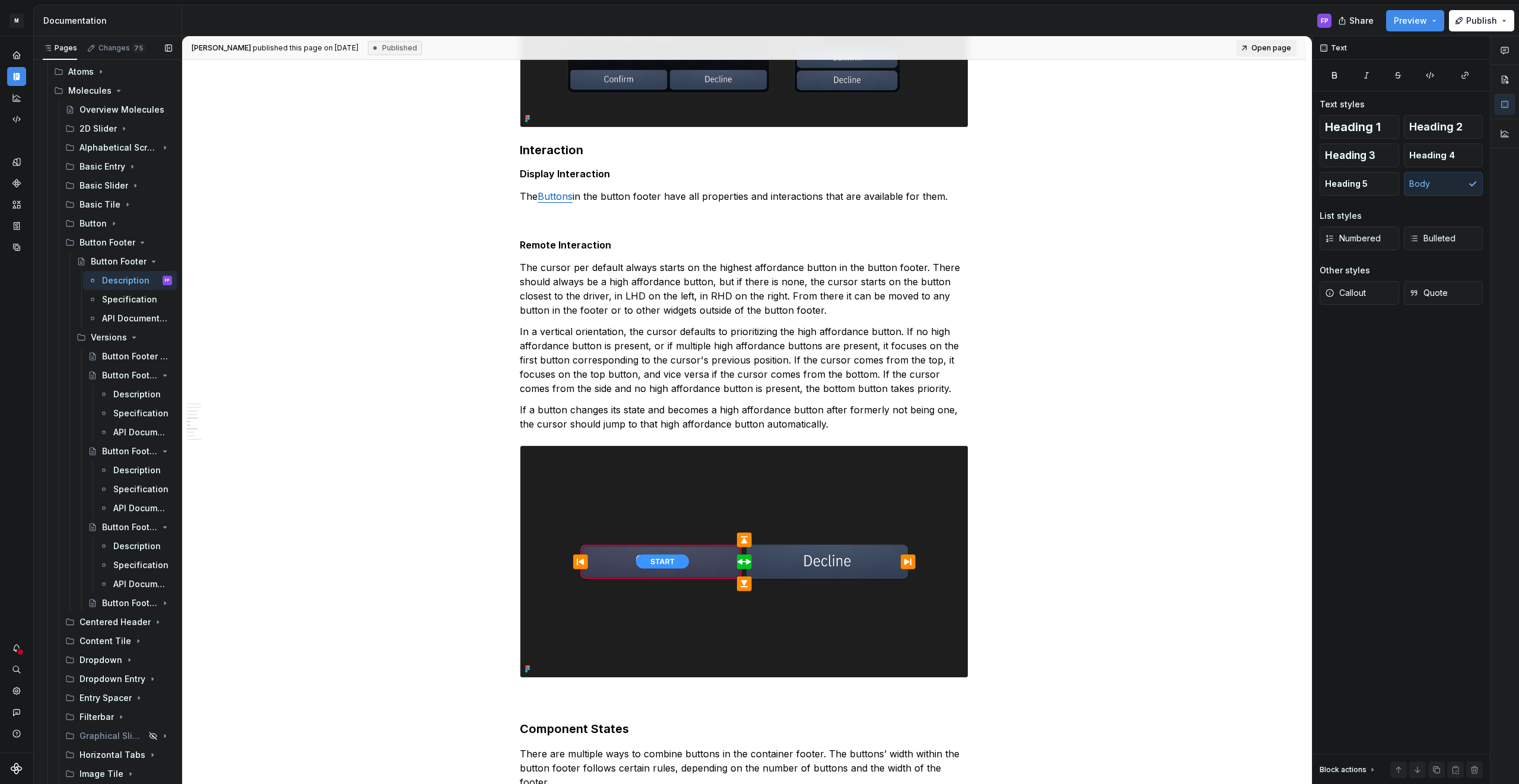
type textarea "*"
